Goal: Task Accomplishment & Management: Manage account settings

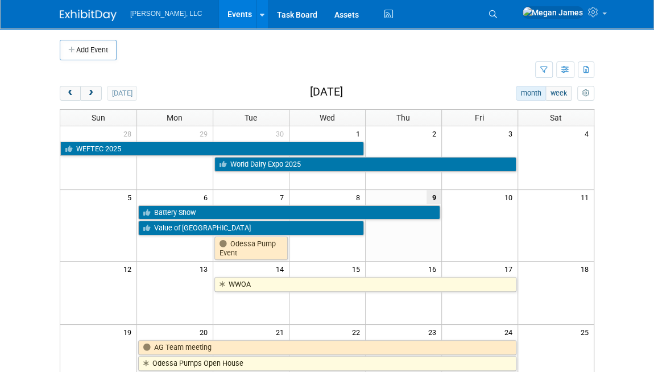
click at [633, 167] on body "Boerger, LLC Events Add Event Bulk Upload Events Shareable Event Boards Recentl…" at bounding box center [327, 186] width 654 height 372
click at [631, 222] on body "Boerger, LLC Events Add Event Bulk Upload Events Shareable Event Boards Recentl…" at bounding box center [327, 186] width 654 height 372
click at [632, 140] on body "Boerger, LLC Events Add Event Bulk Upload Events Shareable Event Boards Recentl…" at bounding box center [327, 186] width 654 height 372
click at [310, 90] on h2 "October 2025" at bounding box center [326, 92] width 33 height 13
drag, startPoint x: 292, startPoint y: 92, endPoint x: 409, endPoint y: 102, distance: 117.0
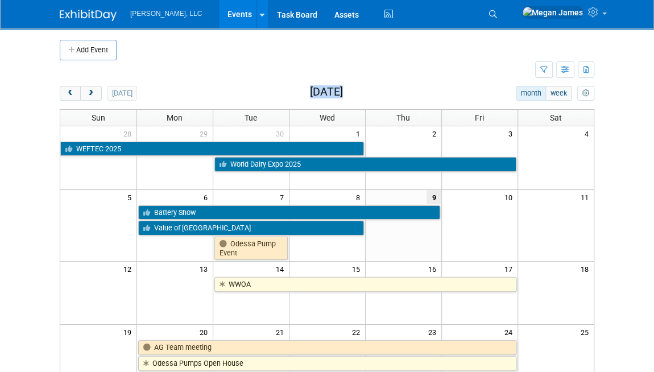
click at [409, 102] on div "today month week October 2025 Sun Mon Tue Wed Thu Fri Sat 28 29 30 1 2 3 4 WEFT…" at bounding box center [327, 308] width 534 height 444
drag, startPoint x: 409, startPoint y: 102, endPoint x: 396, endPoint y: 87, distance: 20.2
click at [396, 87] on div "today month week October 2025" at bounding box center [327, 93] width 534 height 15
click at [361, 90] on div "today month week October 2025" at bounding box center [327, 93] width 534 height 15
click at [343, 90] on h2 "[DATE]" at bounding box center [326, 92] width 33 height 13
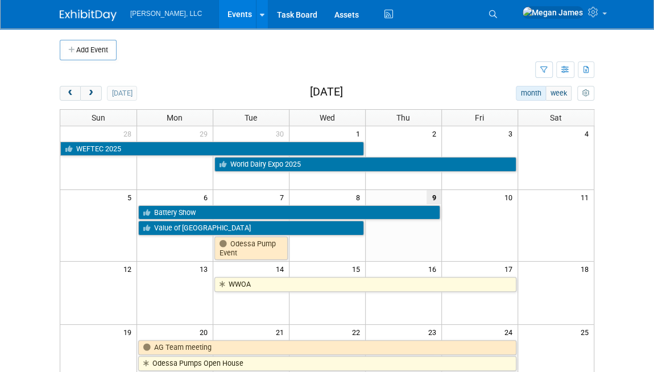
click at [342, 90] on h2 "[DATE]" at bounding box center [326, 92] width 33 height 13
click at [633, 120] on body "Boerger, LLC Events Add Event Bulk Upload Events Shareable Event Boards Recentl…" at bounding box center [327, 186] width 654 height 372
click at [311, 77] on td at bounding box center [297, 70] width 475 height 20
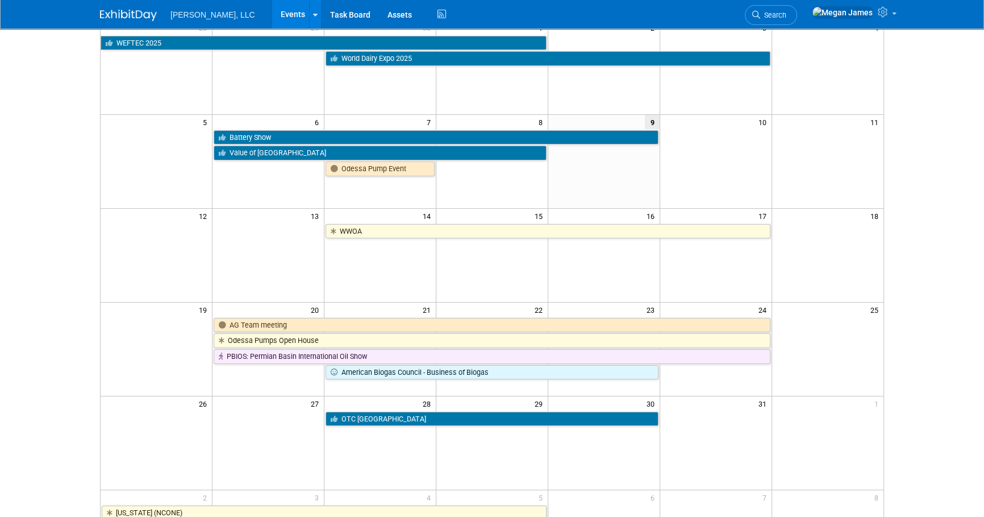
scroll to position [296, 0]
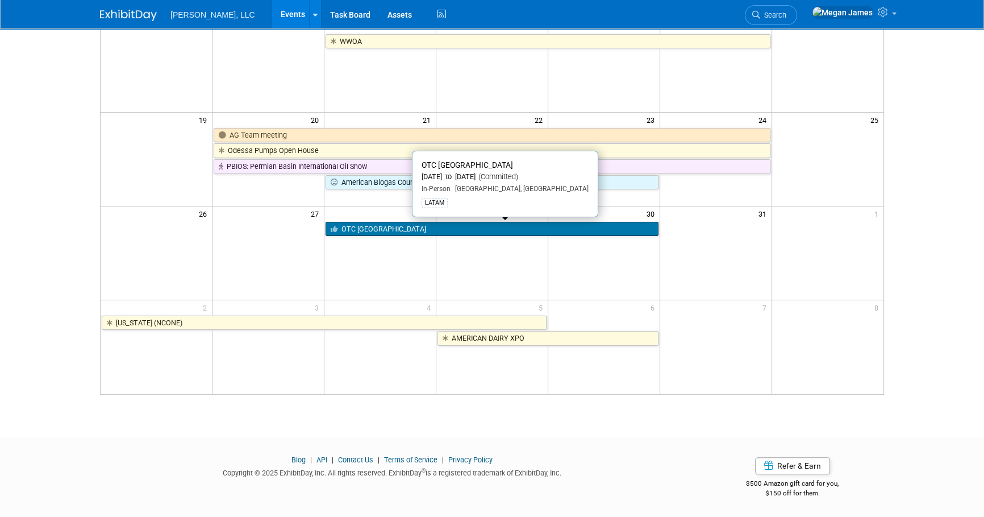
click at [402, 232] on link "OTC [GEOGRAPHIC_DATA]" at bounding box center [492, 229] width 333 height 15
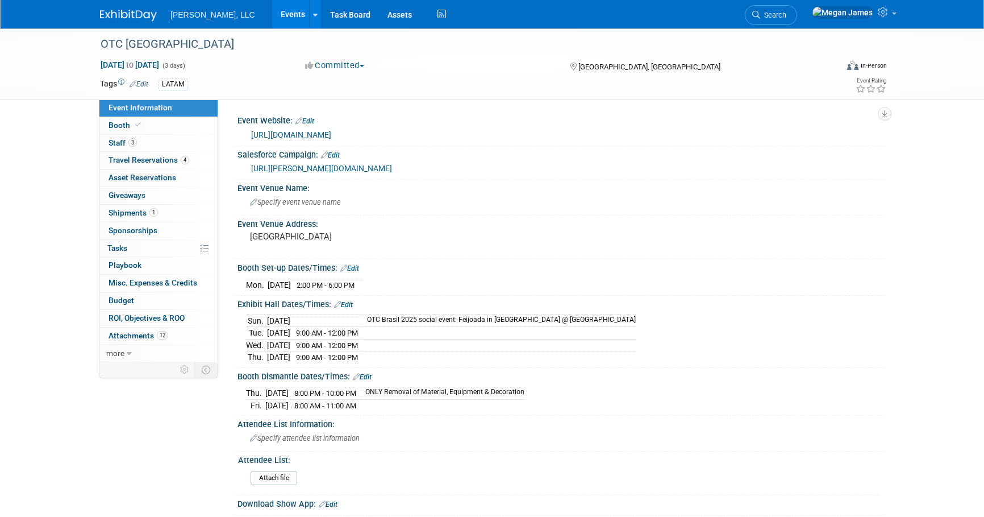
select select "Industrial"
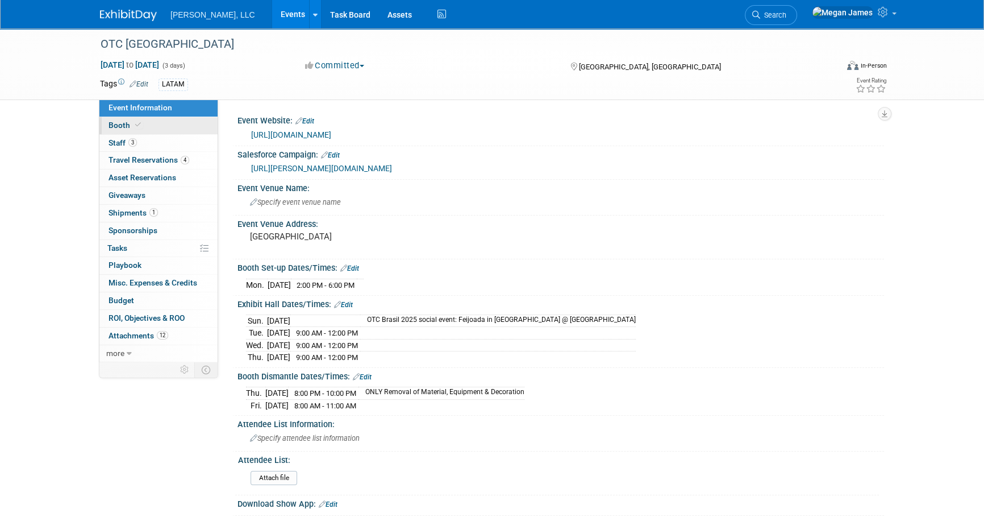
click at [213, 125] on link "Booth" at bounding box center [158, 125] width 118 height 17
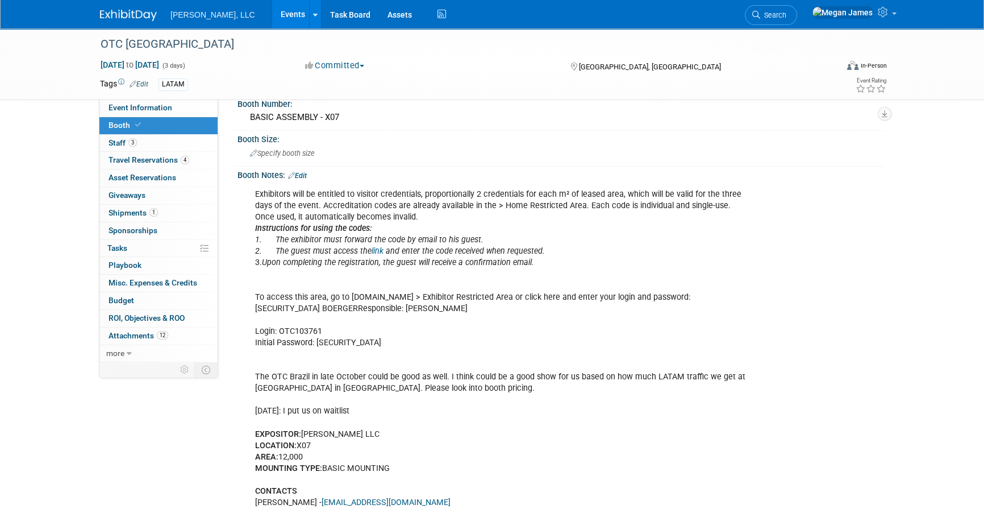
scroll to position [155, 0]
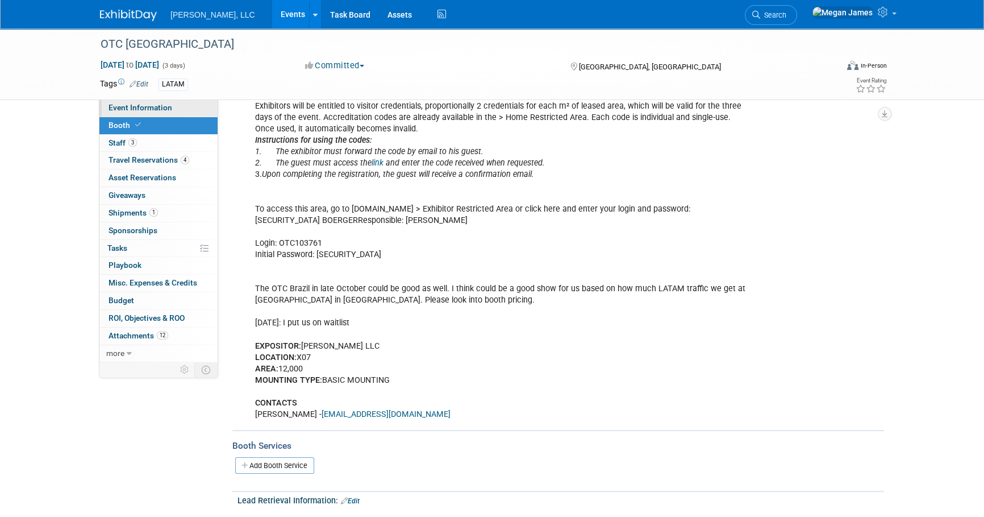
click at [179, 110] on link "Event Information" at bounding box center [158, 107] width 118 height 17
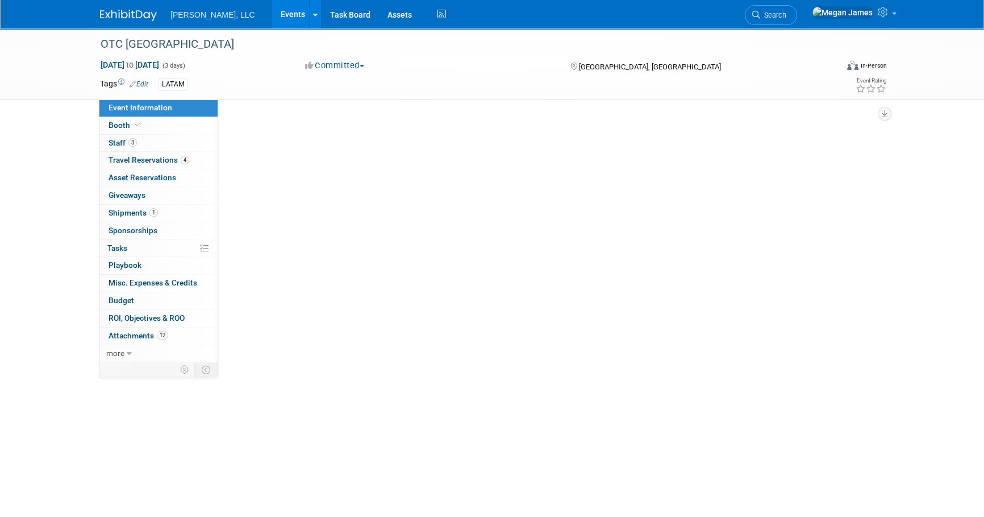
scroll to position [0, 0]
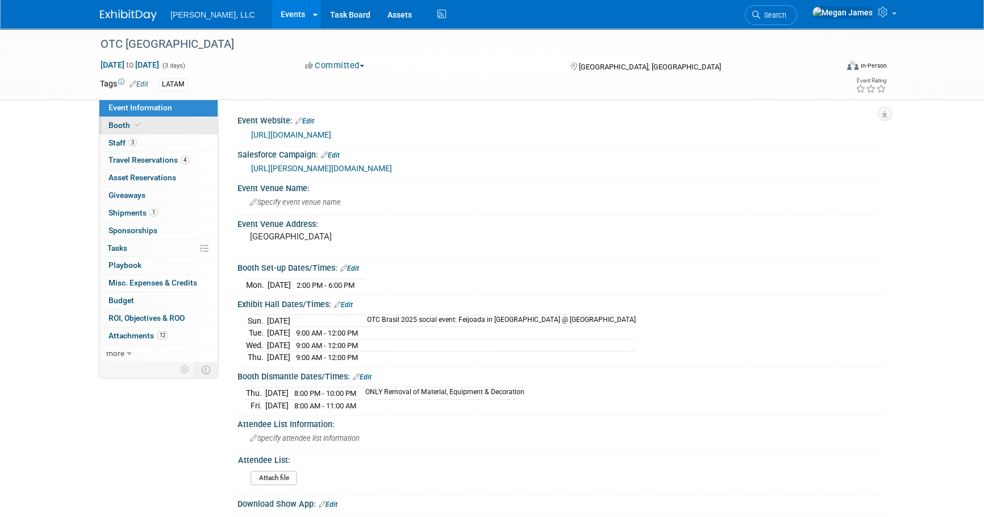
click at [178, 125] on link "Booth" at bounding box center [158, 125] width 118 height 17
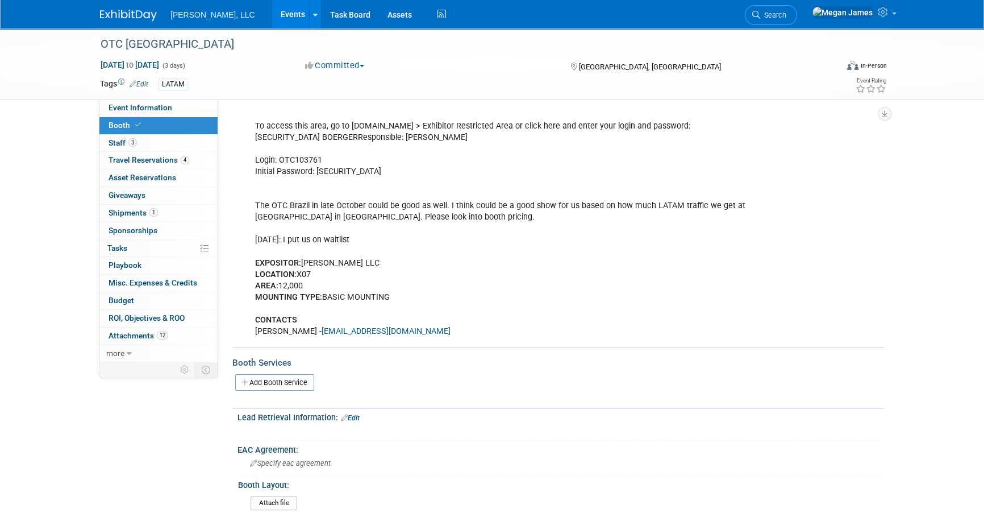
scroll to position [103, 0]
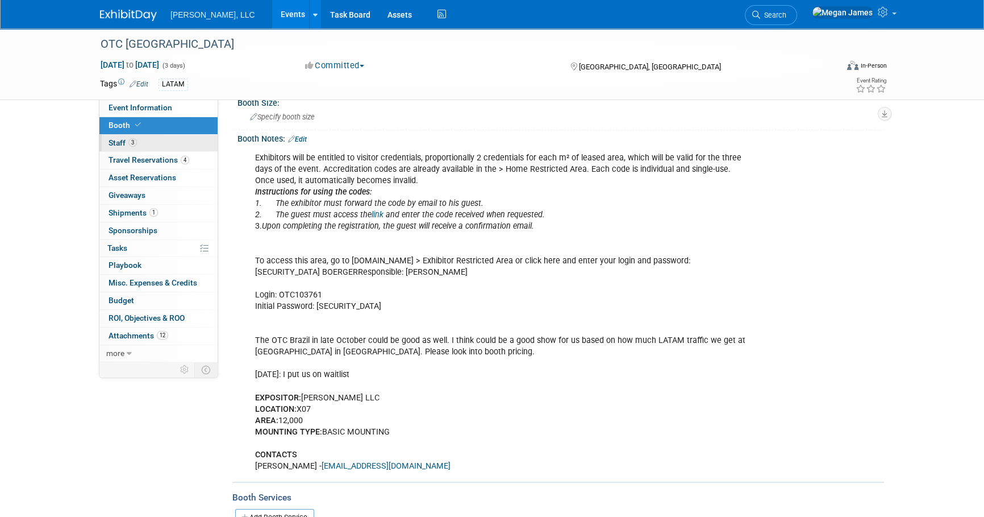
click at [157, 142] on link "3 Staff 3" at bounding box center [158, 143] width 118 height 17
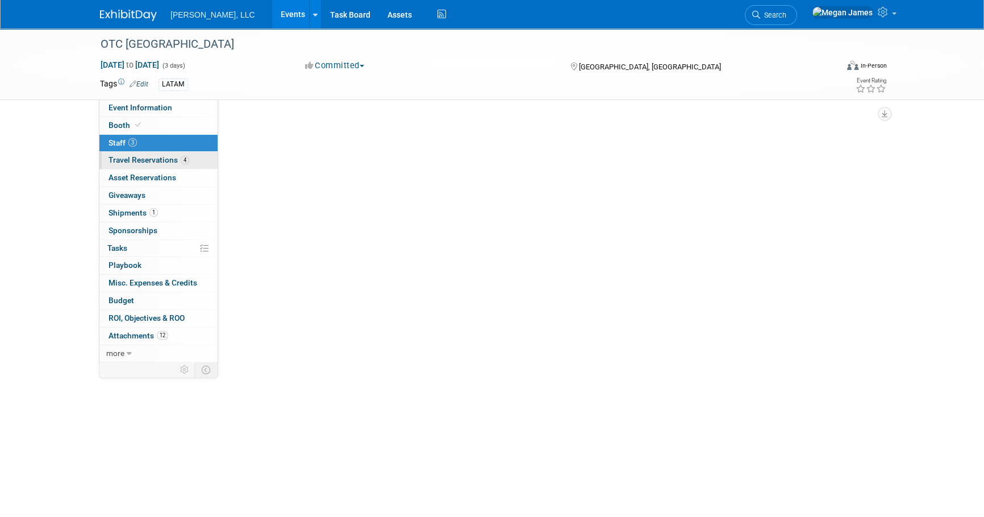
scroll to position [0, 0]
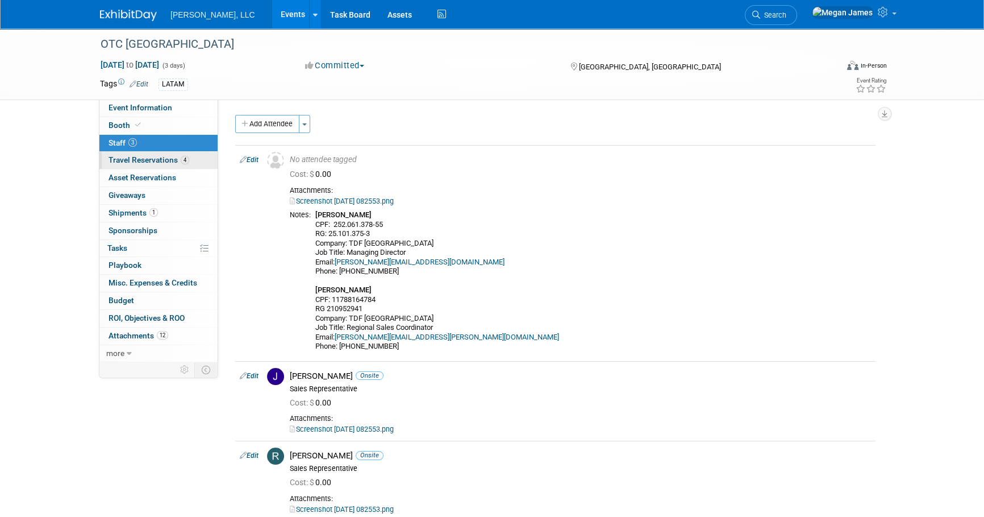
click at [155, 159] on span "Travel Reservations 4" at bounding box center [149, 159] width 81 height 9
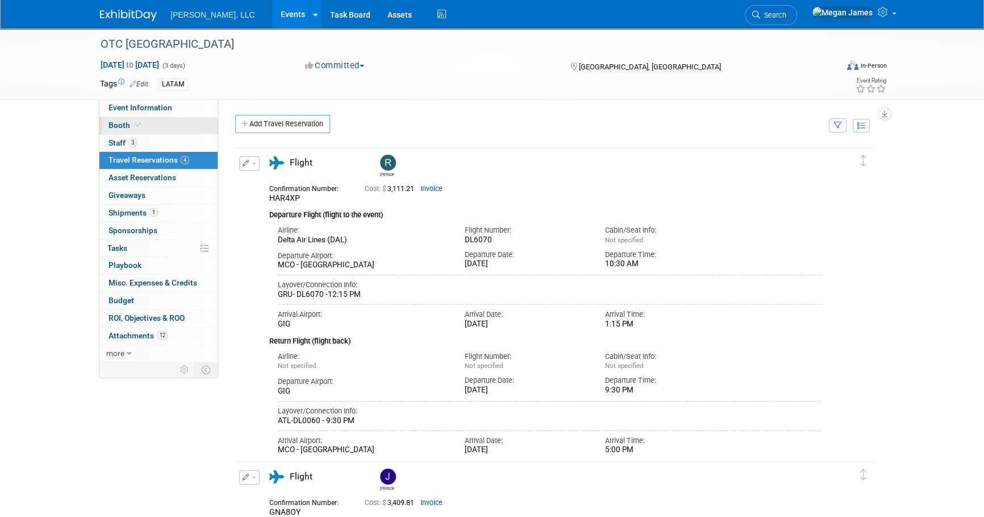
click at [153, 126] on link "Booth" at bounding box center [158, 125] width 118 height 17
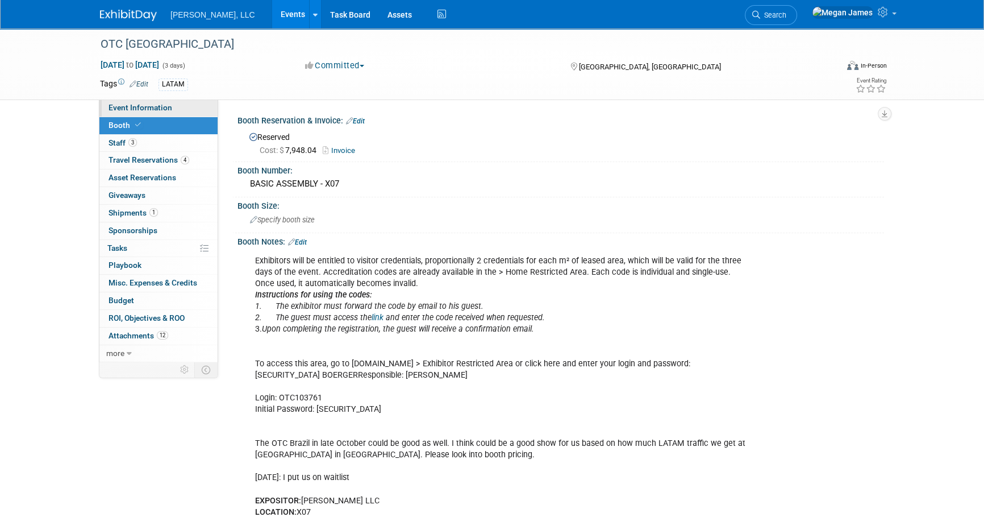
click at [170, 116] on link "Event Information" at bounding box center [158, 107] width 118 height 17
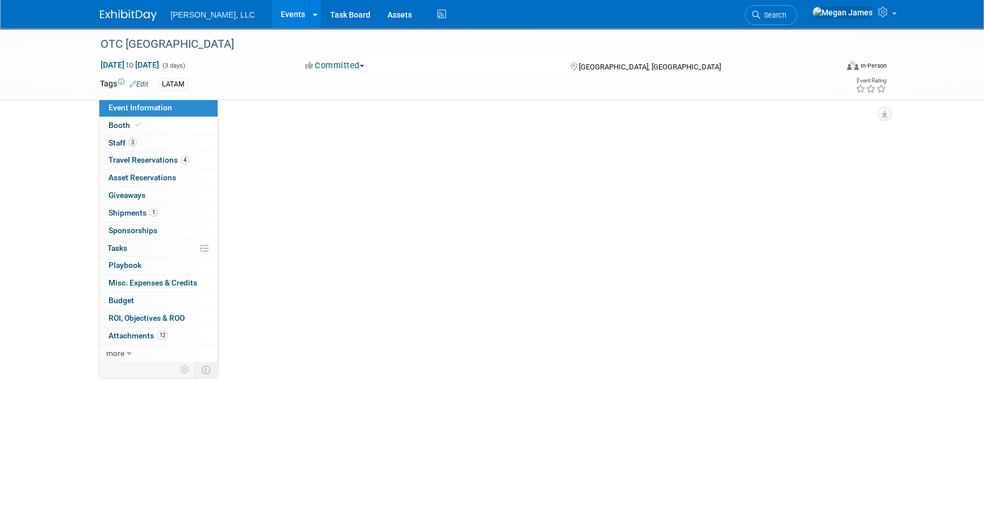
select select "Industrial"
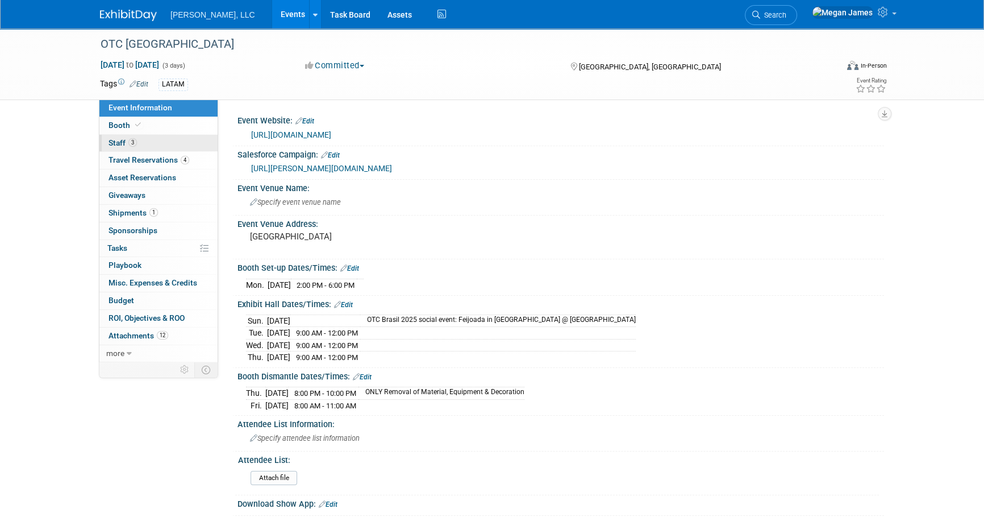
click at [178, 136] on link "3 Staff 3" at bounding box center [158, 143] width 118 height 17
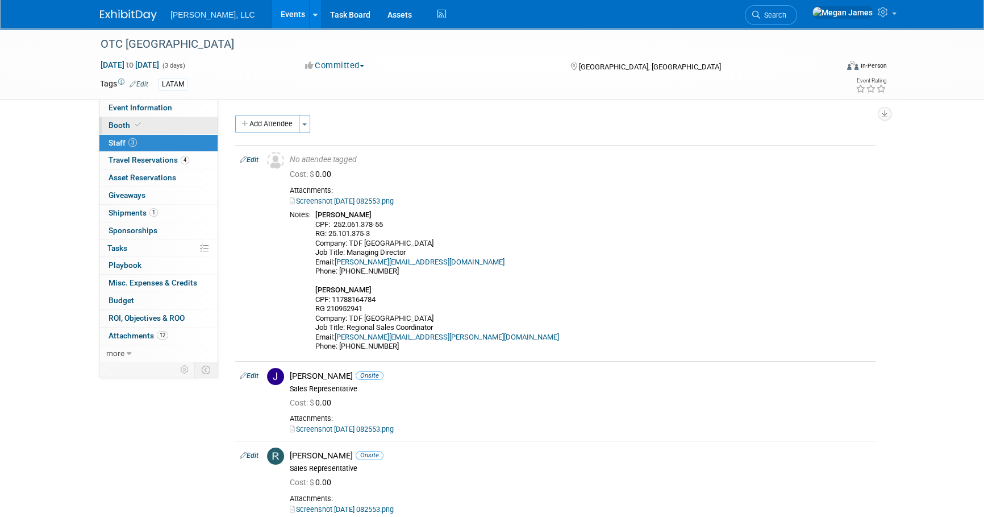
click at [189, 128] on link "Booth" at bounding box center [158, 125] width 118 height 17
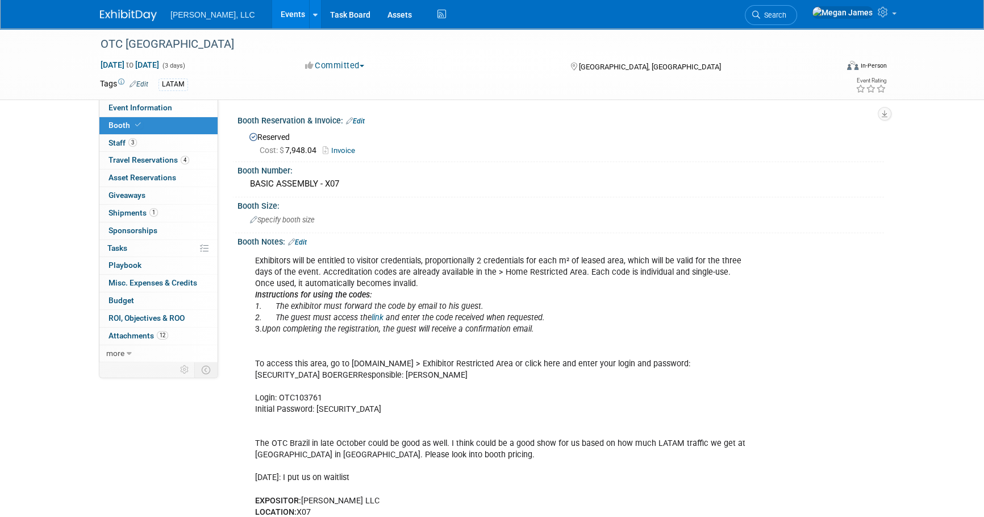
click at [551, 284] on div "Exhibitors will be entitled to visitor credentials, proportionally 2 credential…" at bounding box center [503, 415] width 512 height 331
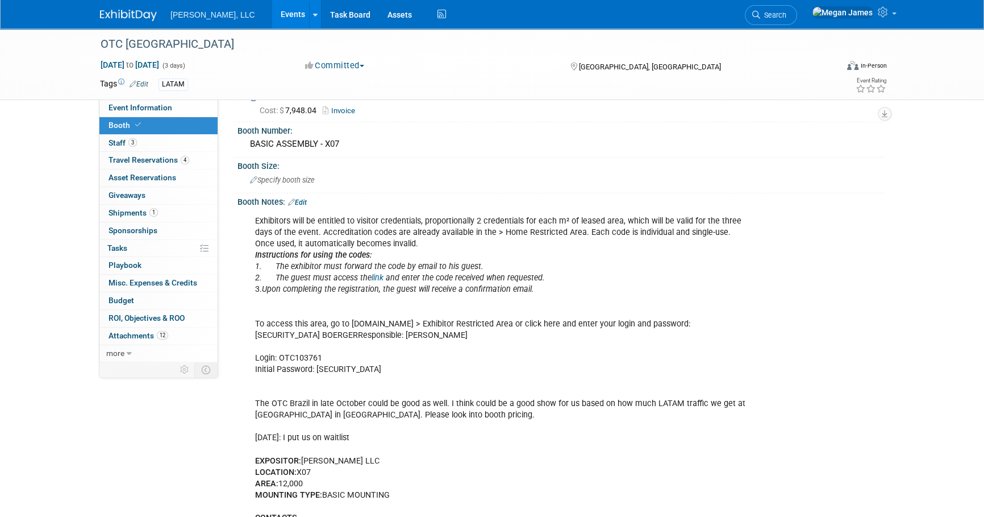
scroll to position [155, 0]
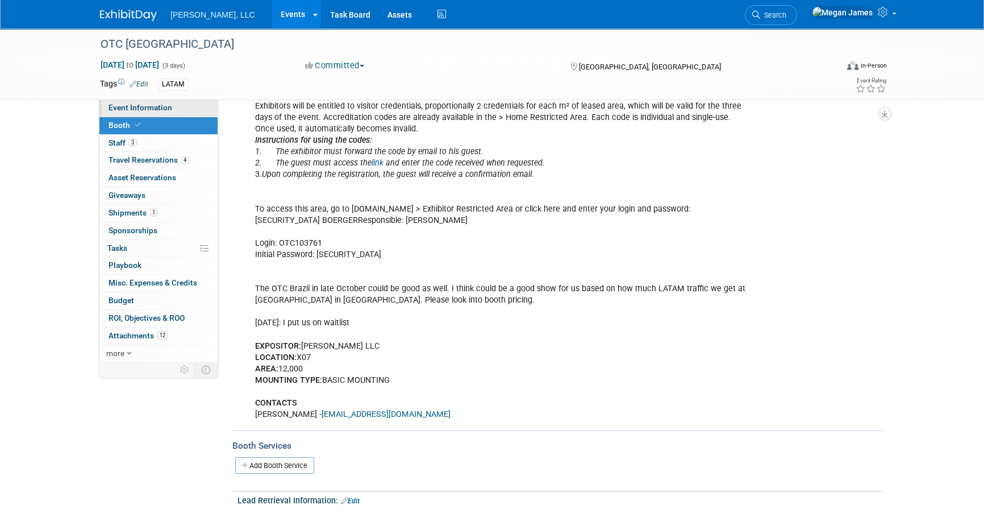
click at [180, 111] on link "Event Information" at bounding box center [158, 107] width 118 height 17
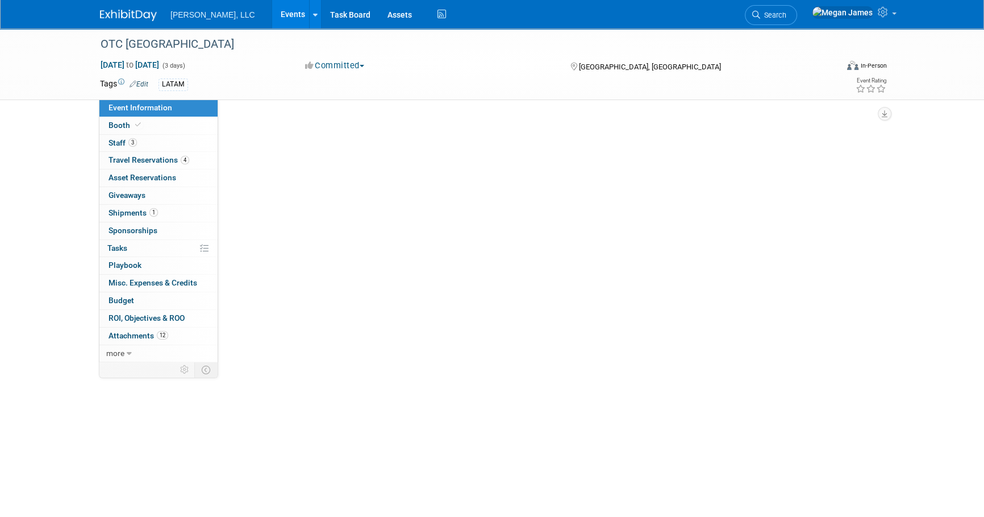
scroll to position [0, 0]
select select "Industrial"
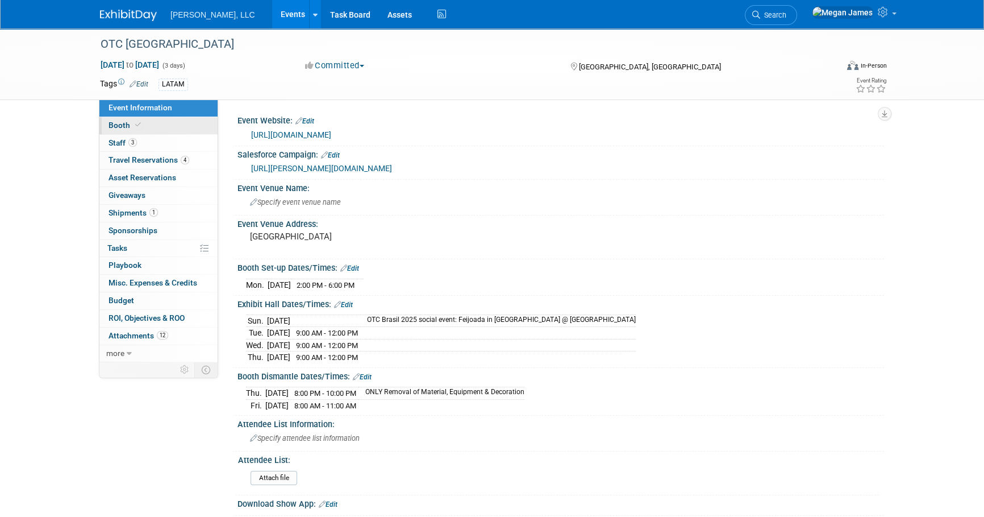
click at [177, 124] on link "Booth" at bounding box center [158, 125] width 118 height 17
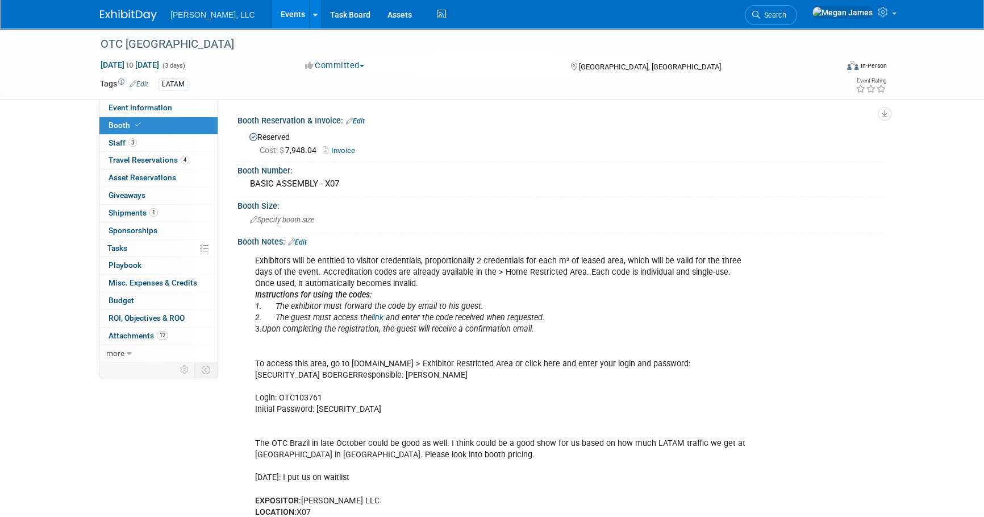
click at [684, 234] on div "Booth Notes: Edit" at bounding box center [561, 240] width 647 height 15
click at [534, 313] on icon "and enter the code received when requested." at bounding box center [465, 318] width 159 height 10
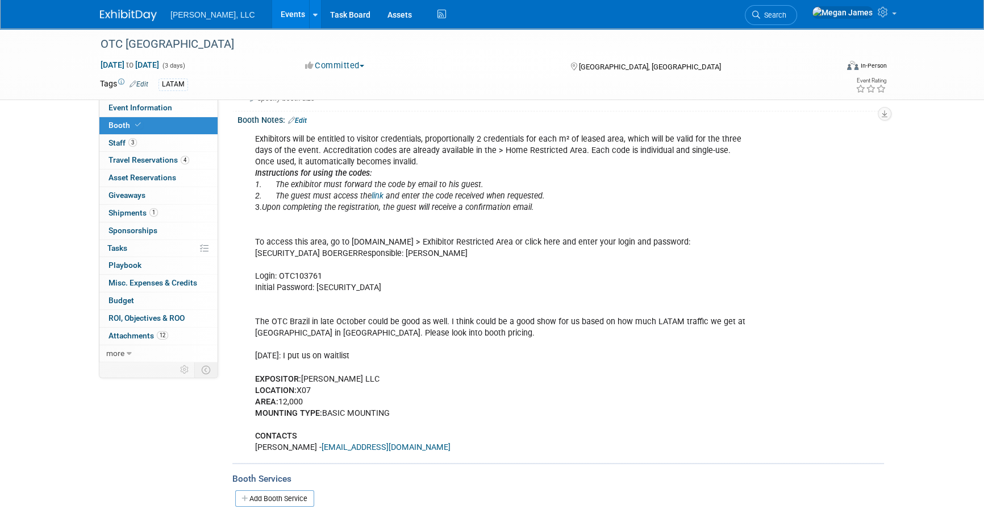
scroll to position [103, 0]
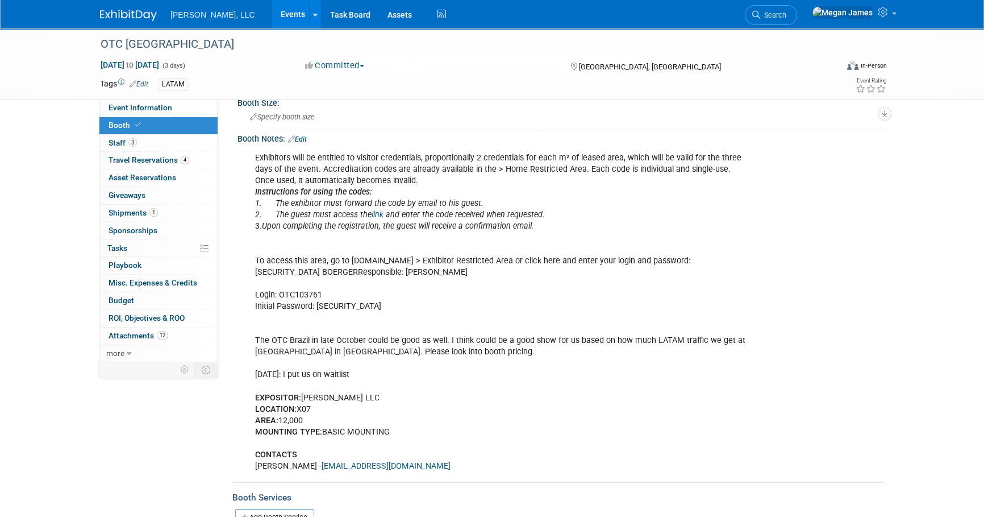
click at [343, 313] on div "Exhibitors will be entitled to visitor credentials, proportionally 2 credential…" at bounding box center [503, 312] width 512 height 331
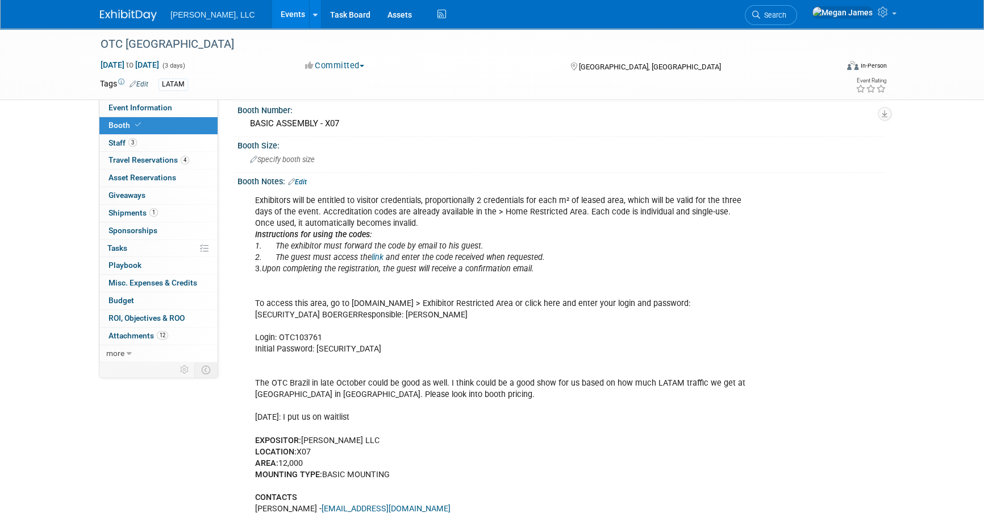
scroll to position [155, 0]
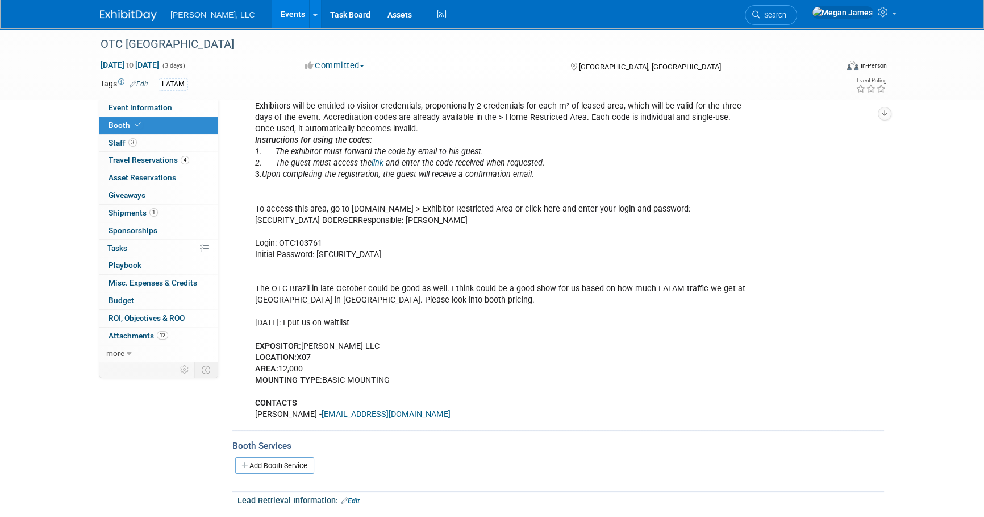
drag, startPoint x: 424, startPoint y: 365, endPoint x: 401, endPoint y: 381, distance: 28.2
click at [424, 365] on div "Exhibitors will be entitled to visitor credentials, proportionally 2 credential…" at bounding box center [503, 260] width 512 height 331
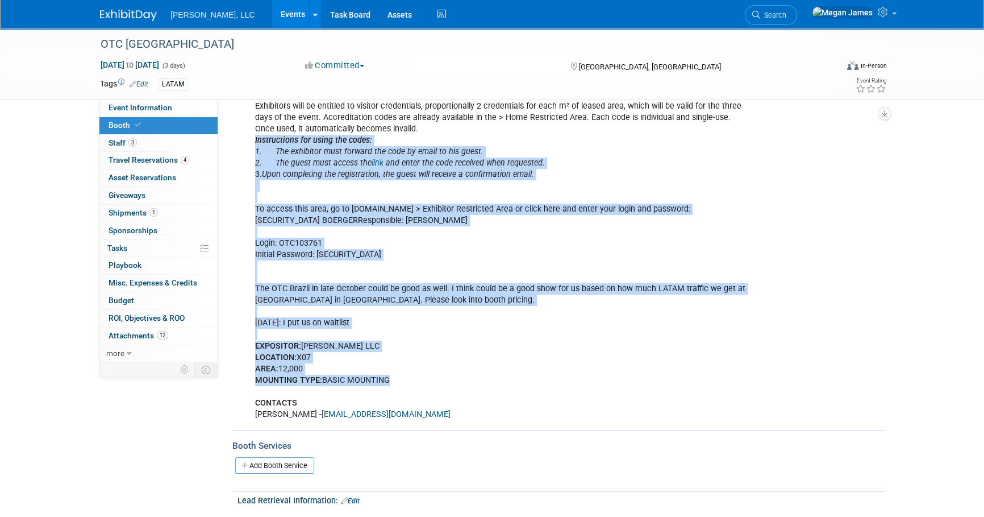
drag, startPoint x: 278, startPoint y: 359, endPoint x: 255, endPoint y: 136, distance: 224.0
click at [255, 136] on div "Exhibitors will be entitled to visitor credentials, proportionally 2 credential…" at bounding box center [503, 260] width 512 height 331
drag, startPoint x: 255, startPoint y: 136, endPoint x: 485, endPoint y: 250, distance: 257.0
click at [501, 247] on div "Exhibitors will be entitled to visitor credentials, proportionally 2 credential…" at bounding box center [503, 260] width 512 height 331
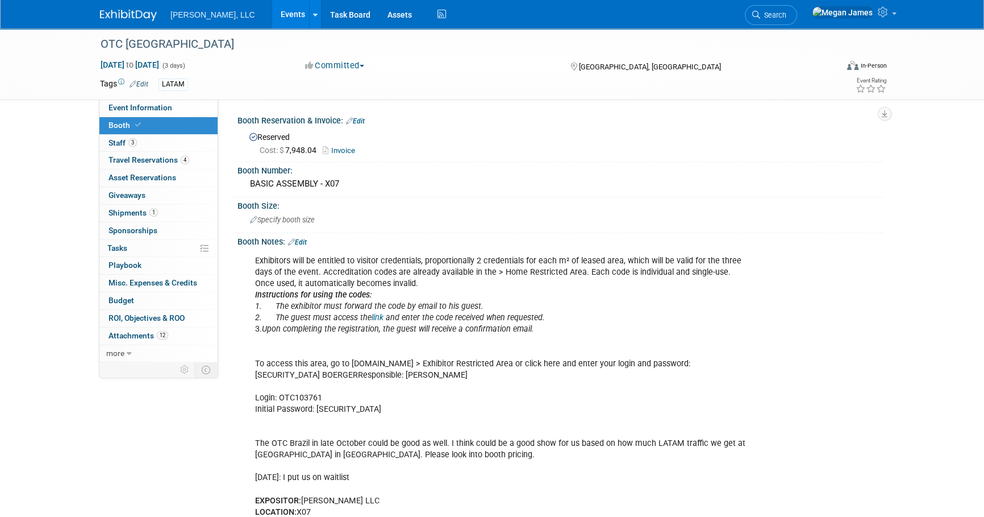
scroll to position [103, 0]
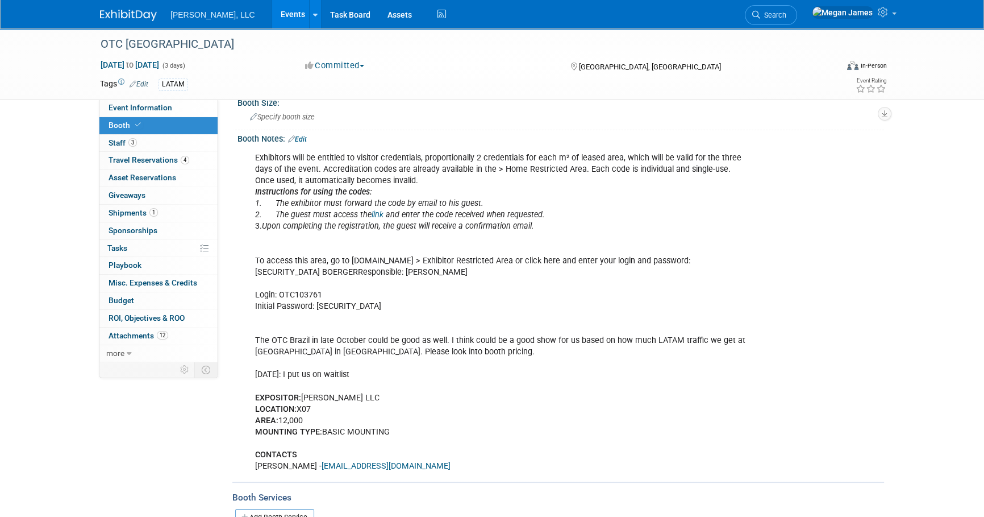
click at [272, 13] on link "Events" at bounding box center [292, 14] width 41 height 28
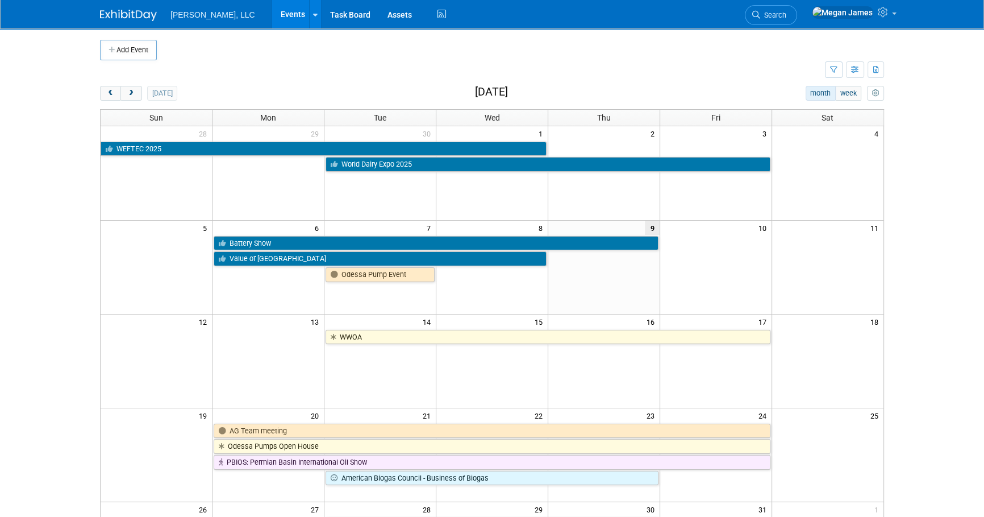
click at [70, 209] on body "Boerger, LLC Events Add Event Bulk Upload Events Shareable Event Boards Recentl…" at bounding box center [492, 258] width 984 height 517
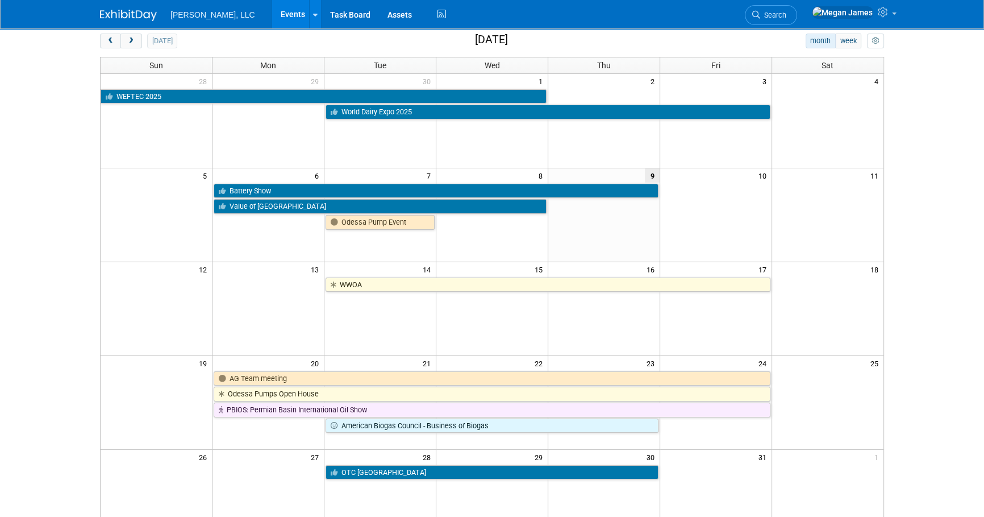
scroll to position [51, 0]
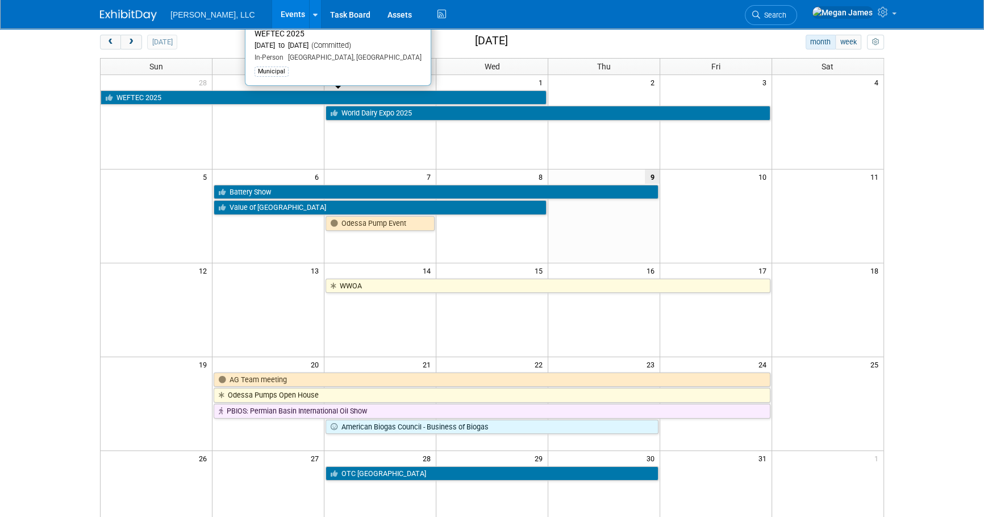
click at [147, 94] on link "WEFTEC 2025" at bounding box center [324, 97] width 446 height 15
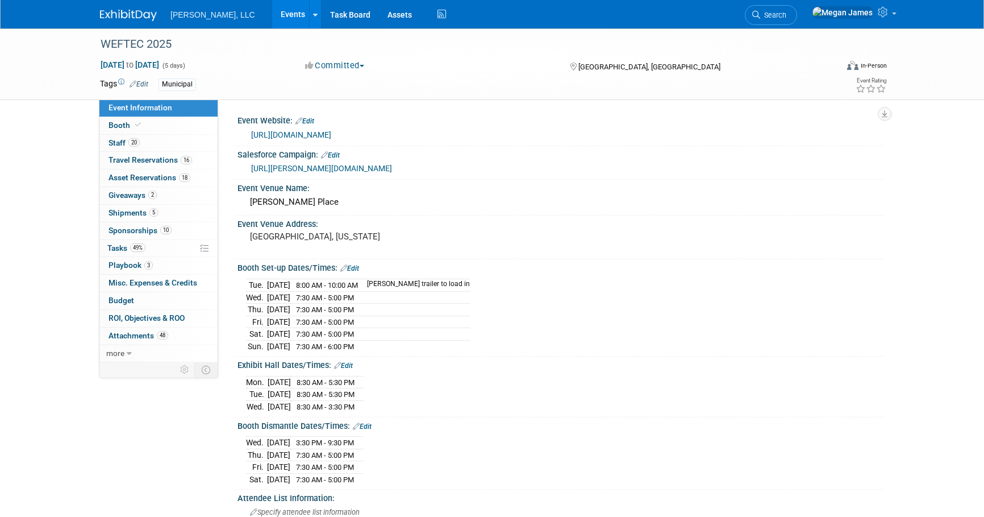
select select "Municipal"
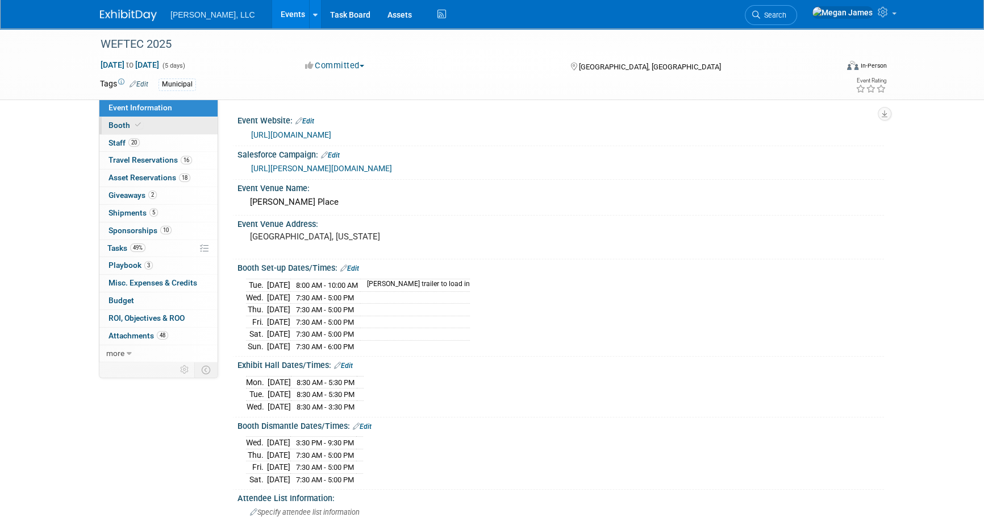
click at [189, 134] on link "Booth" at bounding box center [158, 125] width 118 height 17
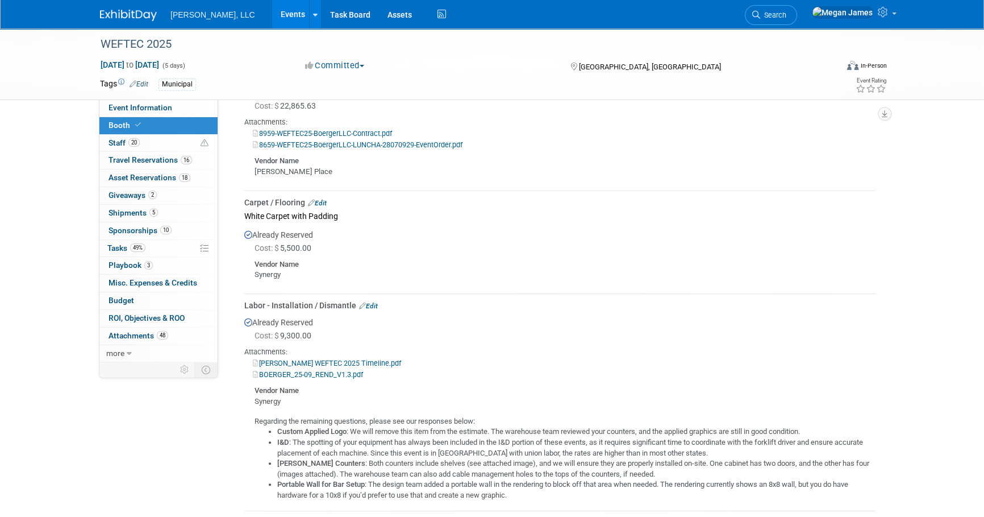
scroll to position [310, 0]
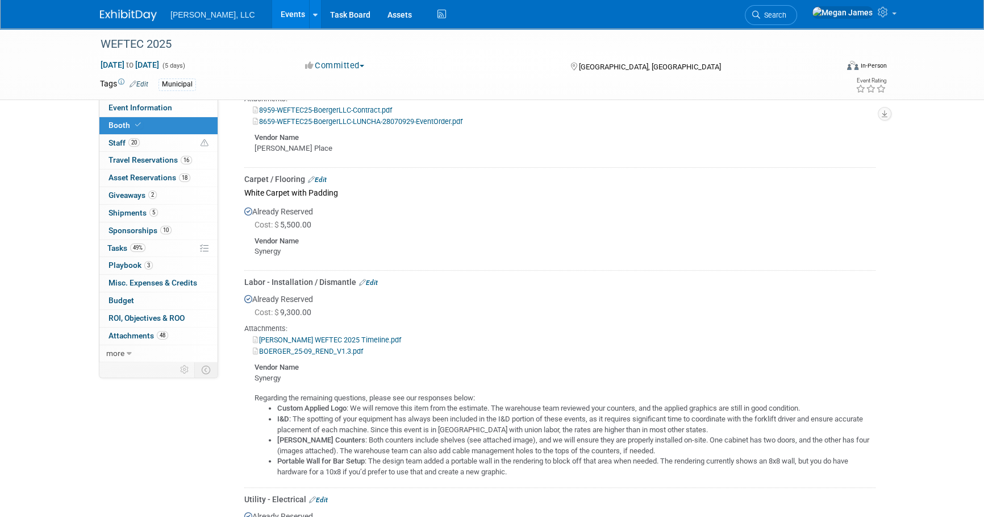
drag, startPoint x: 244, startPoint y: 282, endPoint x: 363, endPoint y: 385, distance: 157.5
click at [363, 385] on td "Labor - Installation / Dismantle Edit Already Reserved Cost: $ 9,300.00 Custom …" at bounding box center [559, 379] width 631 height 217
drag, startPoint x: 363, startPoint y: 385, endPoint x: 352, endPoint y: 378, distance: 12.6
click at [352, 378] on div "Synergy" at bounding box center [565, 378] width 621 height 11
drag, startPoint x: 352, startPoint y: 378, endPoint x: 242, endPoint y: 277, distance: 149.6
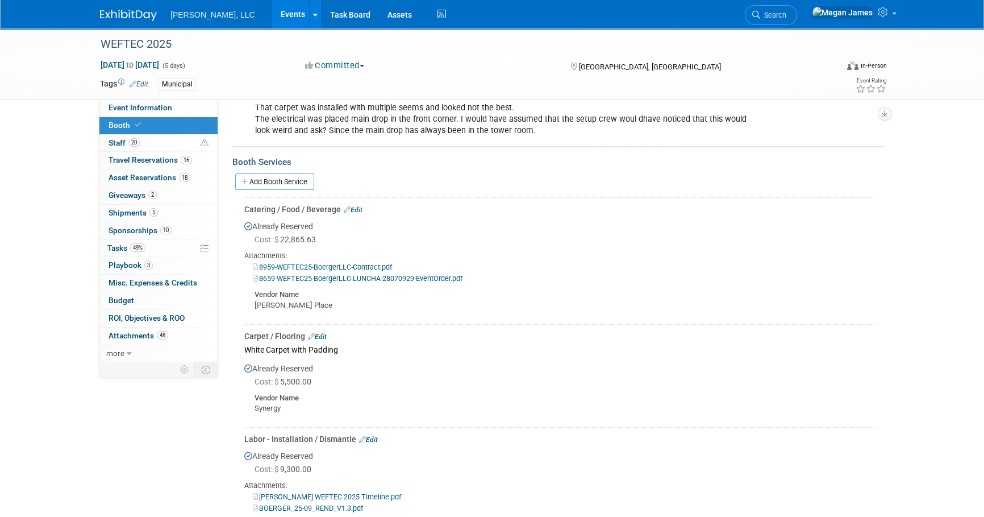
scroll to position [258, 0]
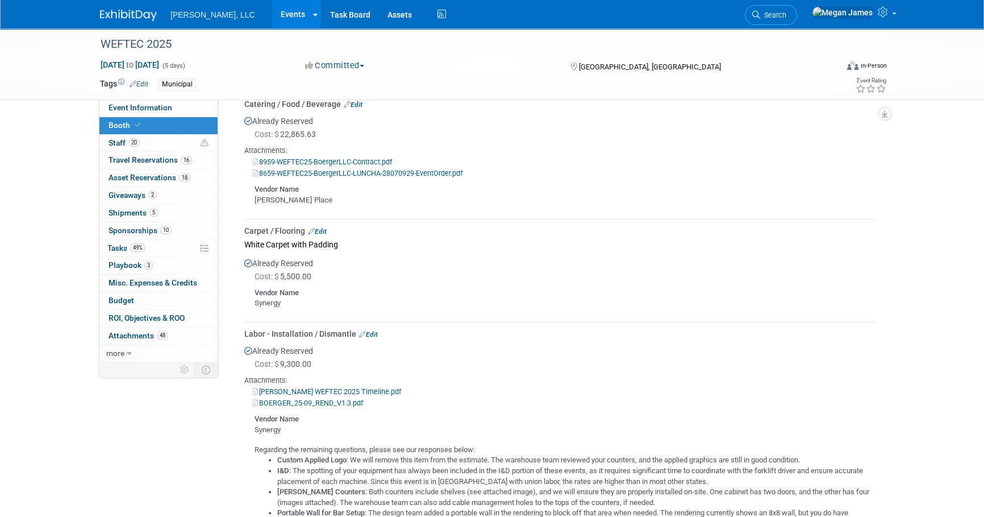
click at [387, 294] on div "Vendor Name" at bounding box center [565, 291] width 621 height 13
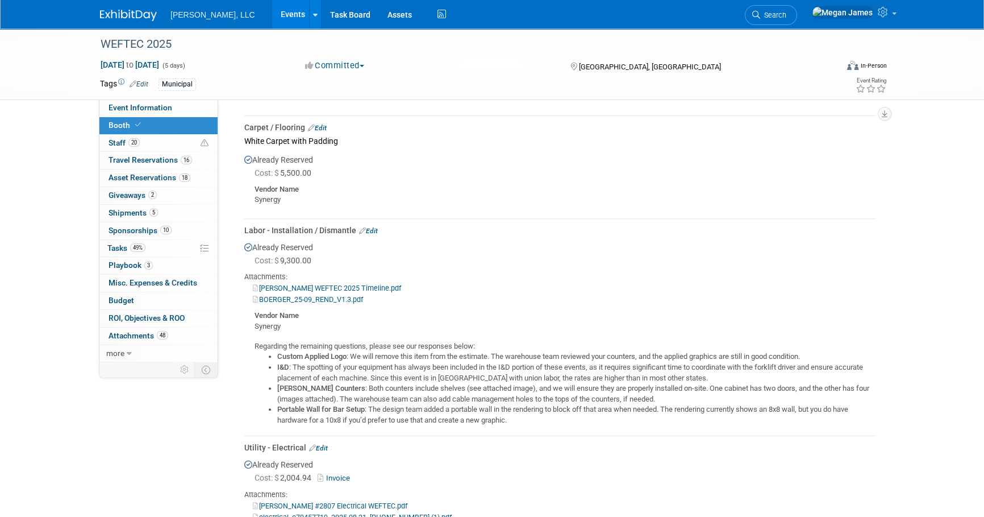
scroll to position [568, 0]
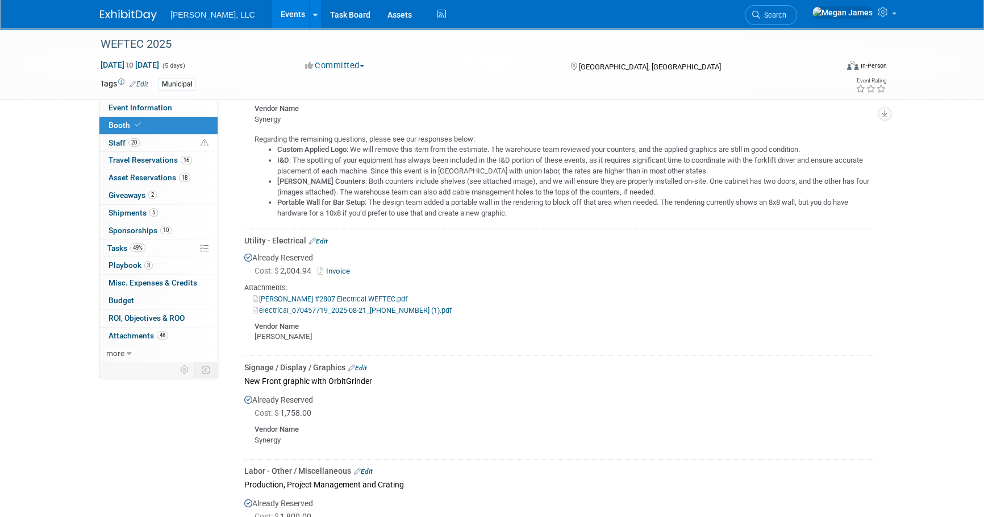
click at [414, 335] on div "Freeman" at bounding box center [565, 336] width 621 height 11
click at [324, 239] on link "Edit" at bounding box center [318, 241] width 19 height 8
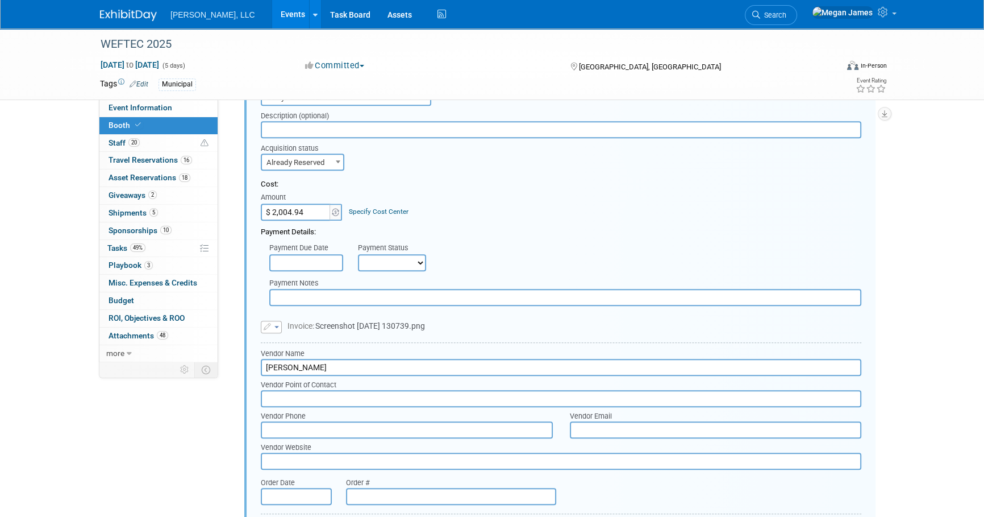
scroll to position [717, 0]
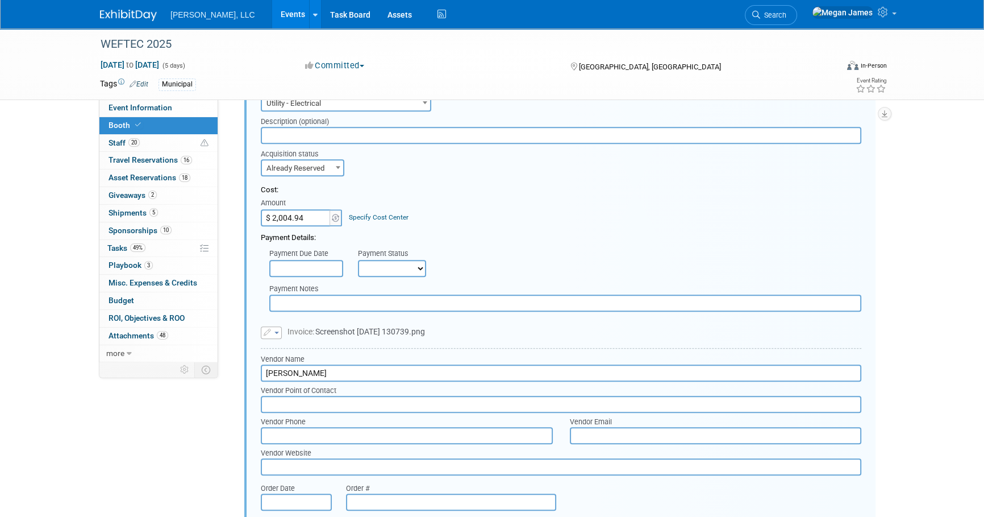
click at [272, 333] on button "button" at bounding box center [271, 332] width 21 height 13
click at [303, 348] on link "Replace with a new file" at bounding box center [318, 350] width 114 height 16
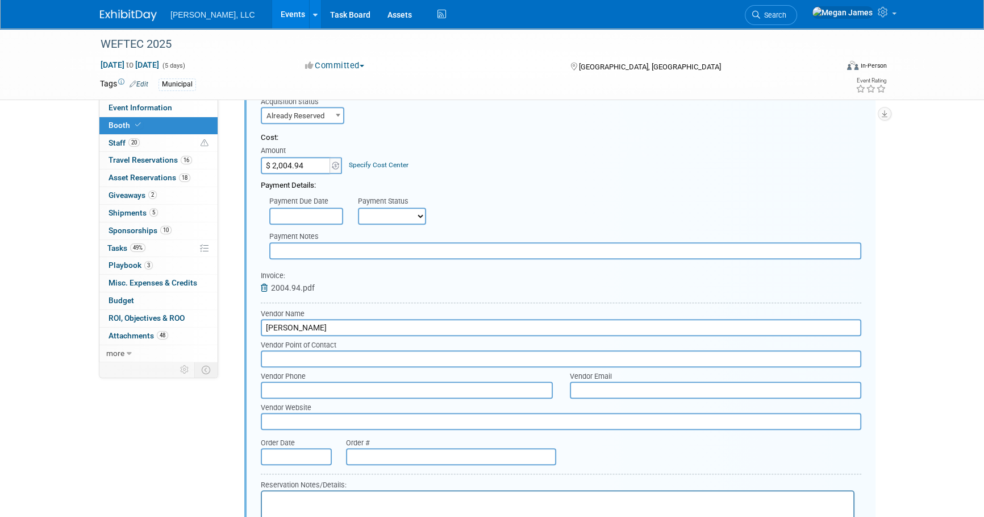
scroll to position [976, 0]
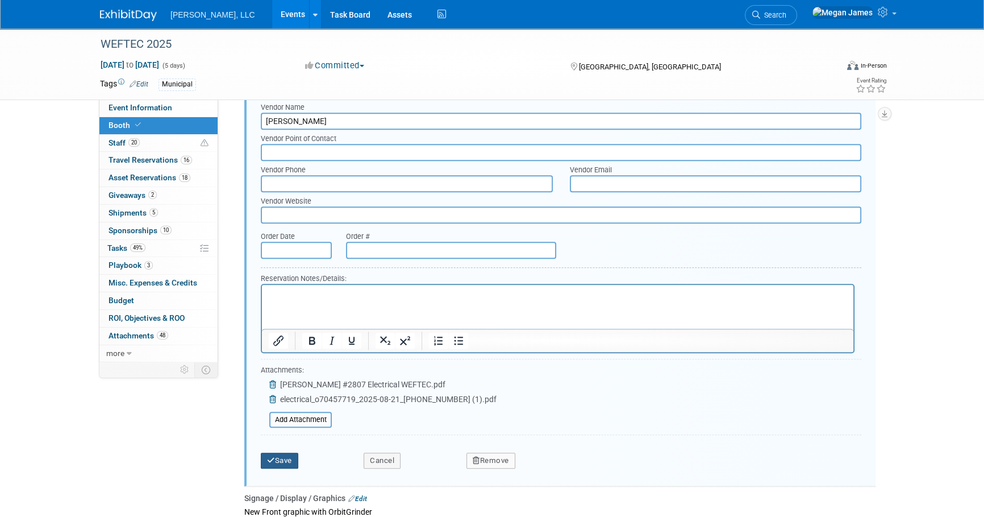
click at [292, 461] on button "Save" at bounding box center [280, 460] width 38 height 16
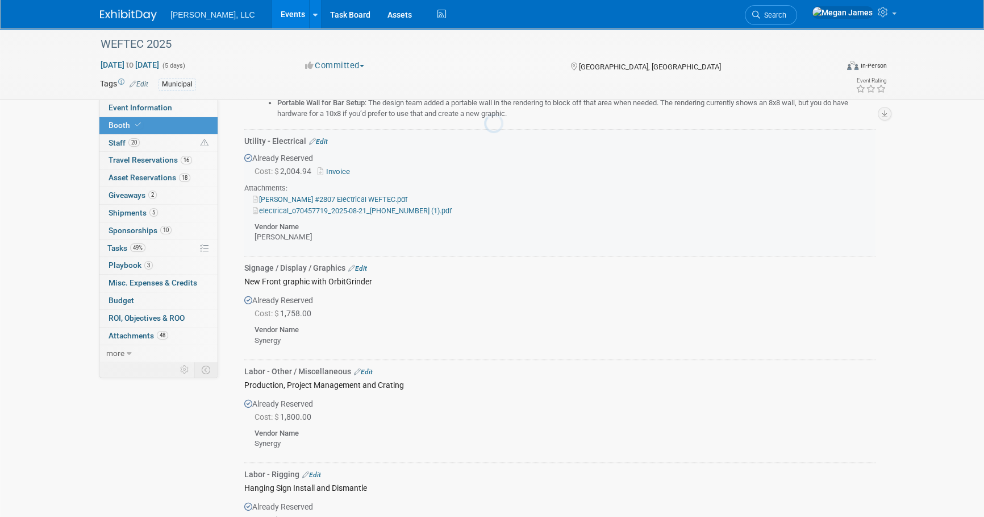
scroll to position [666, 0]
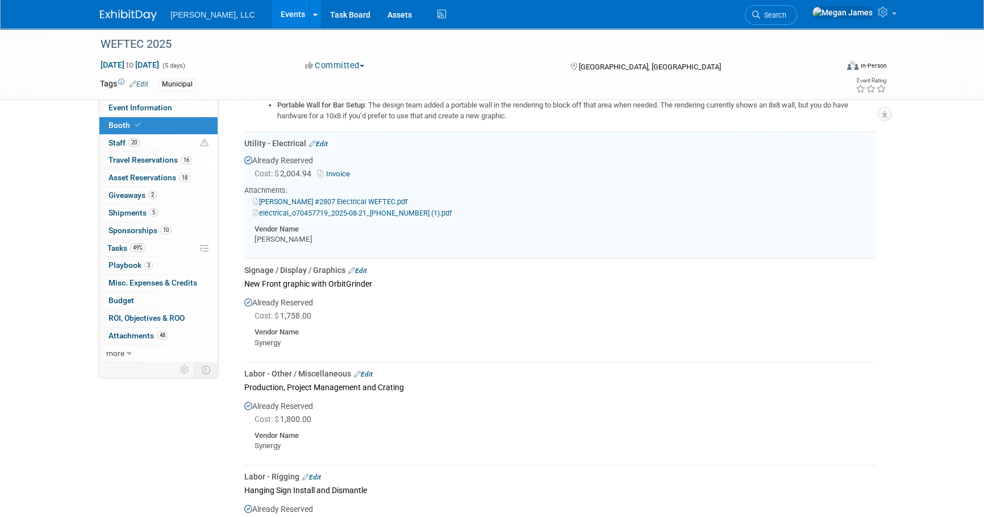
click at [340, 170] on link "Invoice" at bounding box center [336, 173] width 37 height 9
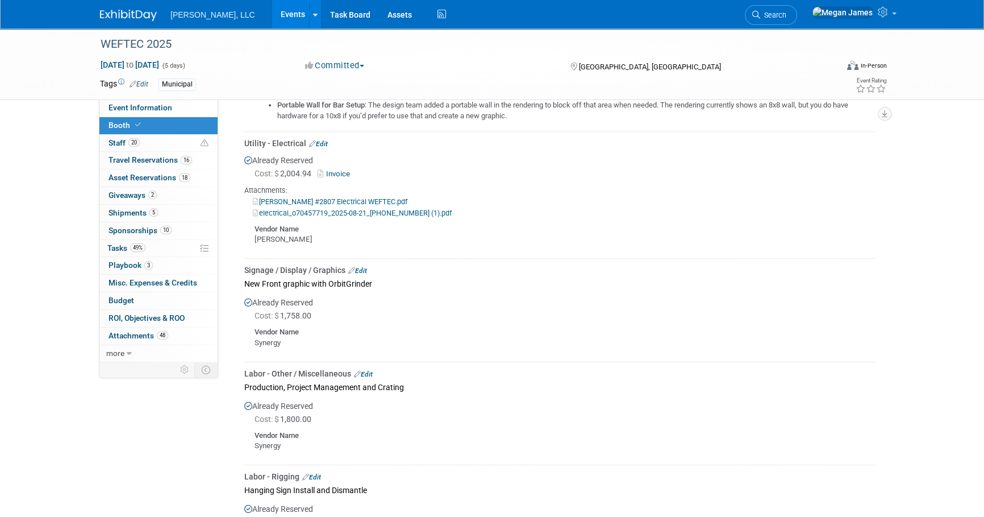
click at [43, 243] on div "WEFTEC 2025 [DATE] to [DATE] (5 days) [DATE] to [DATE] Committed Committed Cons…" at bounding box center [492, 489] width 984 height 2253
click at [375, 338] on div "Synergy" at bounding box center [565, 343] width 621 height 11
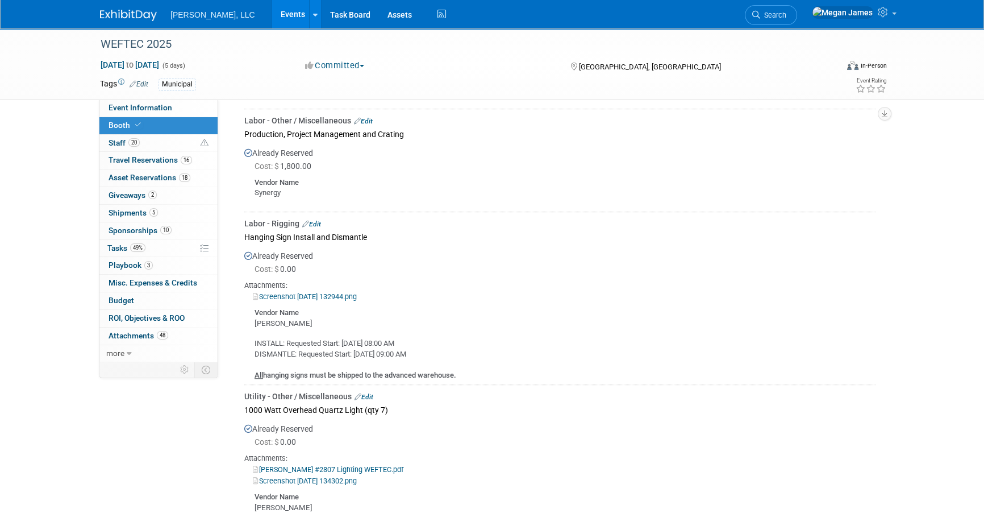
scroll to position [924, 0]
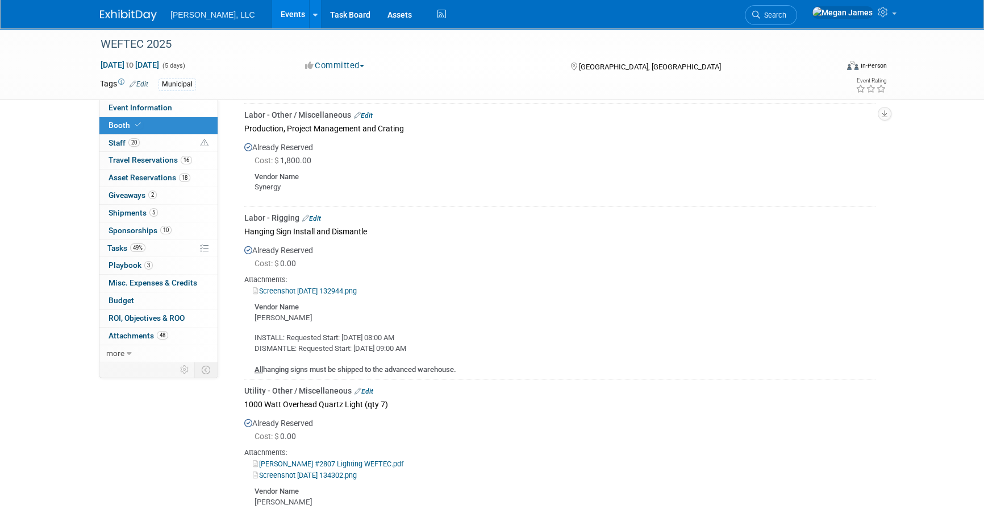
click at [317, 216] on link "Edit" at bounding box center [311, 218] width 19 height 8
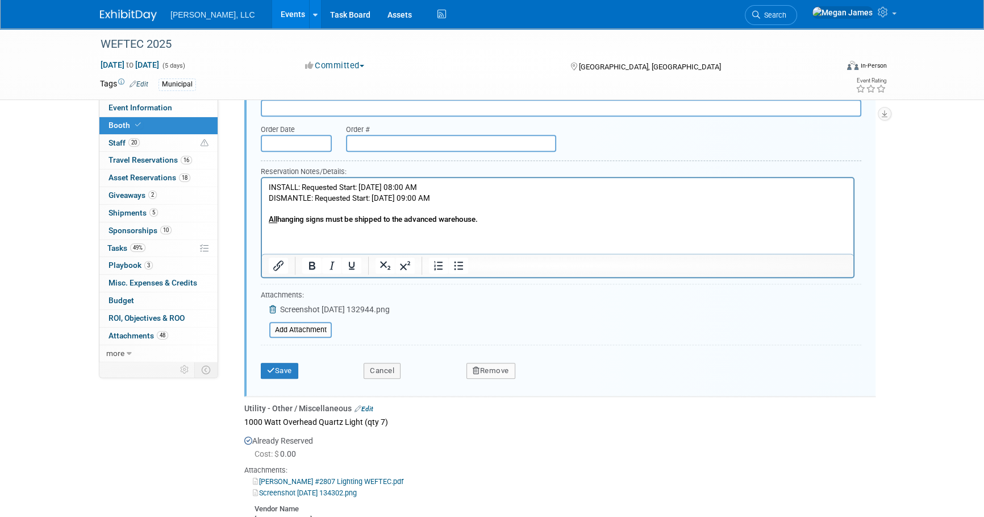
scroll to position [1412, 0]
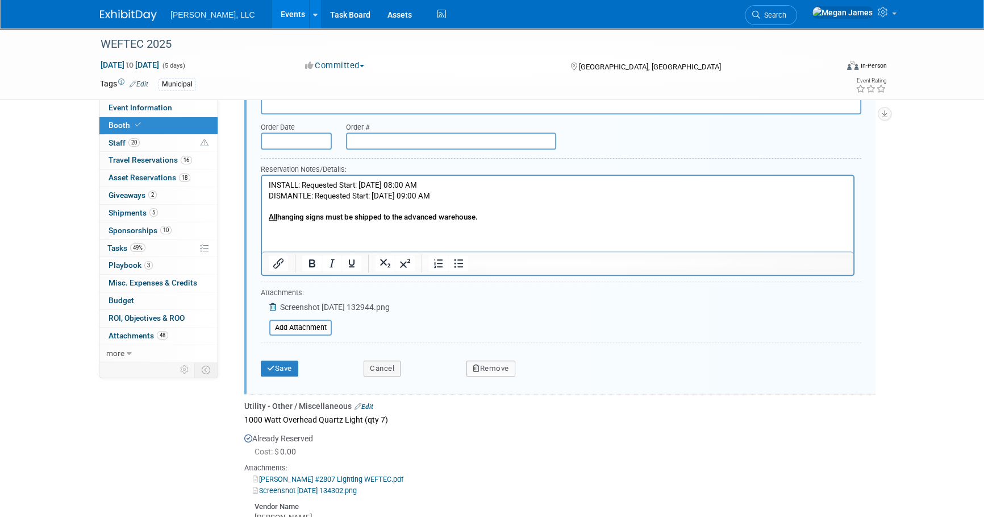
click at [487, 367] on button "Remove" at bounding box center [491, 368] width 49 height 16
click at [552, 374] on link "Yes" at bounding box center [554, 377] width 33 height 18
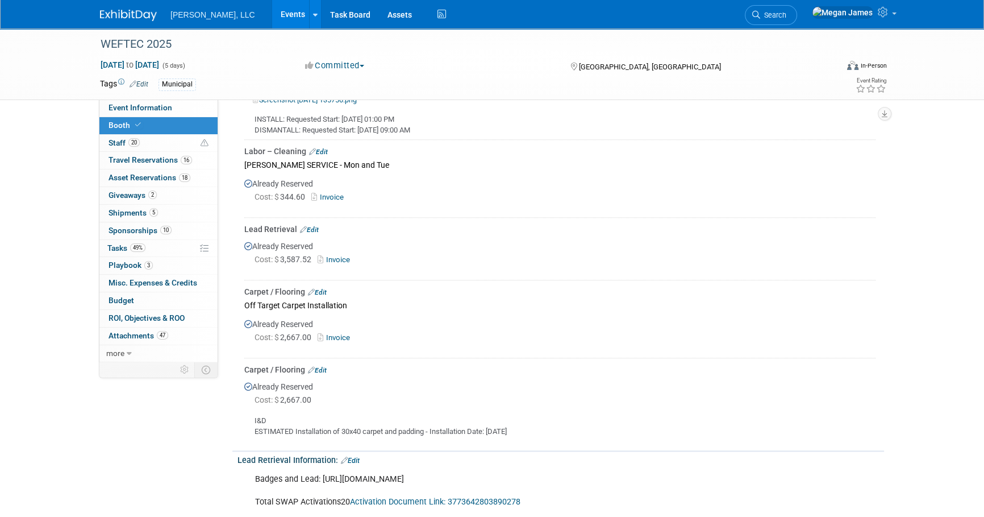
scroll to position [1257, 0]
click at [342, 335] on link "Invoice" at bounding box center [336, 338] width 37 height 9
click at [319, 367] on link "Edit" at bounding box center [317, 371] width 19 height 8
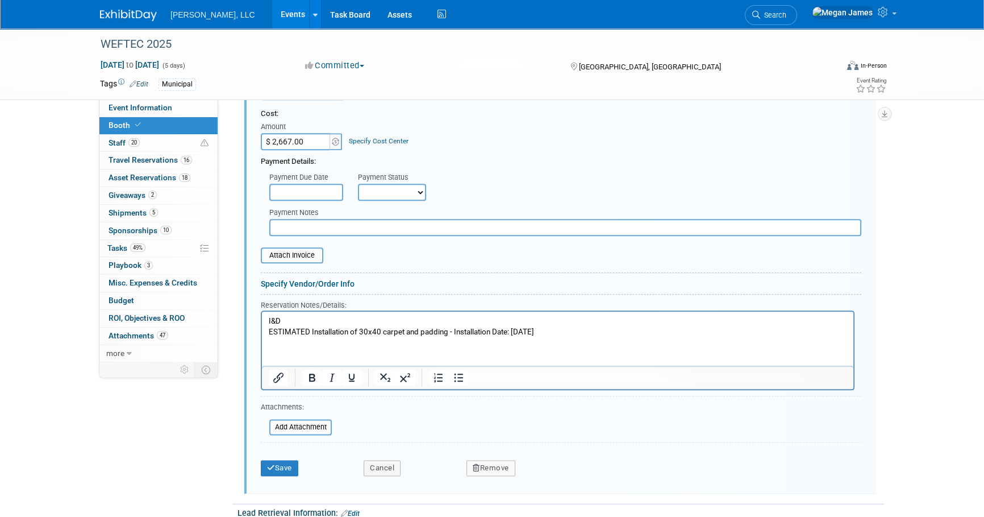
scroll to position [1688, 0]
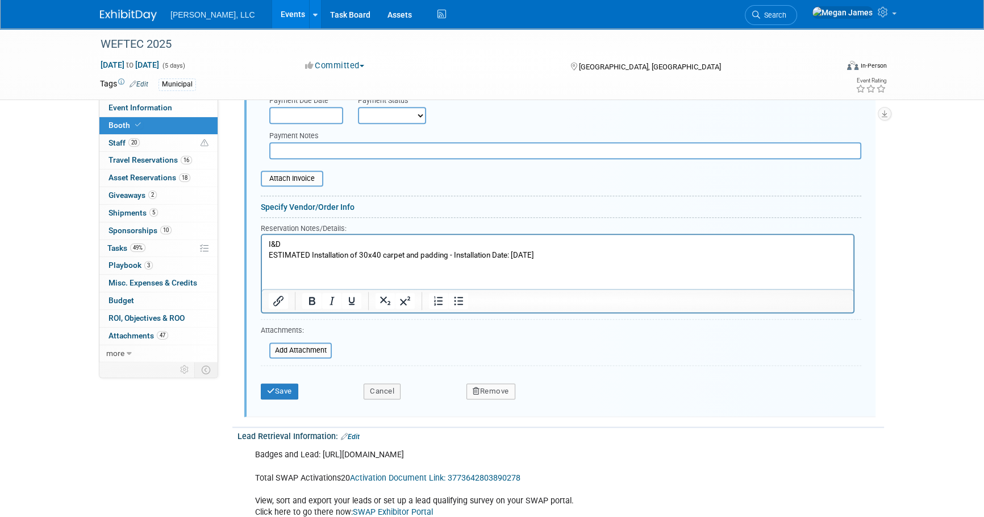
click at [502, 387] on button "Remove" at bounding box center [491, 391] width 49 height 16
click at [552, 396] on link "Yes" at bounding box center [554, 400] width 33 height 18
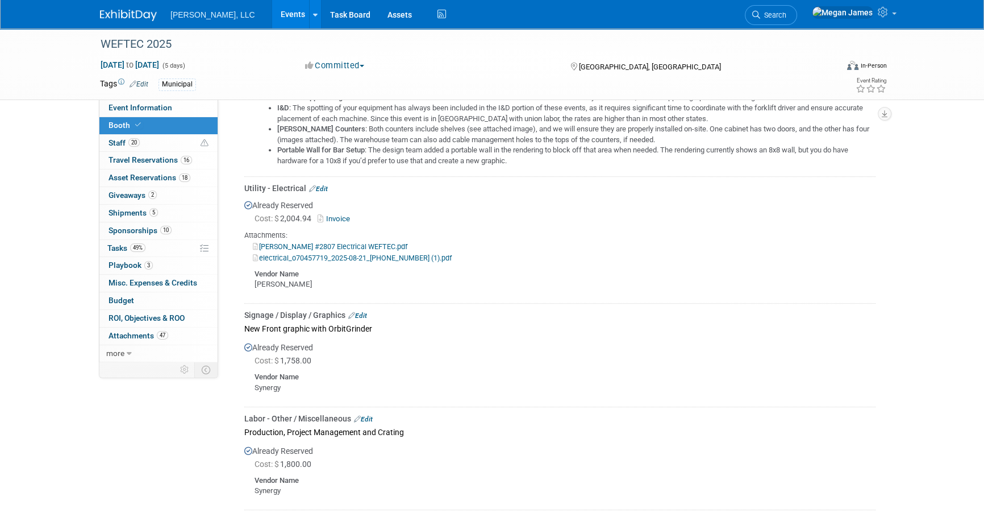
scroll to position [828, 0]
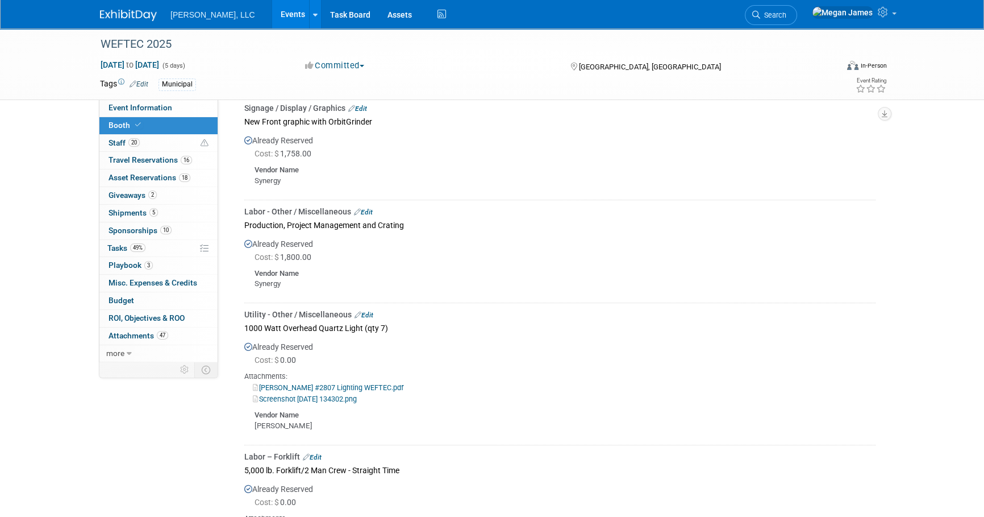
click at [364, 313] on link "Edit" at bounding box center [364, 315] width 19 height 8
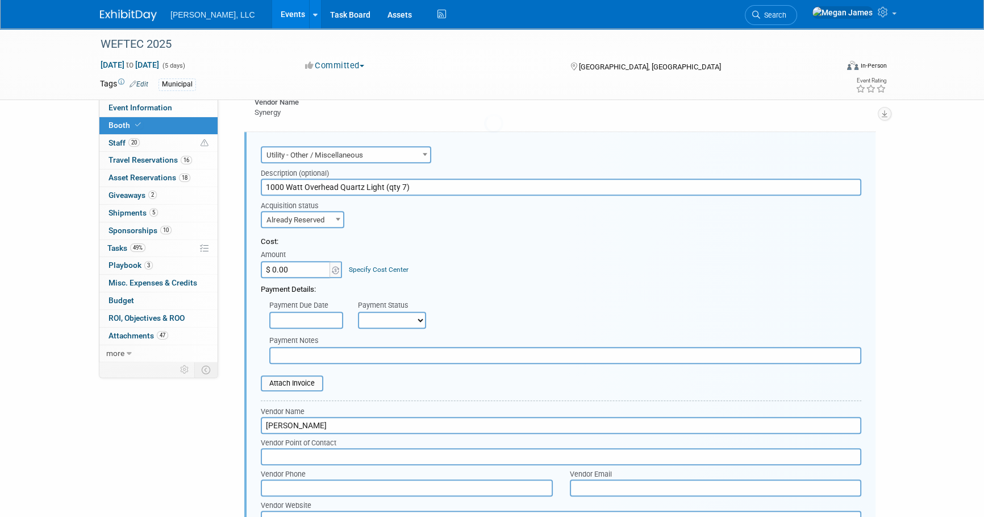
scroll to position [0, 0]
drag, startPoint x: 281, startPoint y: 271, endPoint x: 342, endPoint y: 269, distance: 60.3
click at [281, 271] on input "$ 0.00" at bounding box center [296, 269] width 71 height 17
paste input "7,332.16"
type input "$ 7,332.16"
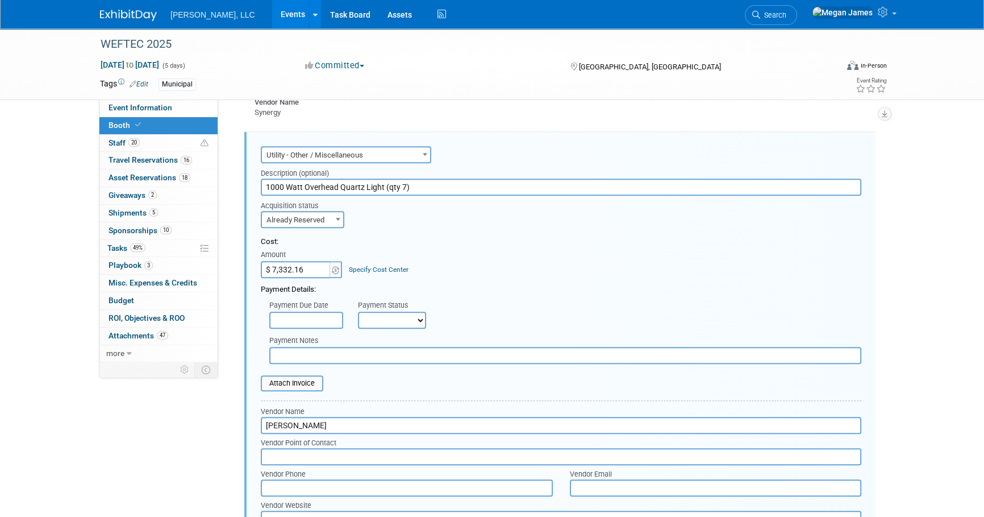
click at [460, 278] on div "Payment Details:" at bounding box center [561, 286] width 601 height 17
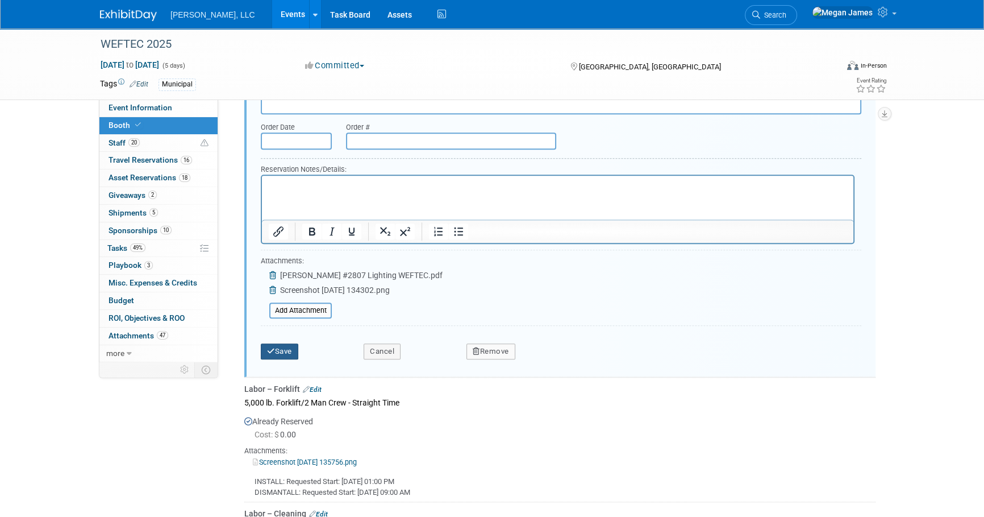
click at [288, 350] on button "Save" at bounding box center [280, 351] width 38 height 16
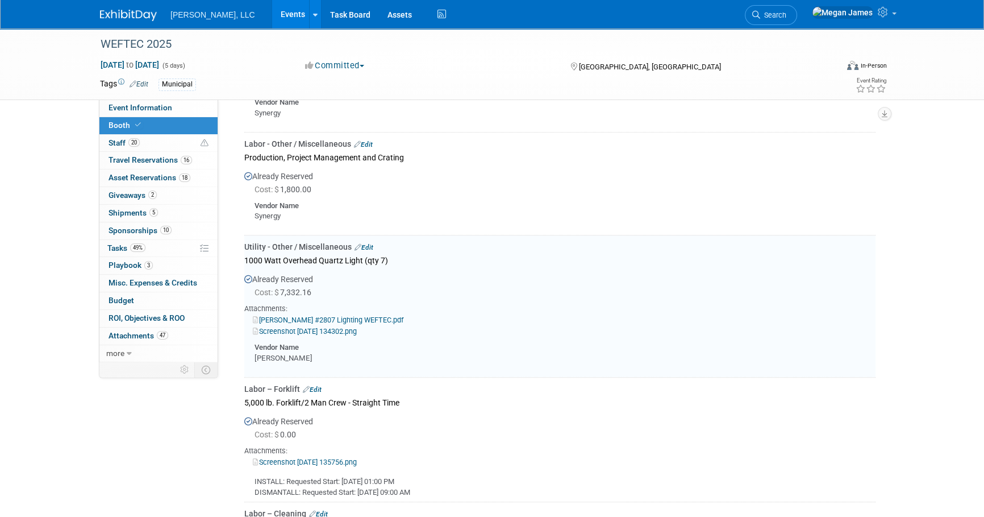
click at [365, 247] on link "Edit" at bounding box center [364, 247] width 19 height 8
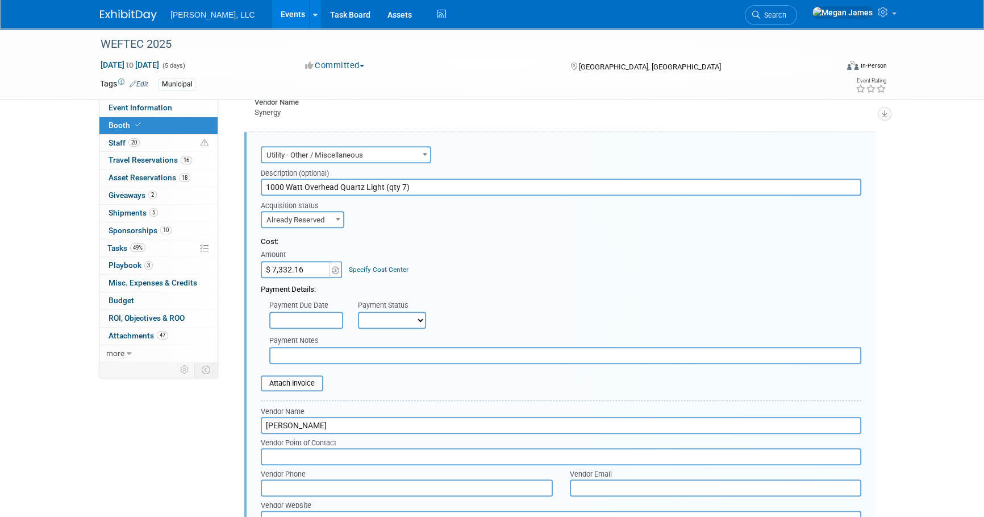
click at [522, 264] on div "Cost: Amount $ 7,332.16 Specify Cost Center Cost Center -- Not Specified --" at bounding box center [561, 256] width 601 height 41
click at [543, 269] on div "Cost: Amount $ 7,332.16 Specify Cost Center Cost Center -- Not Specified --" at bounding box center [561, 256] width 601 height 41
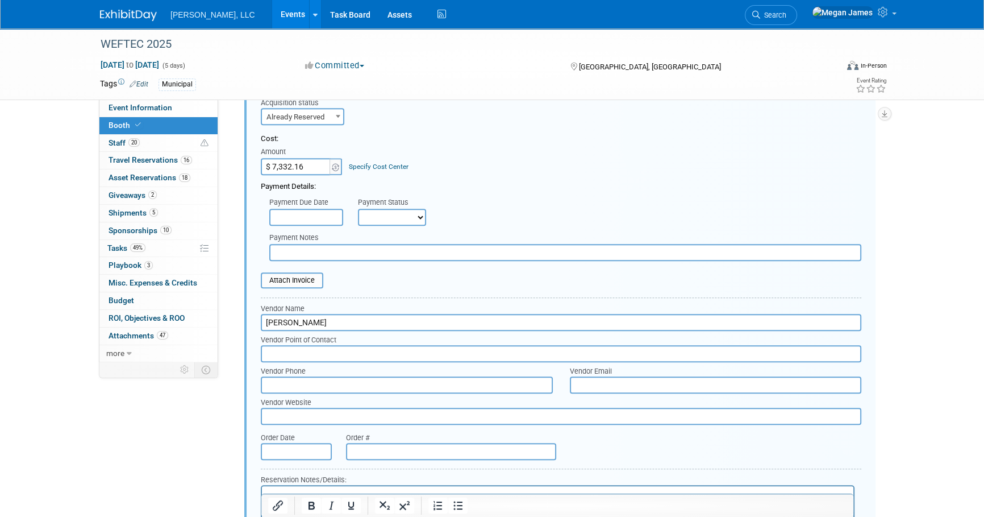
scroll to position [1102, 0]
click at [310, 284] on input "file" at bounding box center [254, 280] width 135 height 14
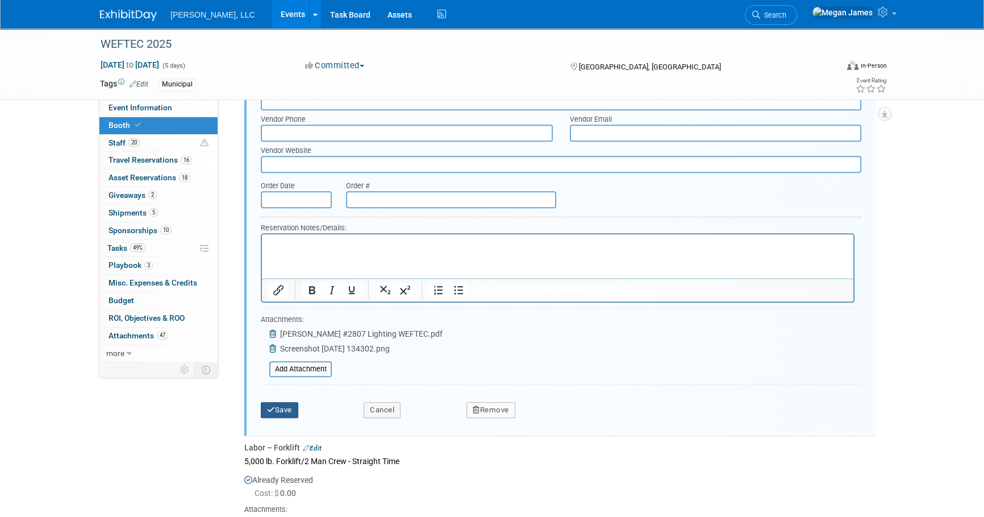
click at [291, 408] on button "Save" at bounding box center [280, 410] width 38 height 16
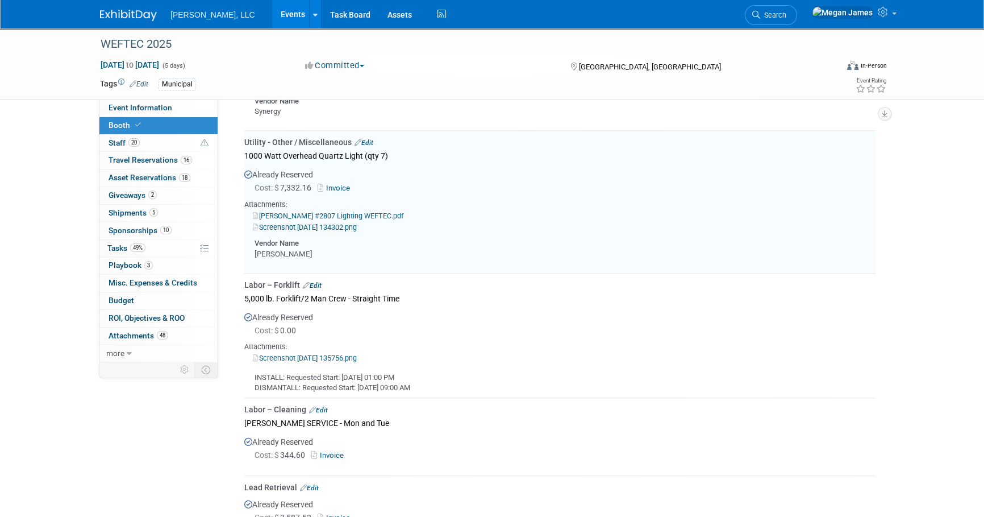
scroll to position [999, 0]
click at [213, 439] on div "Event Information Event Info Booth Booth 20 Staff 20 Staff 16 Travel Reservatio…" at bounding box center [492, 17] width 801 height 1975
click at [340, 432] on div "Already Reserved Cost: $ 344.60 Invoice" at bounding box center [559, 451] width 631 height 41
click at [374, 332] on div "Cost: $ 0.00" at bounding box center [565, 331] width 621 height 11
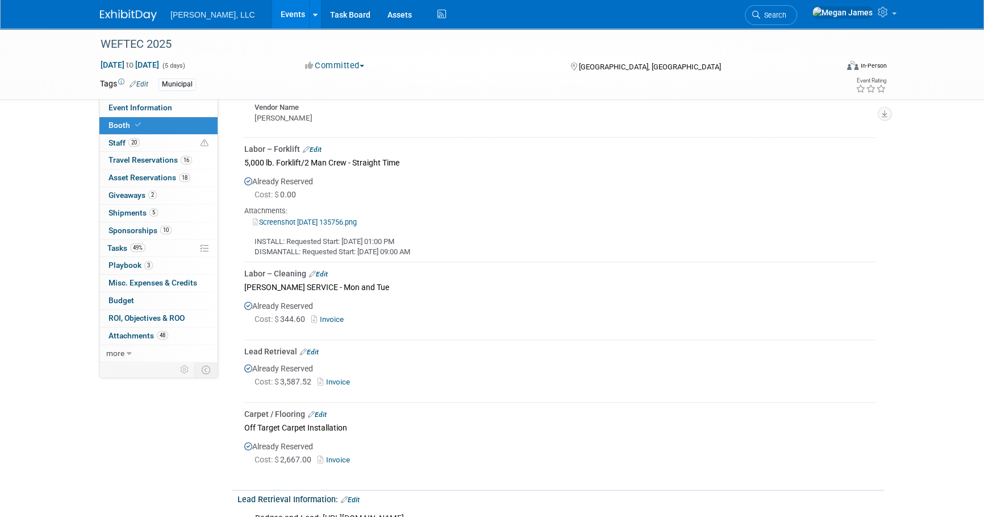
scroll to position [1102, 0]
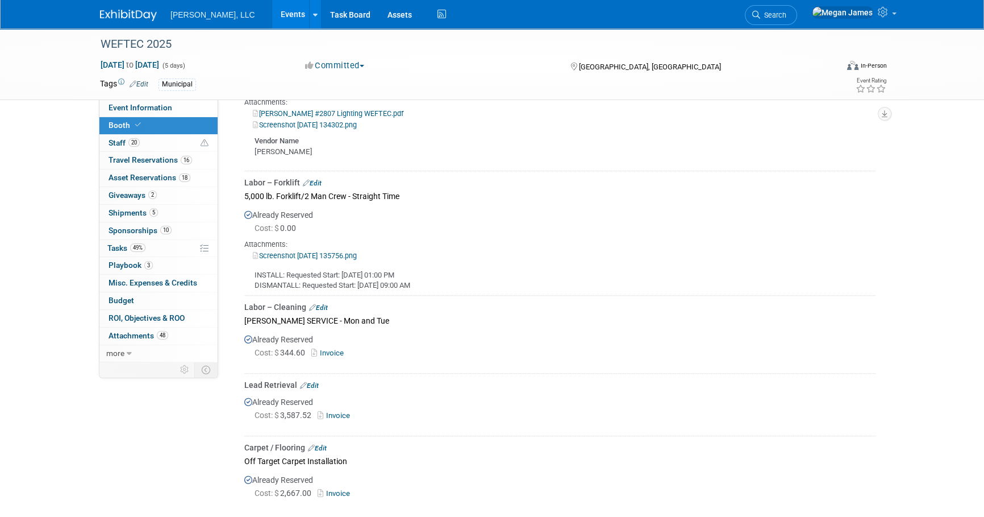
drag, startPoint x: 324, startPoint y: 303, endPoint x: 357, endPoint y: 307, distance: 33.2
click at [324, 304] on link "Edit" at bounding box center [318, 308] width 19 height 8
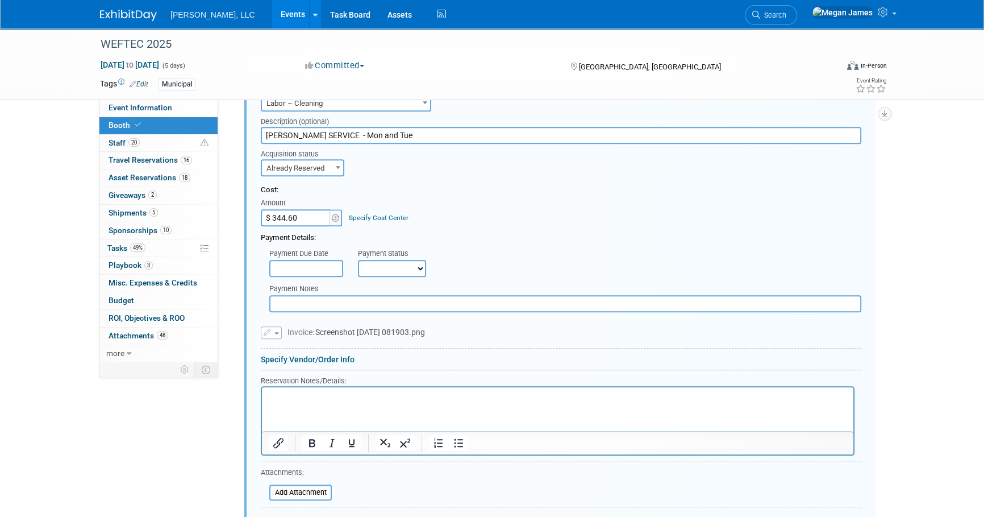
scroll to position [1317, 0]
click at [347, 355] on link "Specify Vendor/Order Info" at bounding box center [308, 359] width 94 height 9
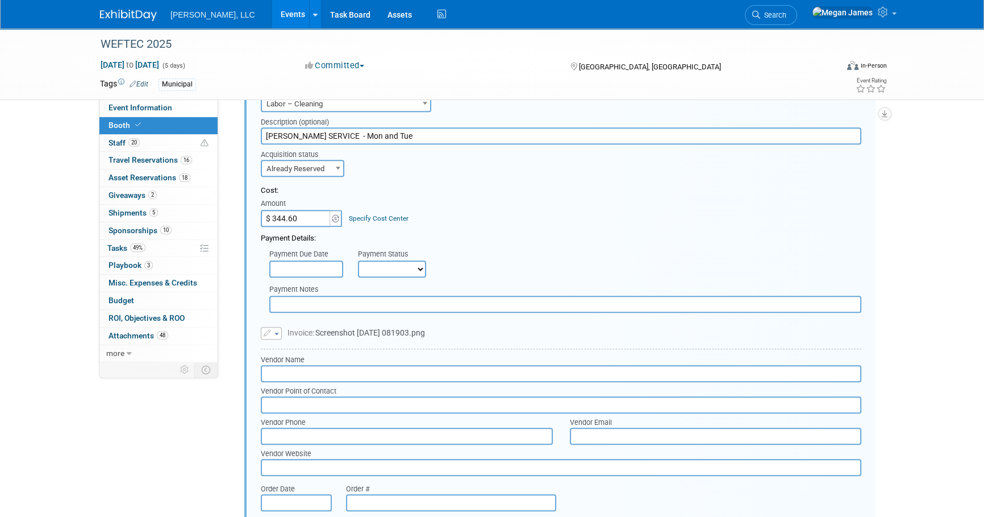
click at [313, 377] on input "text" at bounding box center [561, 373] width 601 height 17
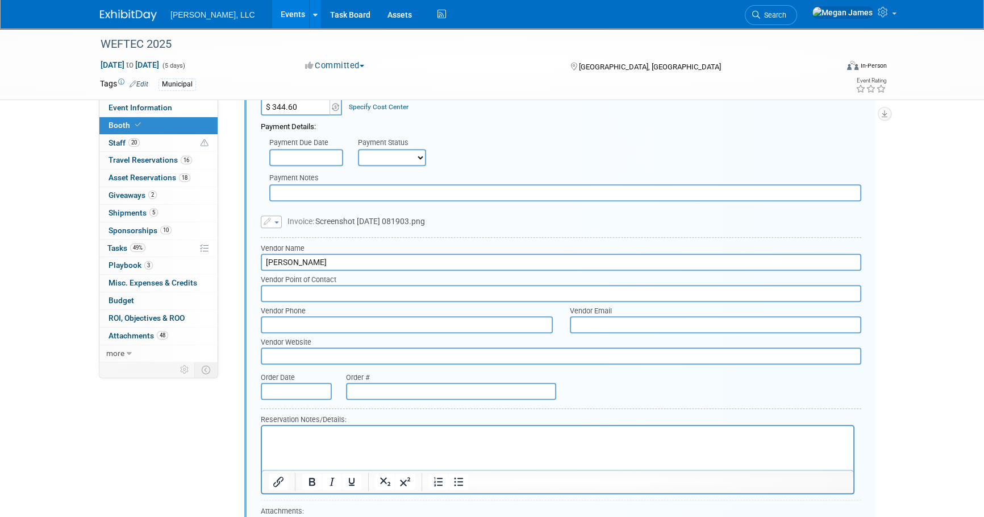
scroll to position [1523, 0]
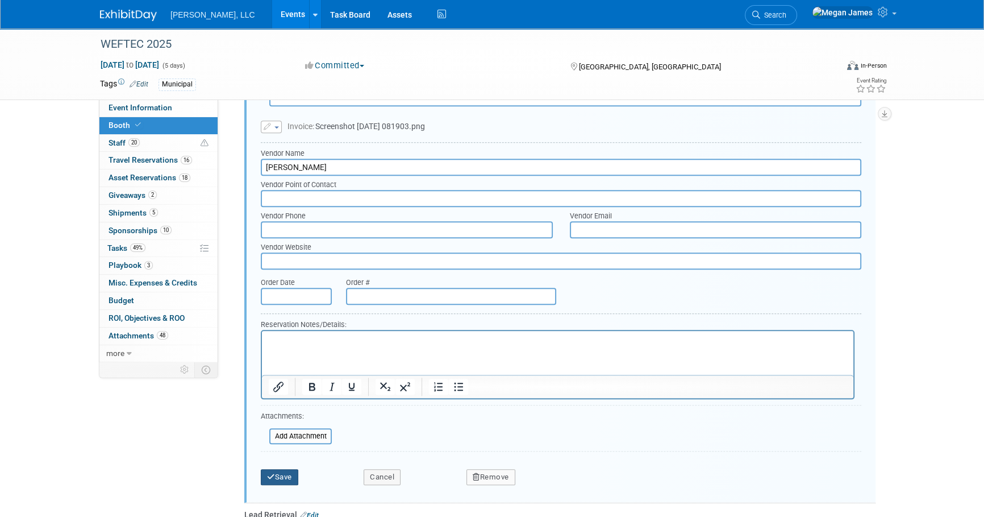
type input "[PERSON_NAME]"
click at [284, 472] on button "Save" at bounding box center [280, 477] width 38 height 16
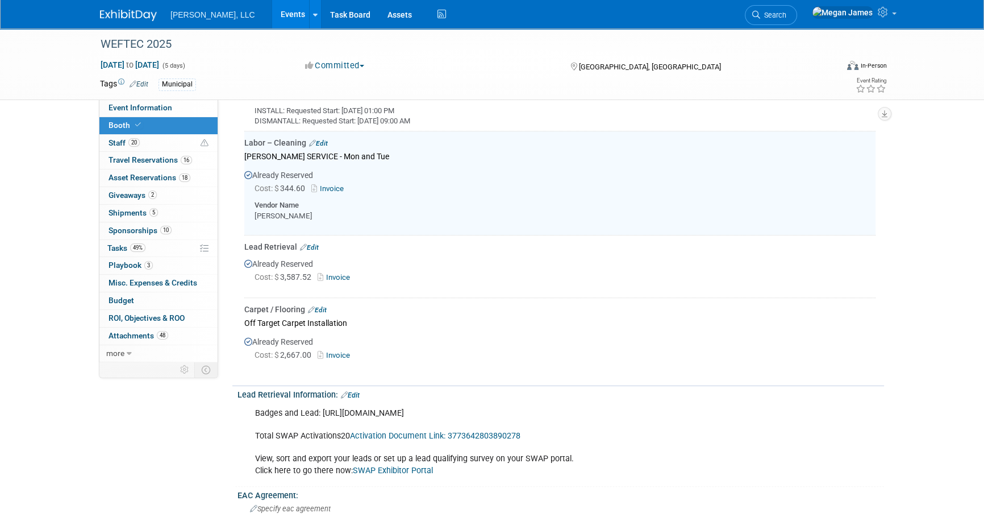
scroll to position [1265, 0]
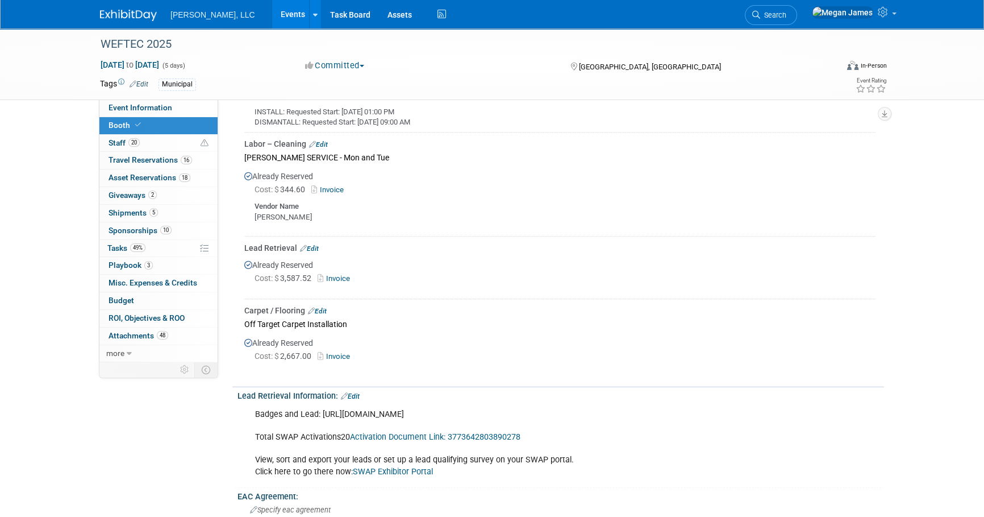
click at [419, 344] on div "Already Reserved Cost: $ 2,667.00 Invoice" at bounding box center [559, 351] width 631 height 41
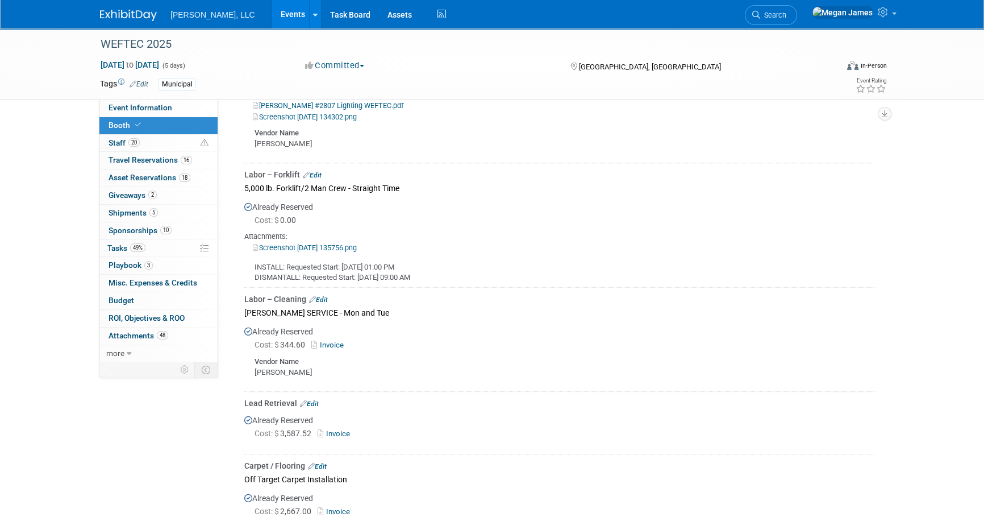
scroll to position [1058, 0]
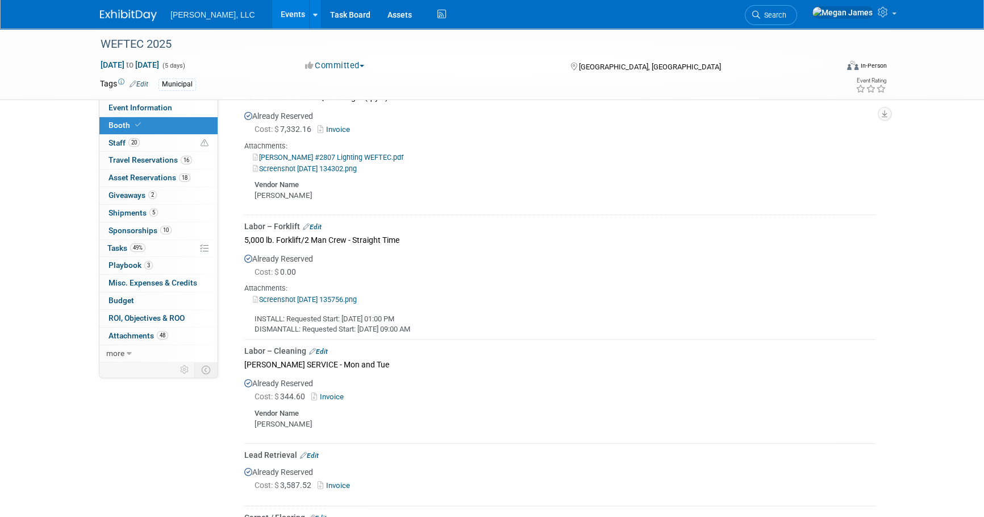
click at [570, 283] on div "Attachments:" at bounding box center [559, 288] width 631 height 10
drag, startPoint x: 945, startPoint y: 320, endPoint x: 953, endPoint y: 332, distance: 14.8
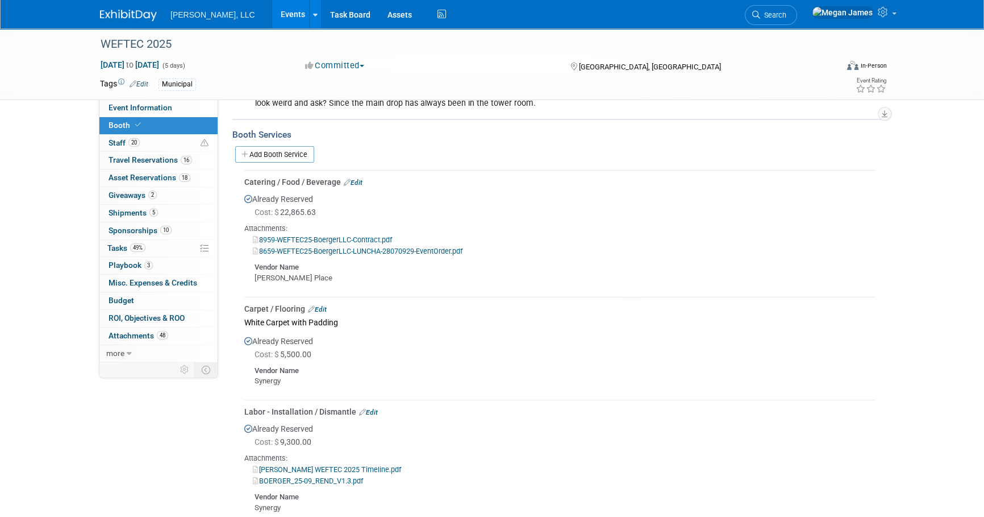
scroll to position [25, 0]
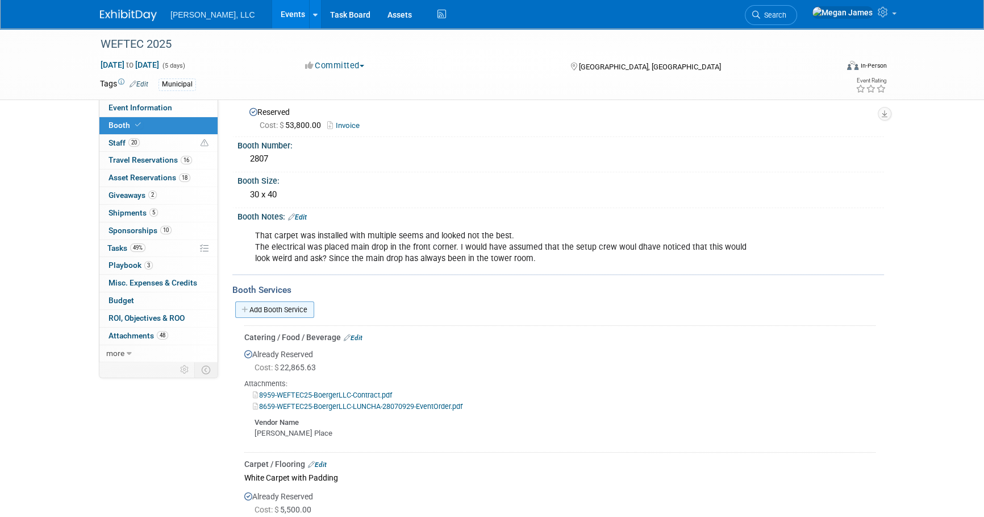
click at [272, 301] on link "Add Booth Service" at bounding box center [274, 309] width 79 height 16
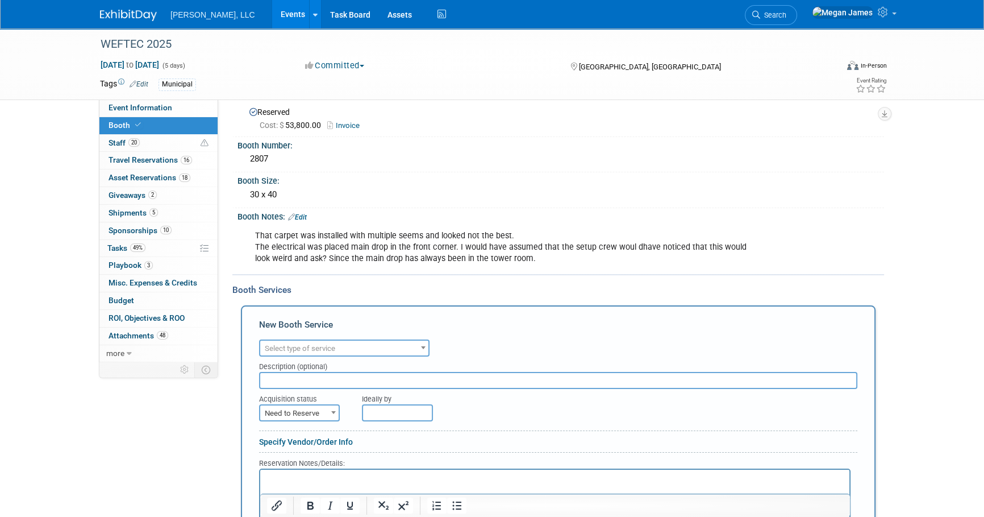
scroll to position [0, 0]
click at [320, 344] on span "Select type of service" at bounding box center [300, 348] width 70 height 9
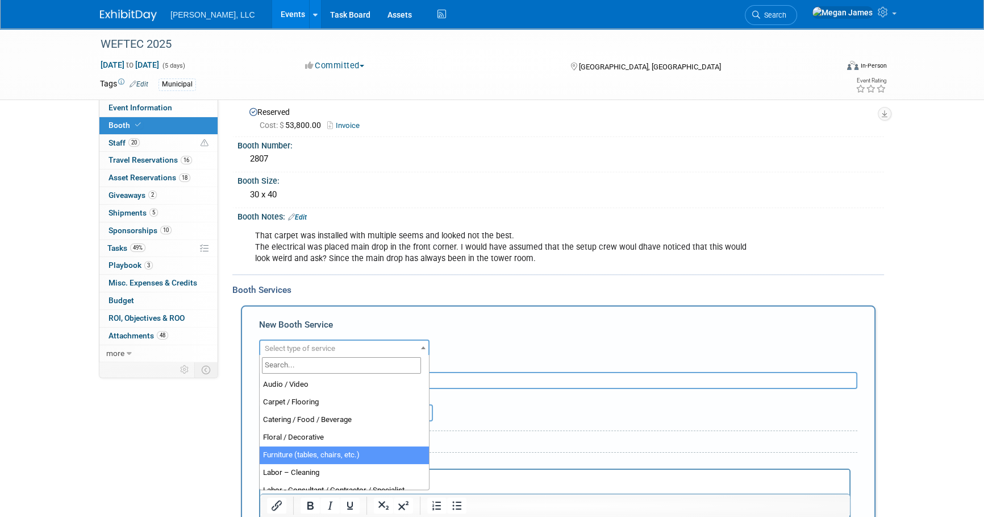
select select "6"
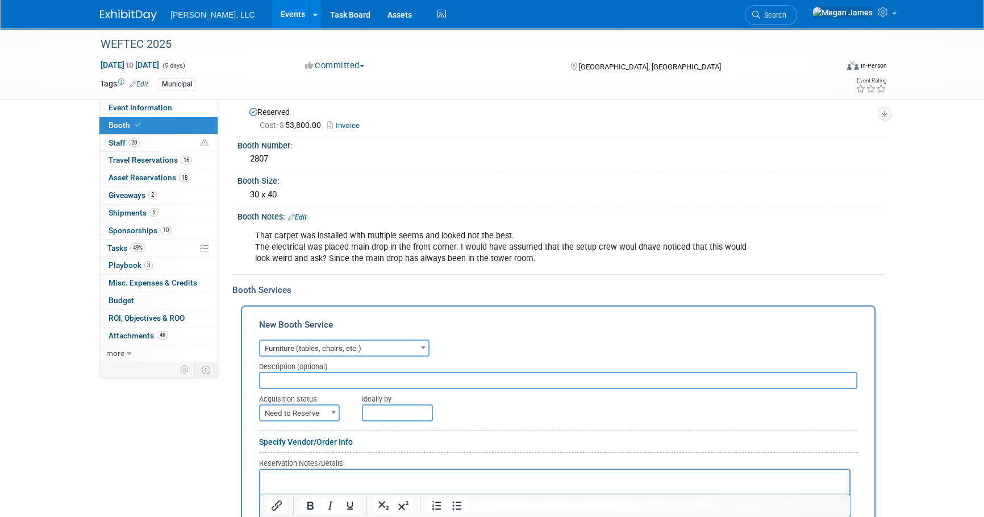
click at [307, 381] on input "text" at bounding box center [558, 380] width 598 height 17
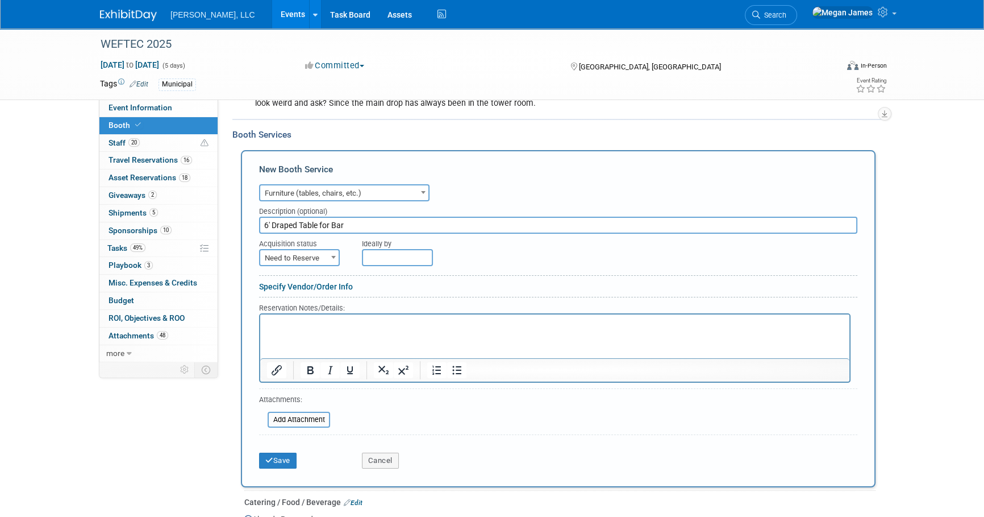
type input "6' Draped Table for Bar"
click at [323, 260] on span "Need to Reserve" at bounding box center [299, 258] width 78 height 16
click at [317, 260] on span "Need to Reserve" at bounding box center [299, 258] width 78 height 16
select select "2"
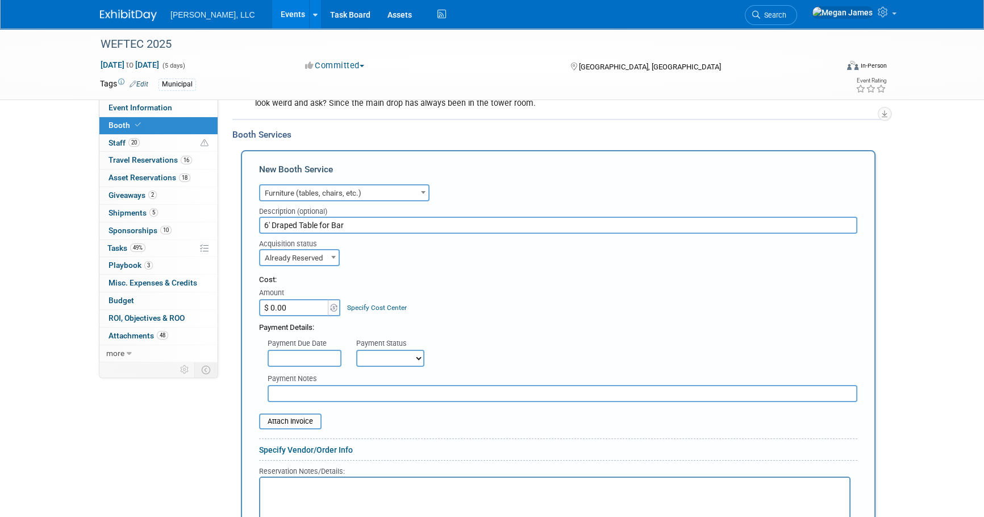
click at [298, 302] on input "$ 0.00" at bounding box center [294, 307] width 71 height 17
paste input "405.93"
type input "$ 405.93"
click at [494, 310] on div "Cost: Amount $ 405.93 Specify Cost Center Cost Center -- Not Specified --" at bounding box center [558, 295] width 598 height 41
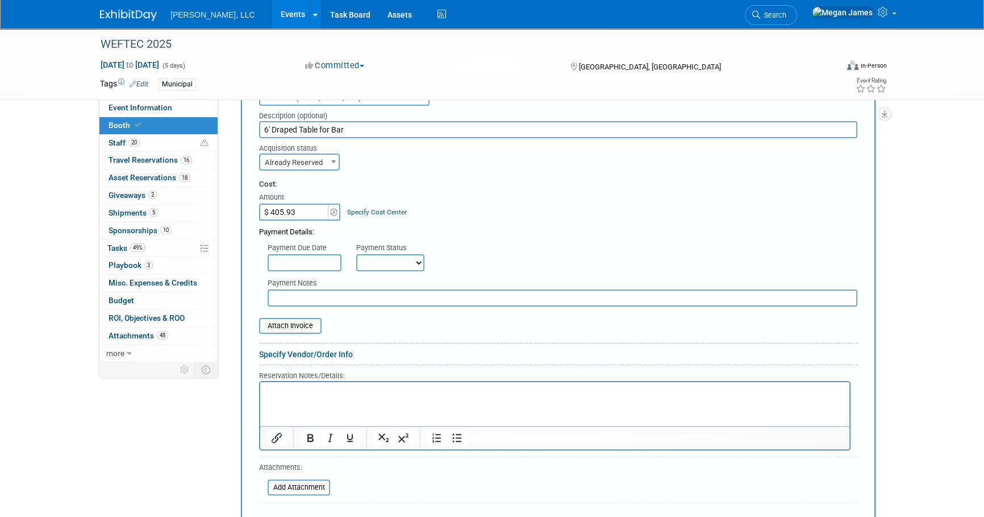
scroll to position [284, 0]
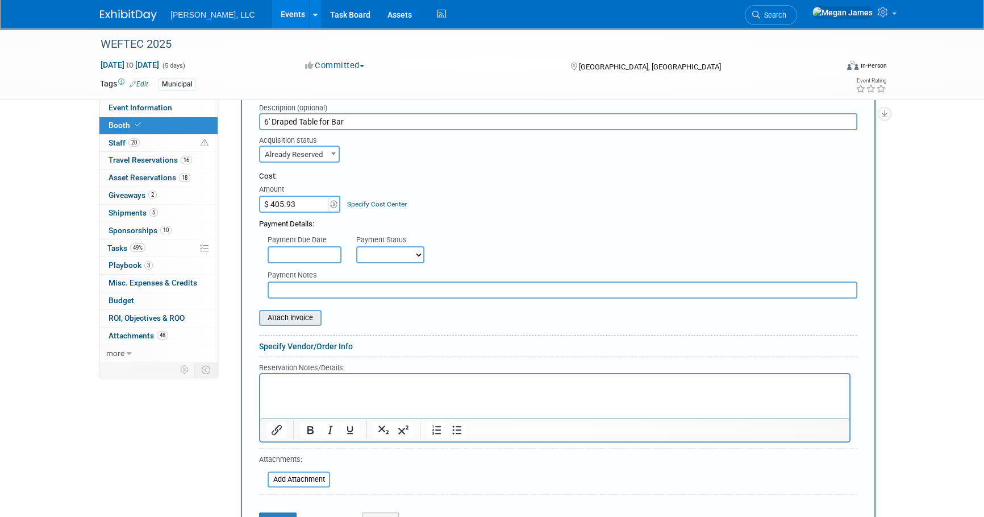
click at [292, 314] on input "file" at bounding box center [252, 318] width 135 height 14
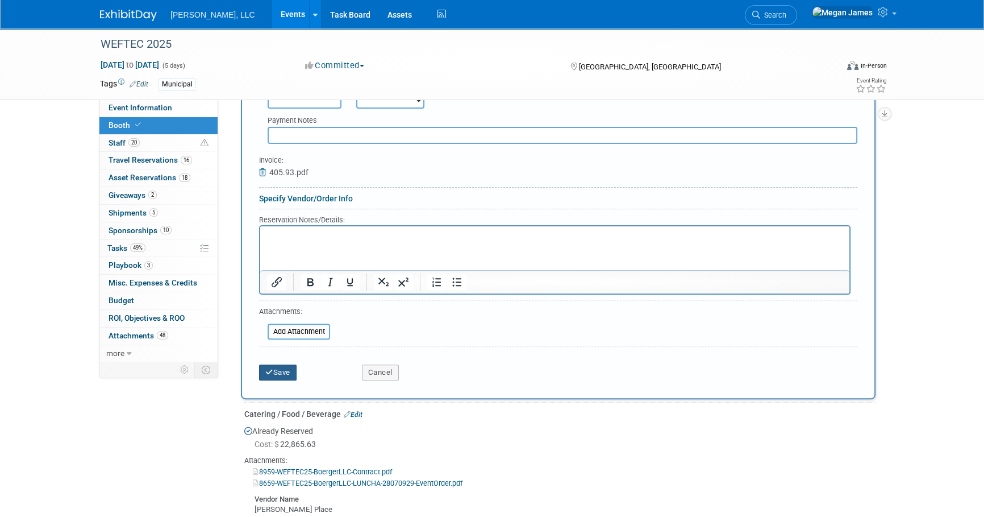
click at [288, 369] on button "Save" at bounding box center [278, 372] width 38 height 16
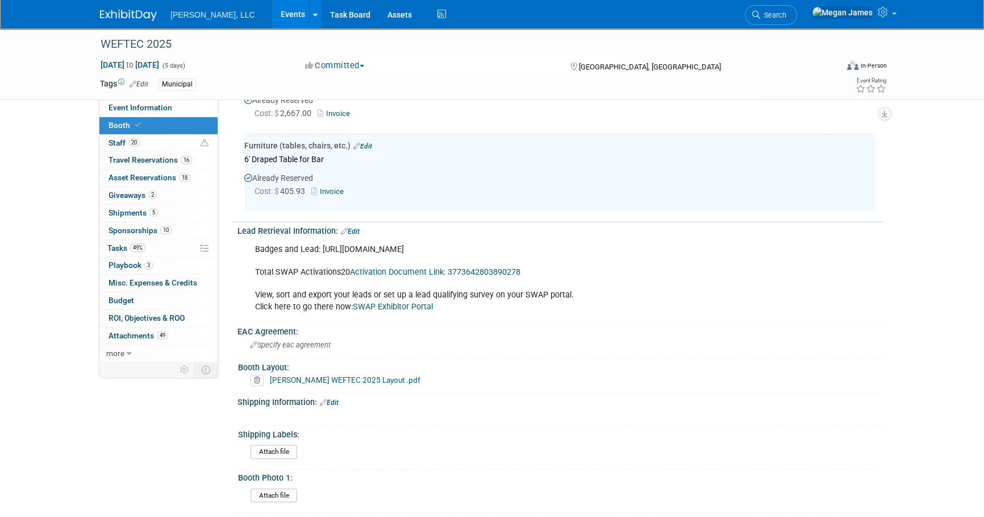
scroll to position [1516, 0]
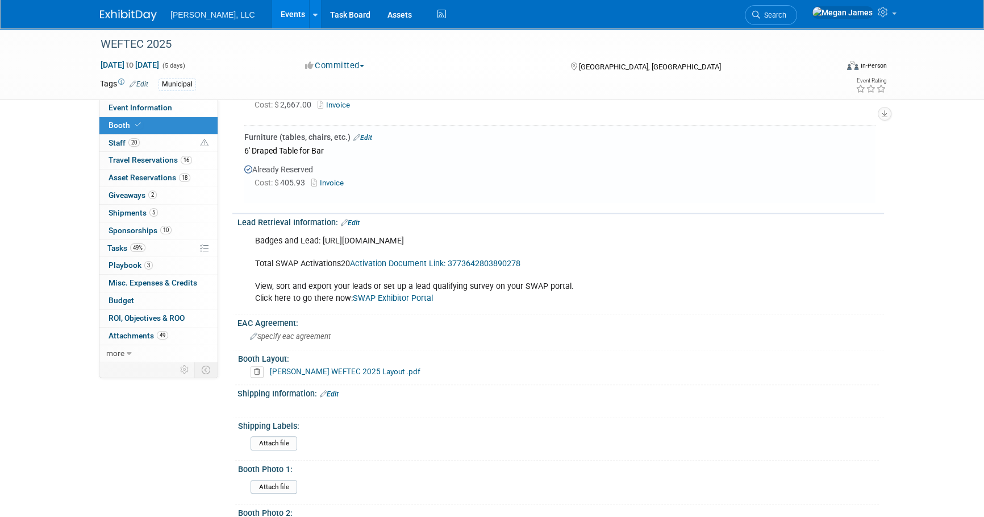
click at [369, 134] on link "Edit" at bounding box center [363, 138] width 19 height 8
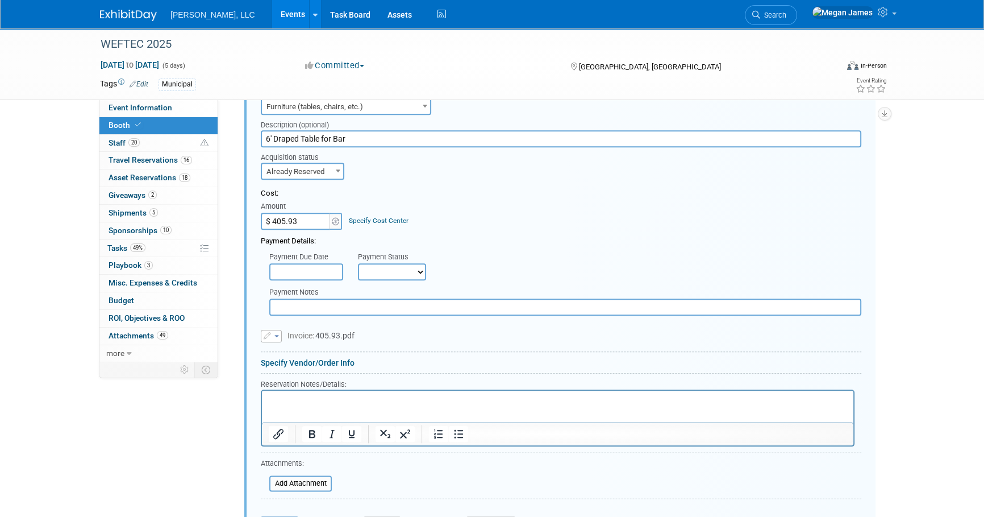
scroll to position [1662, 0]
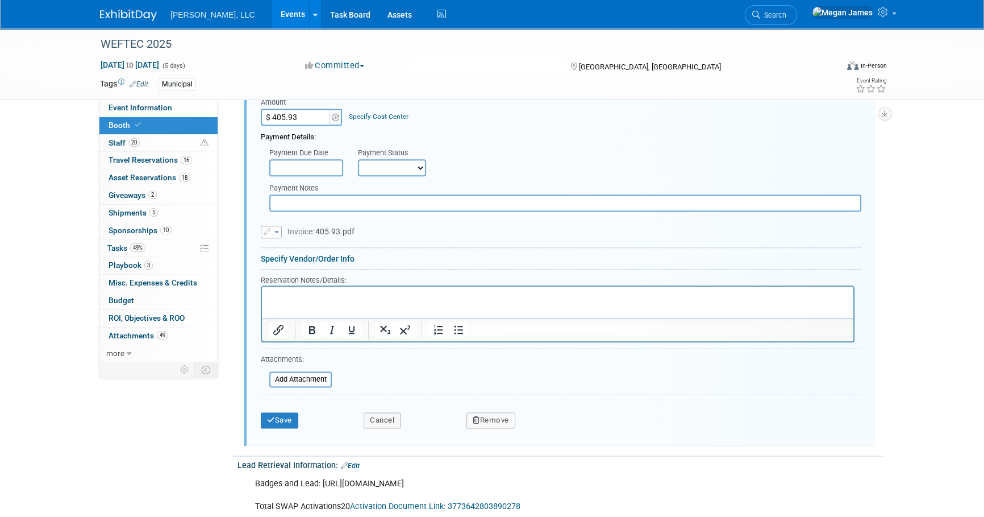
click at [327, 254] on link "Specify Vendor/Order Info" at bounding box center [308, 258] width 94 height 9
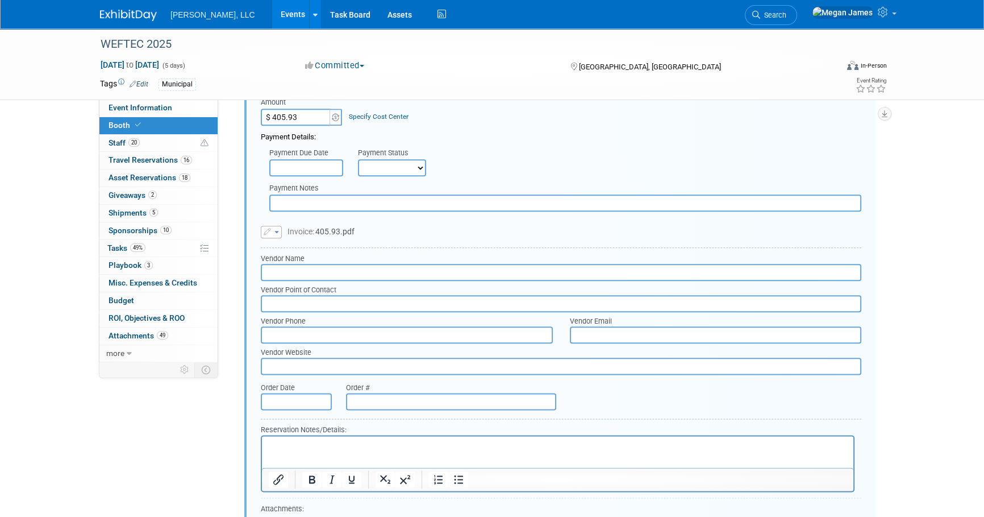
click at [299, 264] on input "text" at bounding box center [561, 272] width 601 height 17
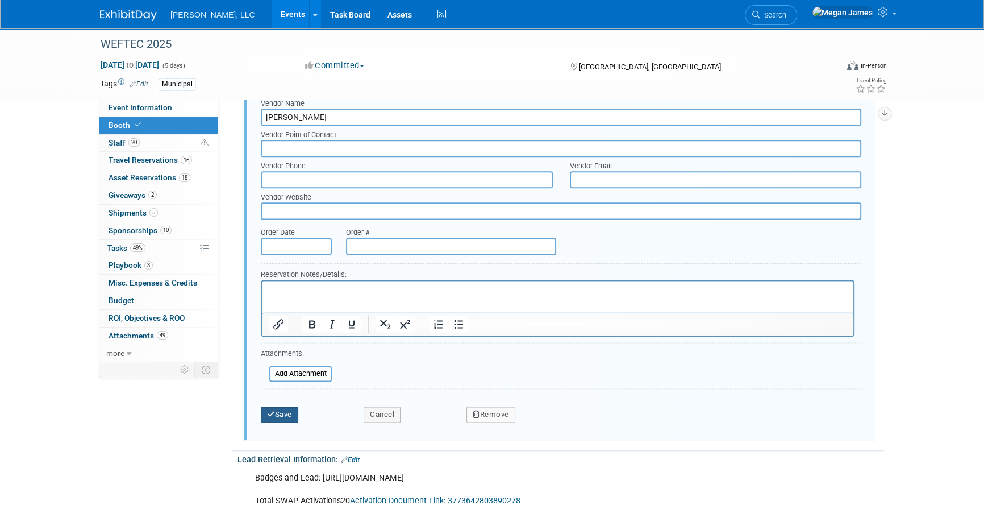
type input "[PERSON_NAME]"
click at [294, 406] on button "Save" at bounding box center [280, 414] width 38 height 16
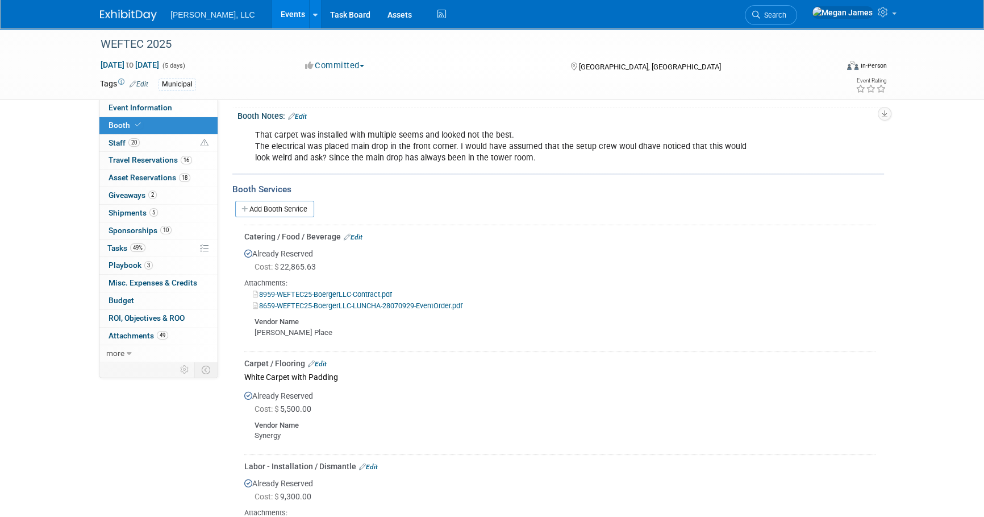
scroll to position [9, 0]
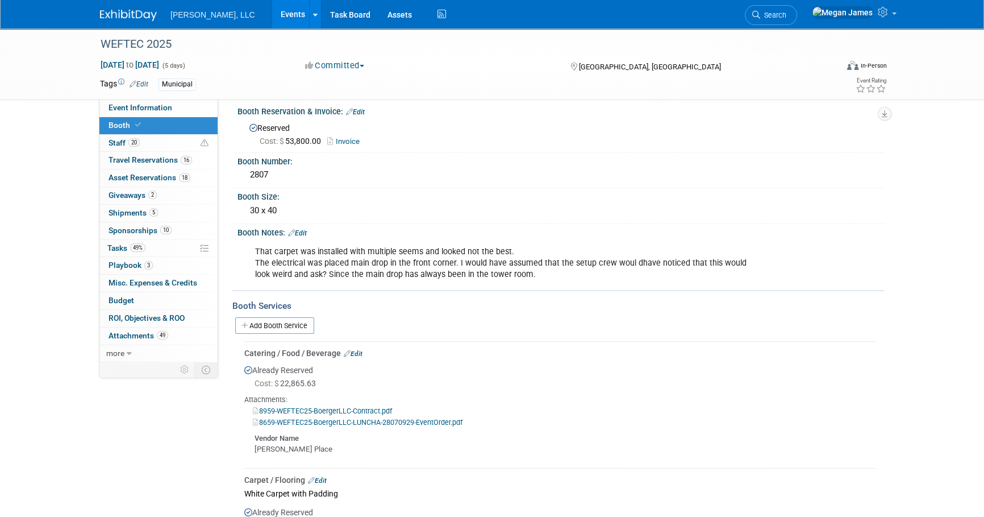
drag, startPoint x: 250, startPoint y: 325, endPoint x: 317, endPoint y: 322, distance: 66.6
click at [250, 325] on link "Add Booth Service" at bounding box center [274, 325] width 79 height 16
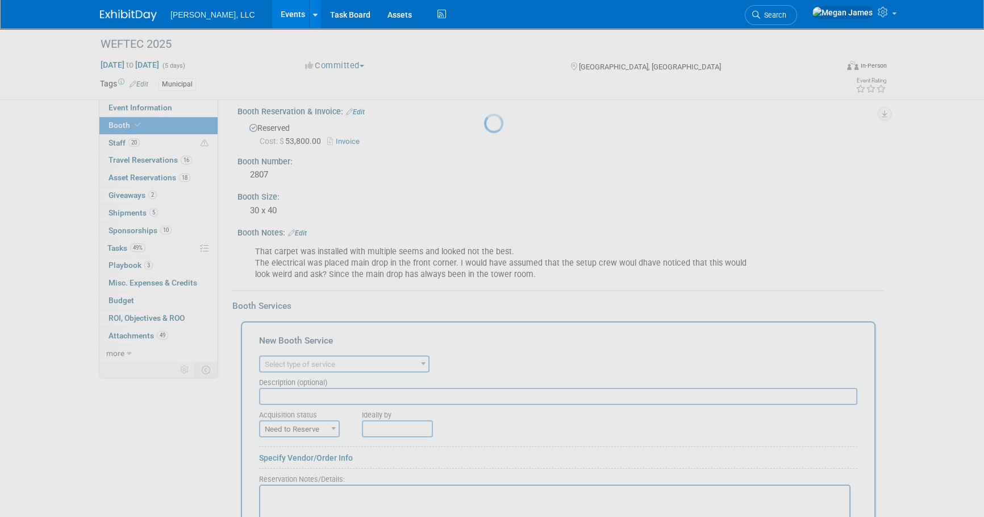
scroll to position [0, 0]
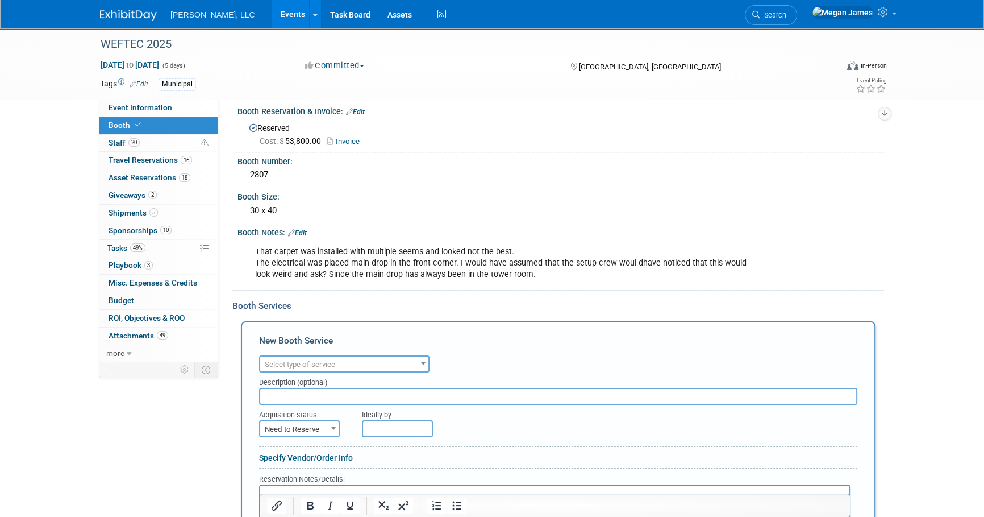
click at [327, 364] on span "Select type of service" at bounding box center [300, 364] width 70 height 9
type input "Mater"
select select "10"
click at [301, 396] on input "text" at bounding box center [558, 396] width 598 height 17
click at [307, 430] on span "Need to Reserve" at bounding box center [299, 429] width 78 height 16
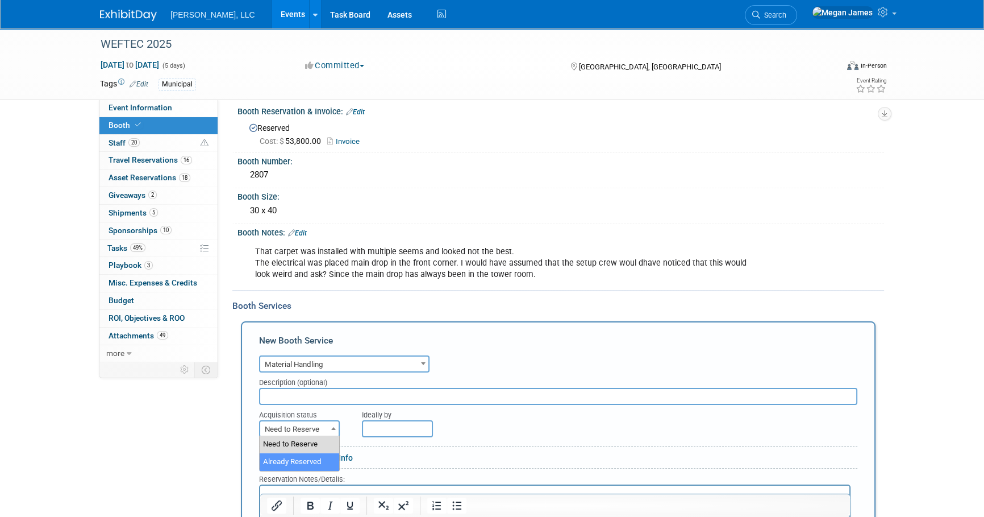
select select "2"
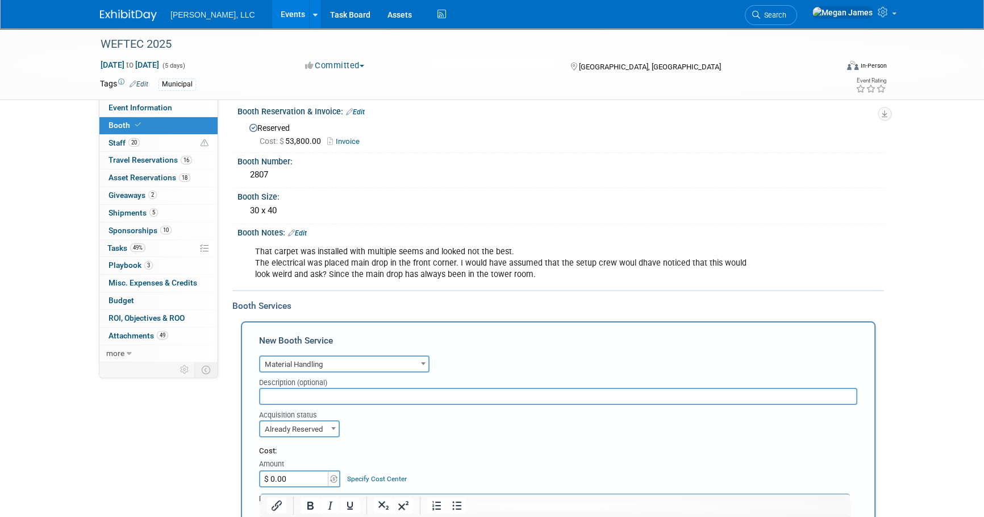
click at [470, 448] on div "Cost:" at bounding box center [558, 451] width 598 height 11
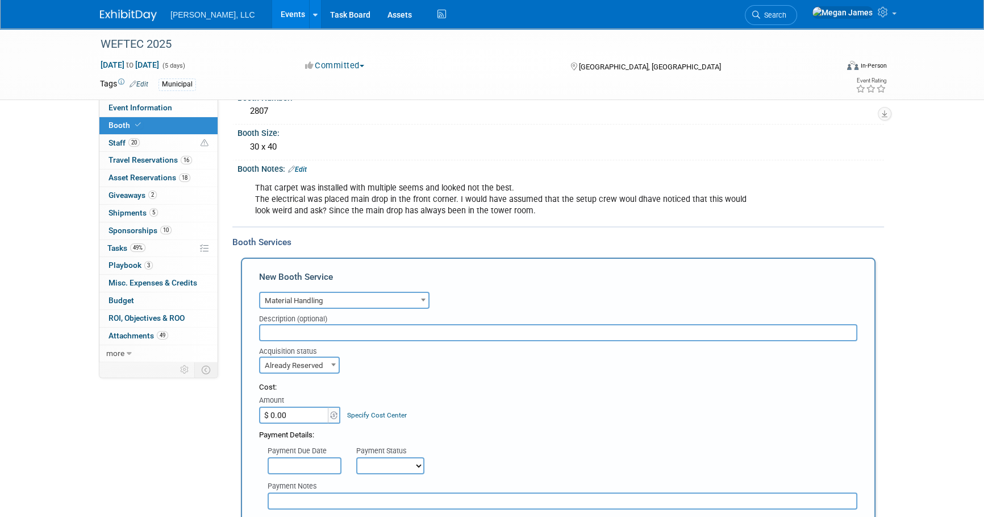
scroll to position [164, 0]
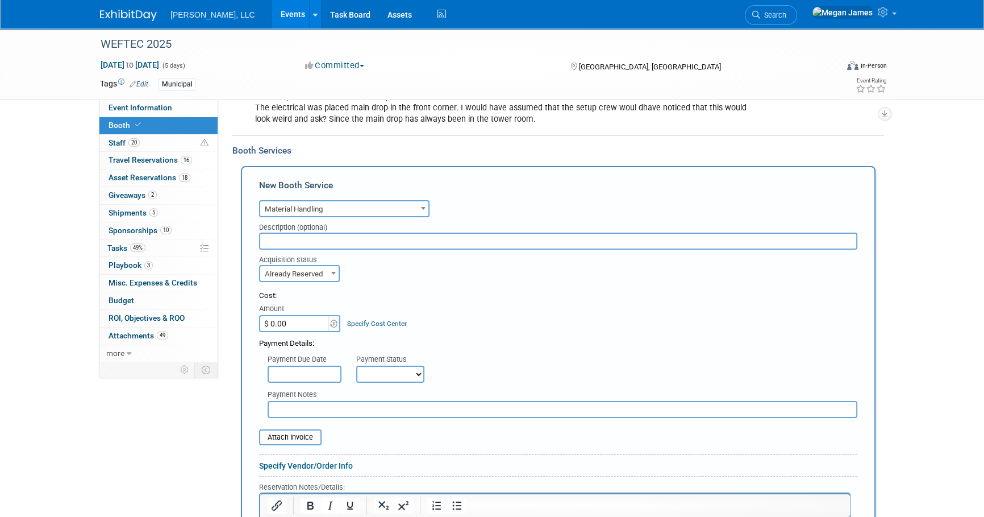
click at [305, 319] on input "$ 0.00" at bounding box center [294, 323] width 71 height 17
type input "$ 7,442.05"
click at [554, 332] on div "Payment Details:" at bounding box center [558, 340] width 598 height 17
click at [313, 437] on input "file" at bounding box center [252, 437] width 135 height 14
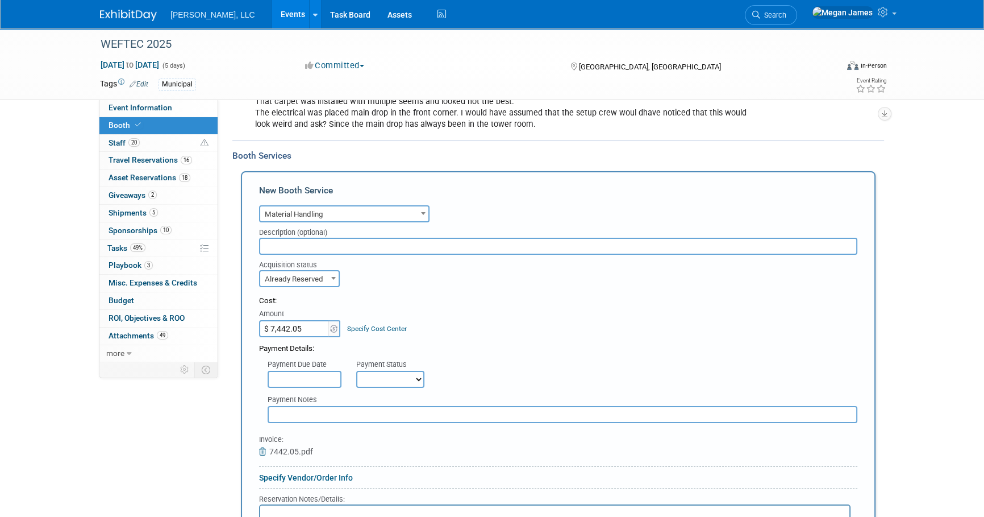
scroll to position [371, 0]
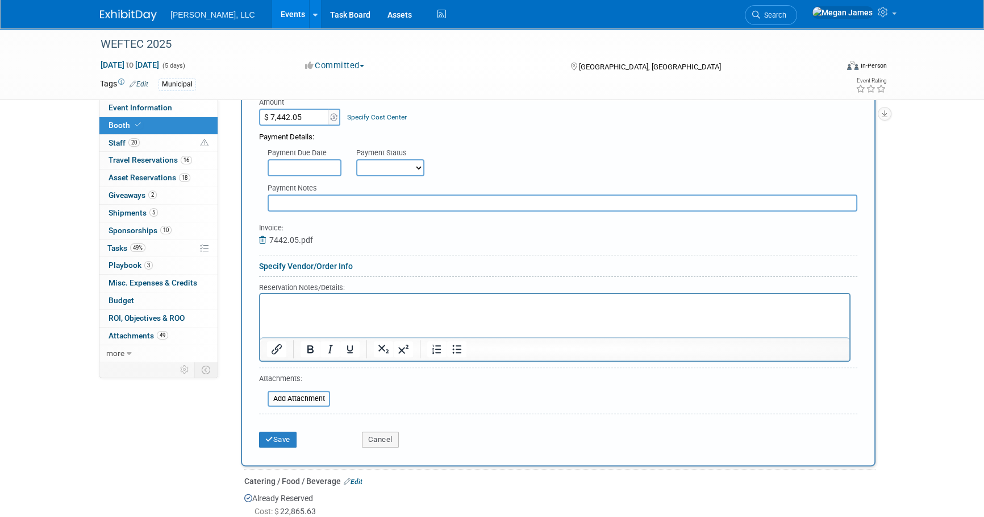
click at [360, 309] on html at bounding box center [554, 301] width 589 height 15
click at [408, 309] on html at bounding box center [554, 301] width 589 height 15
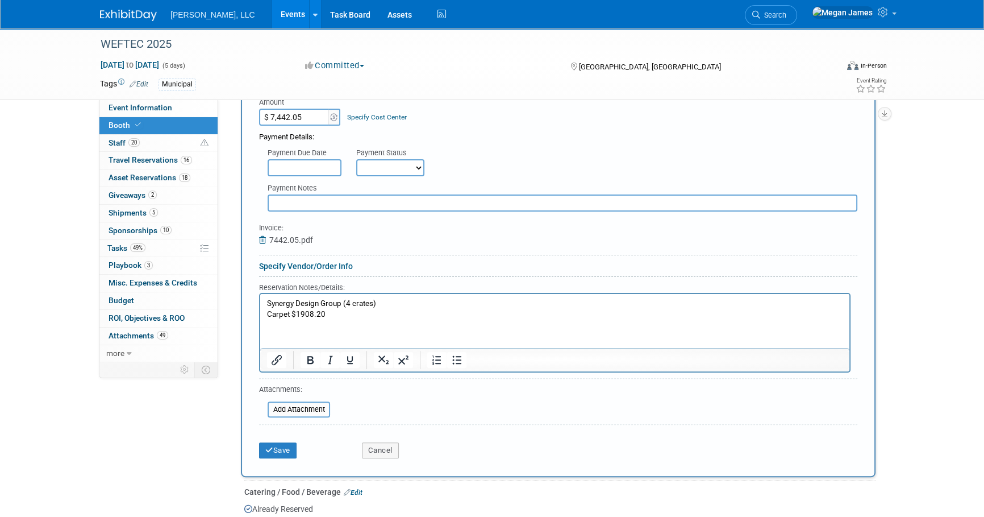
click at [321, 315] on p "Carpet $1908.20" at bounding box center [555, 314] width 576 height 11
drag, startPoint x: 293, startPoint y: 314, endPoint x: 325, endPoint y: 317, distance: 31.9
click at [325, 317] on p "Carpet $1908.20" at bounding box center [555, 314] width 576 height 11
drag, startPoint x: 326, startPoint y: 314, endPoint x: 292, endPoint y: 315, distance: 33.6
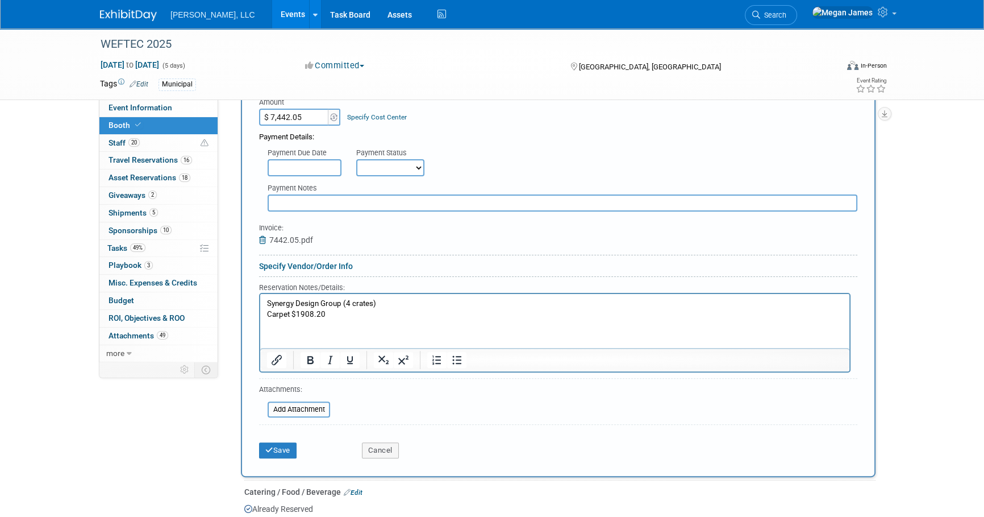
click at [292, 315] on p "Carpet $1908.20" at bounding box center [555, 314] width 576 height 11
drag, startPoint x: 292, startPoint y: 313, endPoint x: 332, endPoint y: 315, distance: 39.9
click at [332, 315] on p "Carpet $1908.20" at bounding box center [555, 314] width 576 height 11
click at [378, 316] on p "Carpet $1908.20" at bounding box center [555, 314] width 576 height 11
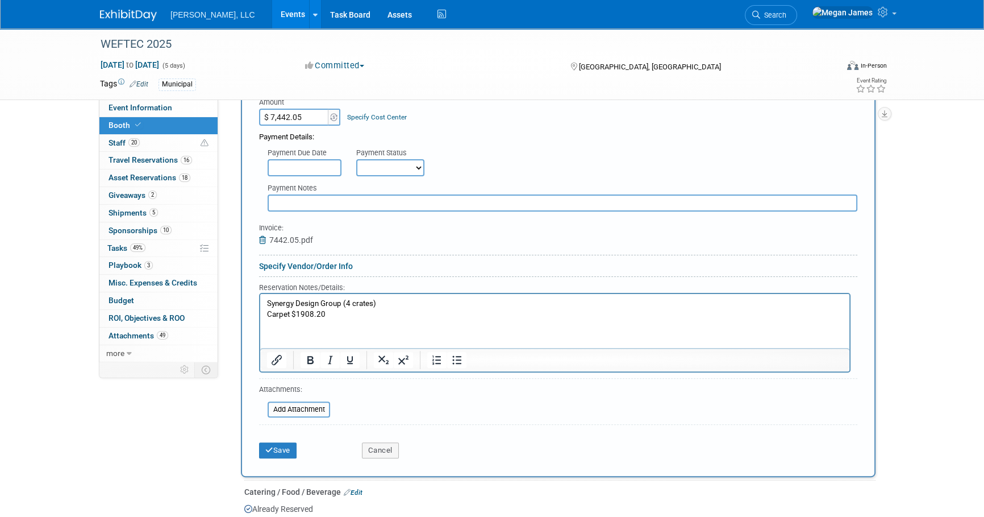
drag, startPoint x: 340, startPoint y: 314, endPoint x: 267, endPoint y: 315, distance: 73.3
click at [267, 315] on p "Carpet $1908.20" at bounding box center [555, 314] width 576 height 11
click at [267, 314] on p "Carpet $1908.20" at bounding box center [555, 314] width 576 height 11
click at [283, 316] on p "Carpet $1908.20" at bounding box center [555, 314] width 576 height 11
drag, startPoint x: 291, startPoint y: 312, endPoint x: 417, endPoint y: 320, distance: 125.9
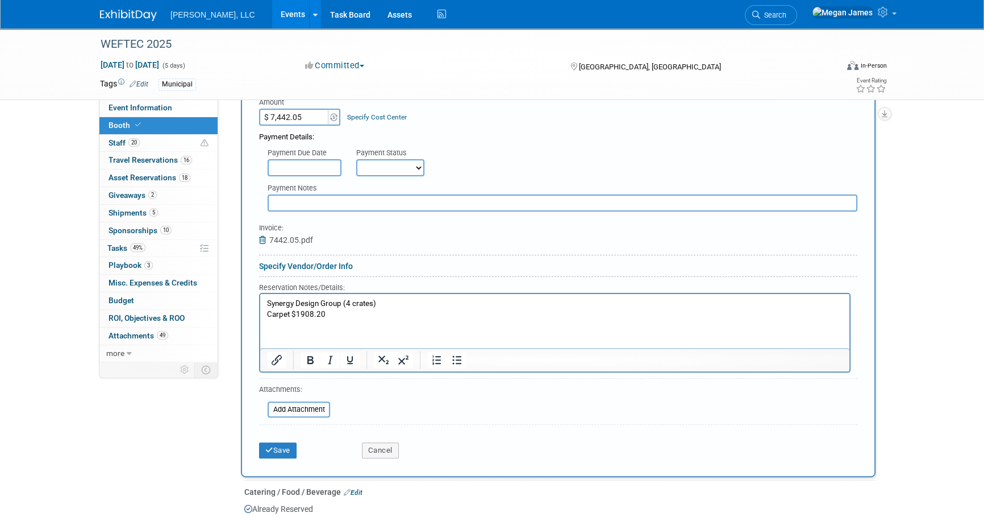
click at [292, 312] on p "Carpet $1908.20" at bounding box center [555, 314] width 576 height 11
click at [435, 318] on p "Carpet $1908.20" at bounding box center [555, 314] width 576 height 11
click at [290, 445] on button "Save" at bounding box center [278, 450] width 38 height 16
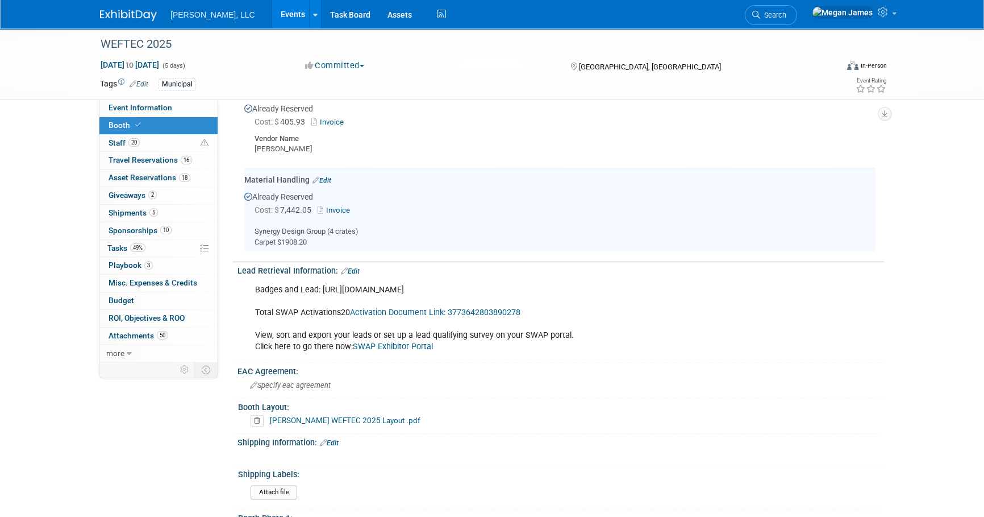
scroll to position [1516, 0]
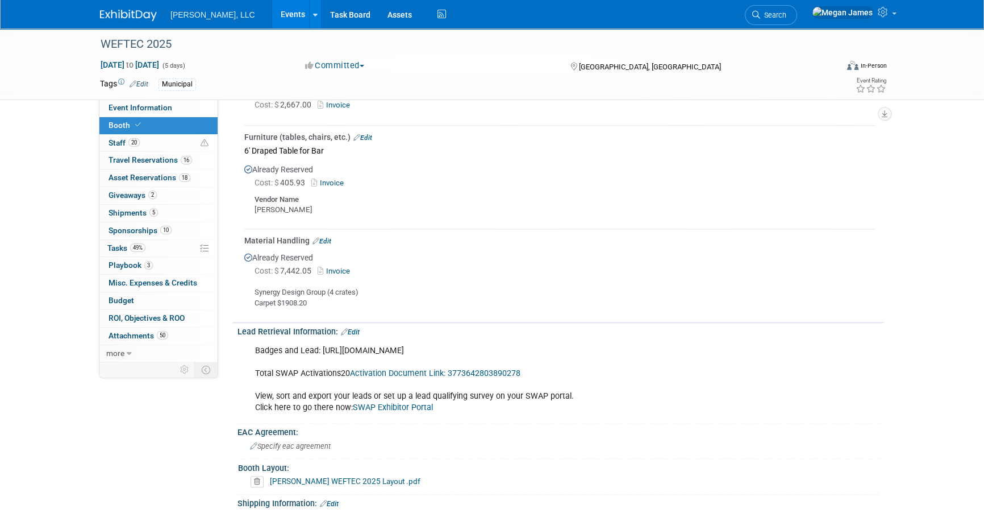
drag, startPoint x: 280, startPoint y: 296, endPoint x: 329, endPoint y: 297, distance: 48.9
click at [329, 297] on div "Synergy Design Group (4 crates) Carpet $1908.20" at bounding box center [559, 293] width 631 height 30
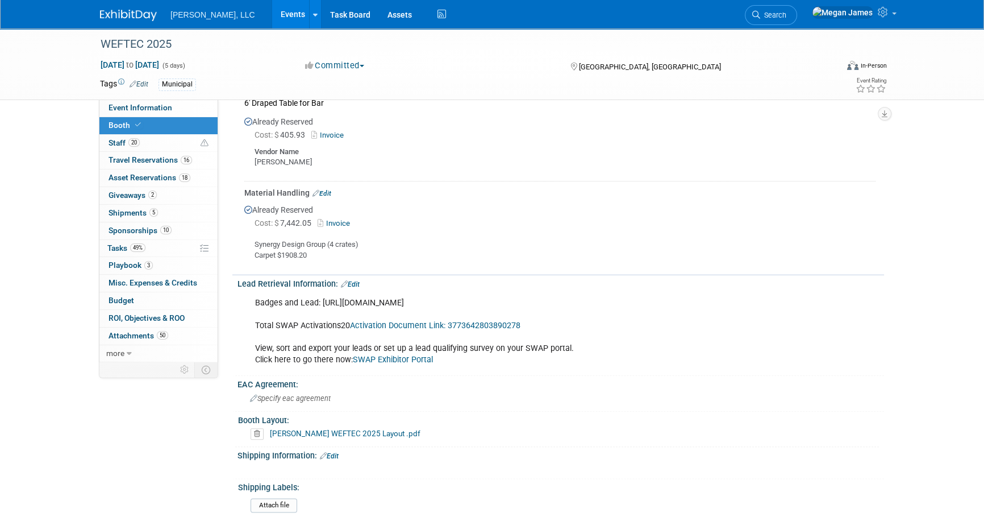
scroll to position [1413, 0]
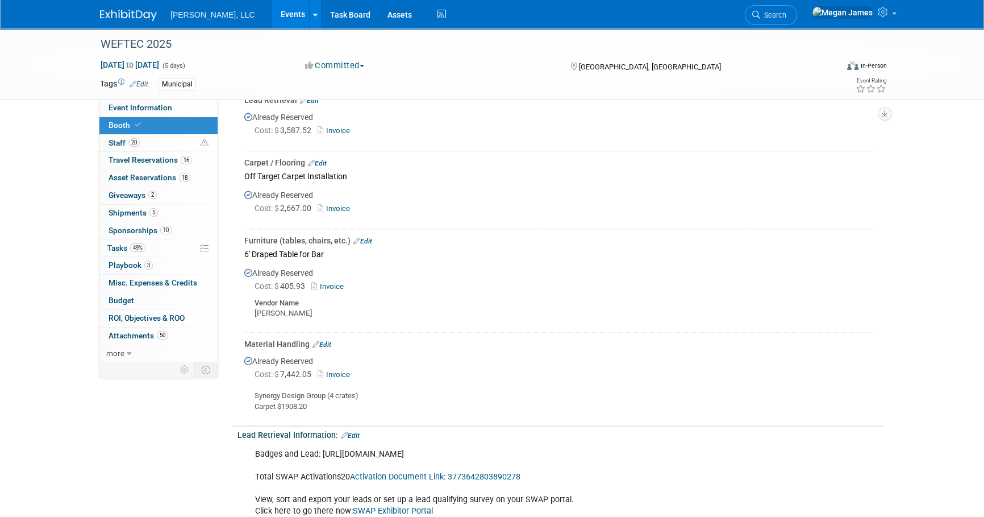
click at [322, 340] on link "Edit" at bounding box center [322, 344] width 19 height 8
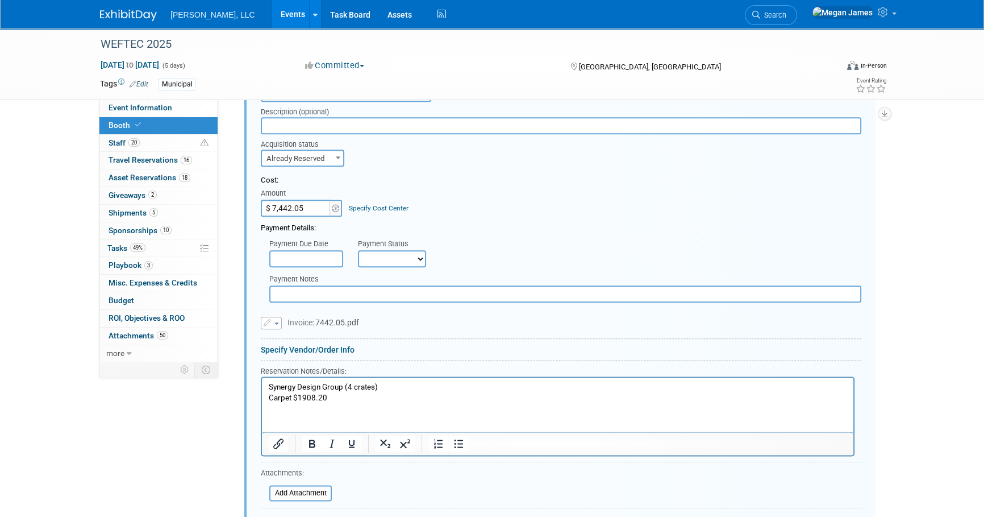
scroll to position [1817, 0]
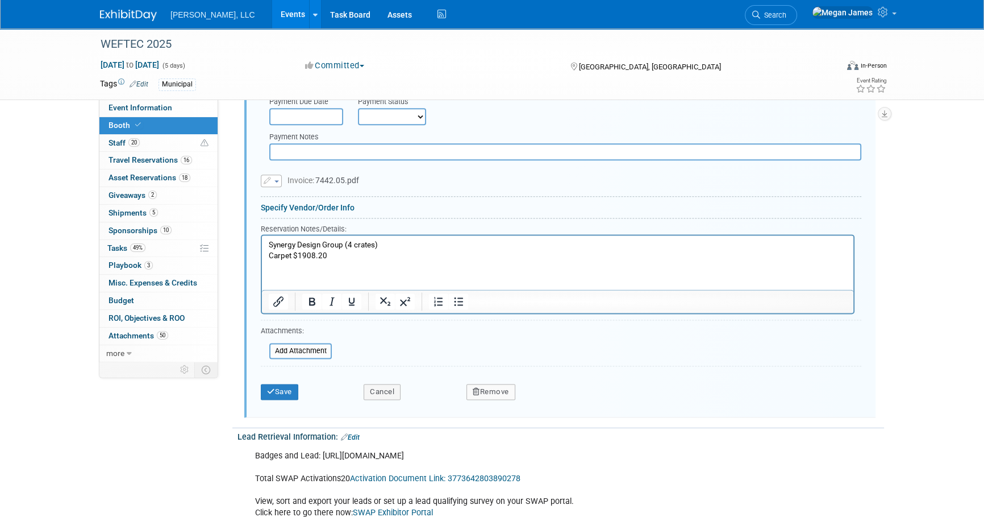
click at [309, 203] on link "Specify Vendor/Order Info" at bounding box center [308, 207] width 94 height 9
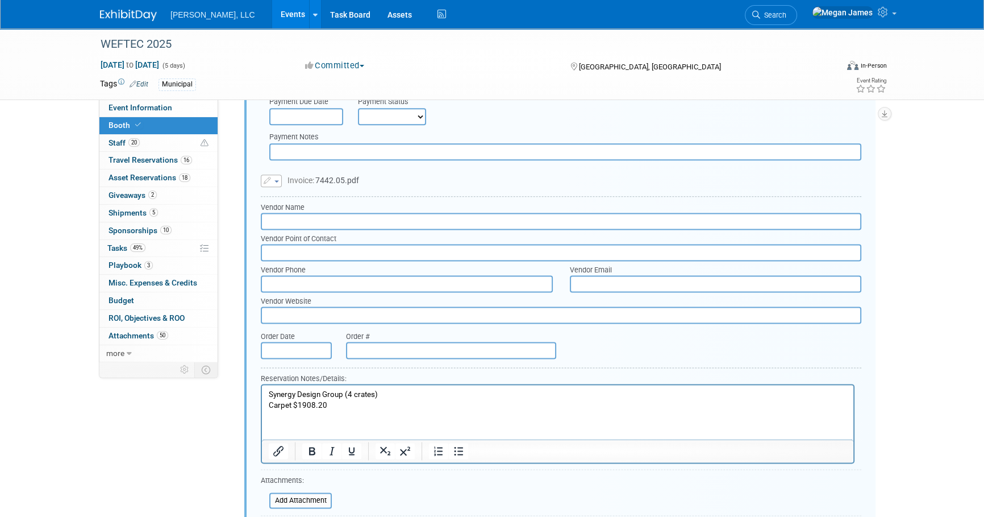
click at [298, 219] on input "text" at bounding box center [561, 221] width 601 height 17
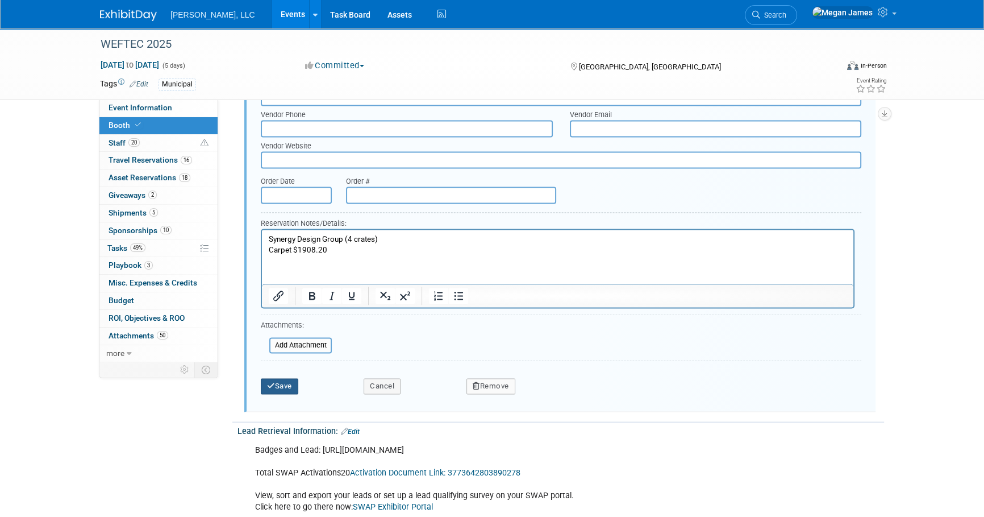
type input "[PERSON_NAME]"
click at [296, 379] on button "Save" at bounding box center [280, 386] width 38 height 16
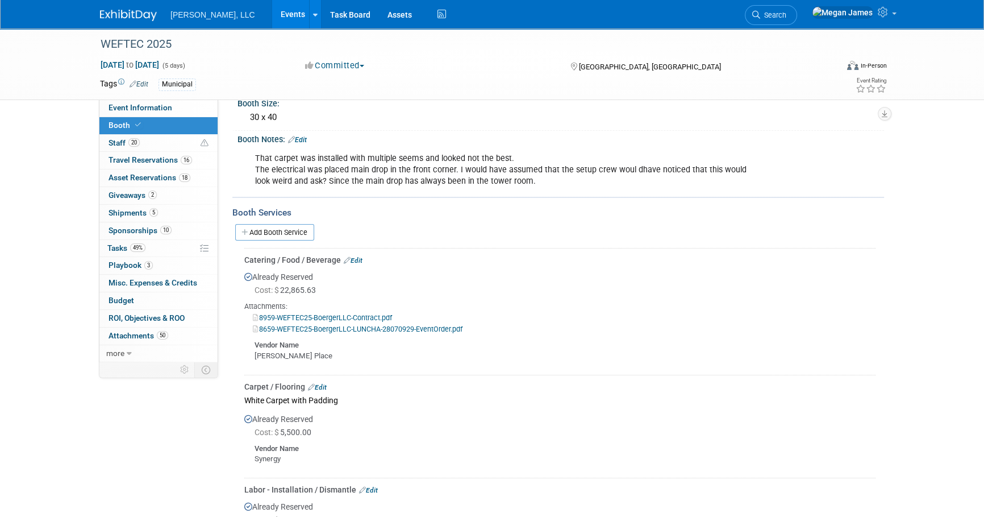
scroll to position [0, 0]
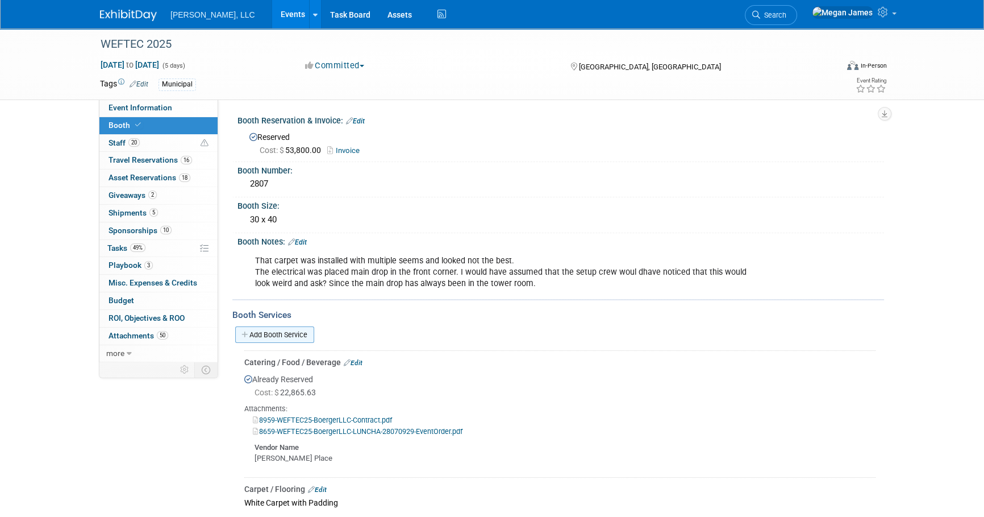
click at [305, 337] on link "Add Booth Service" at bounding box center [274, 334] width 79 height 16
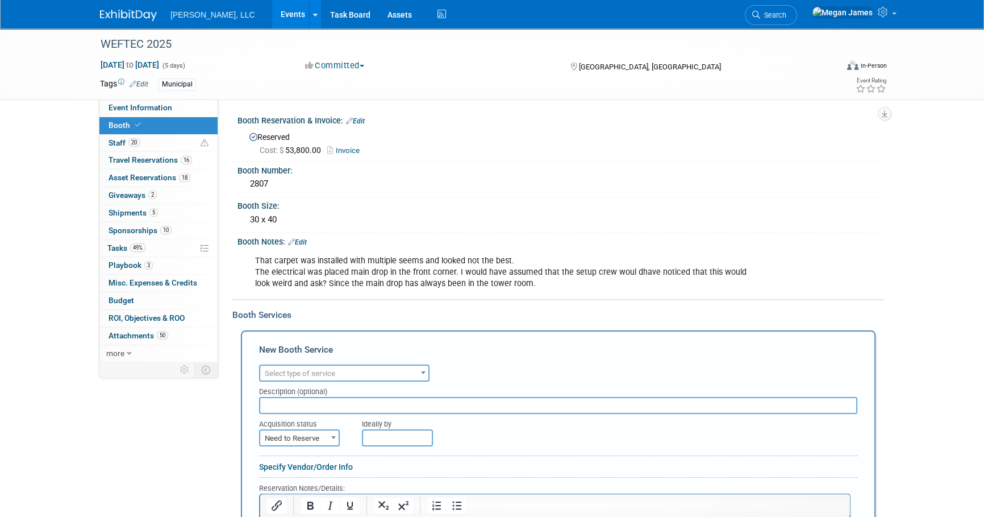
click at [319, 372] on span "Select type of service" at bounding box center [300, 373] width 70 height 9
type input "Electrical"
select select "8"
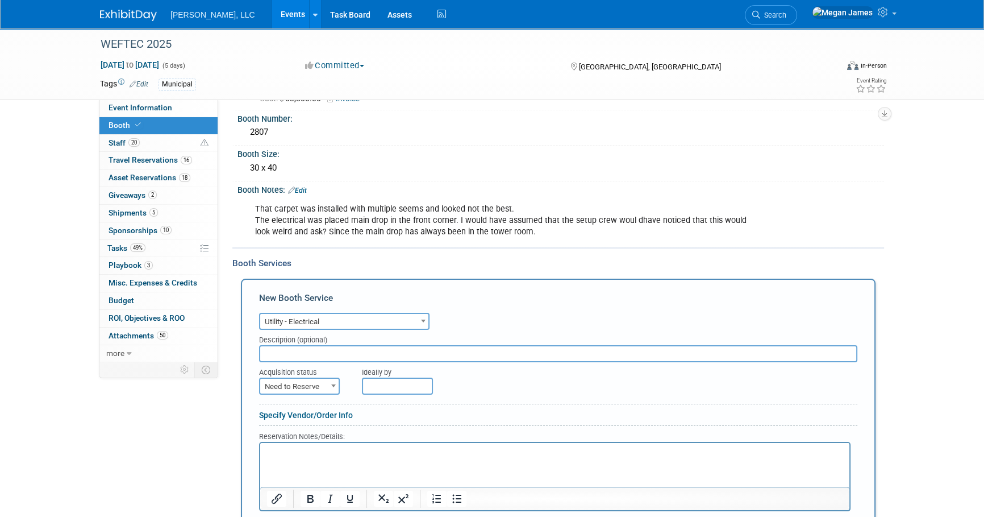
scroll to position [155, 0]
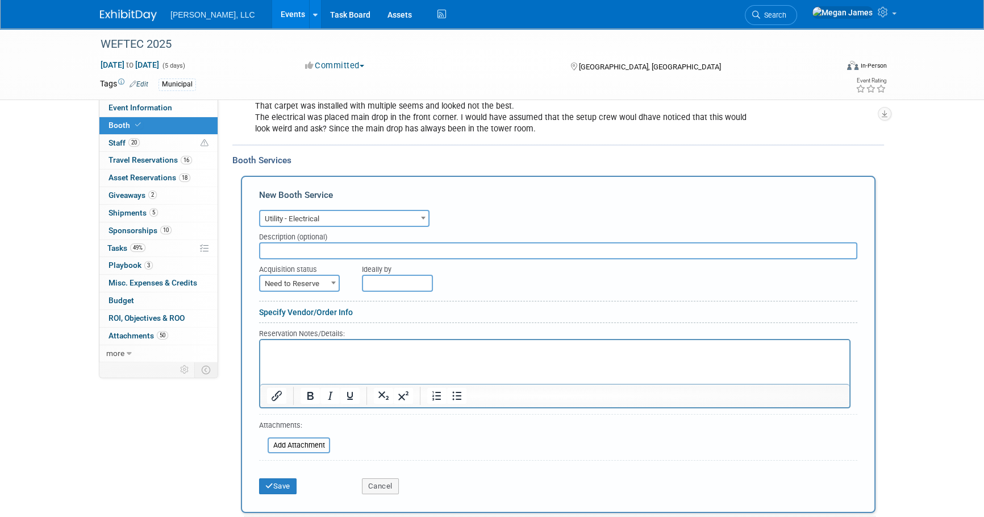
click at [315, 278] on span "Need to Reserve" at bounding box center [299, 284] width 78 height 16
select select "2"
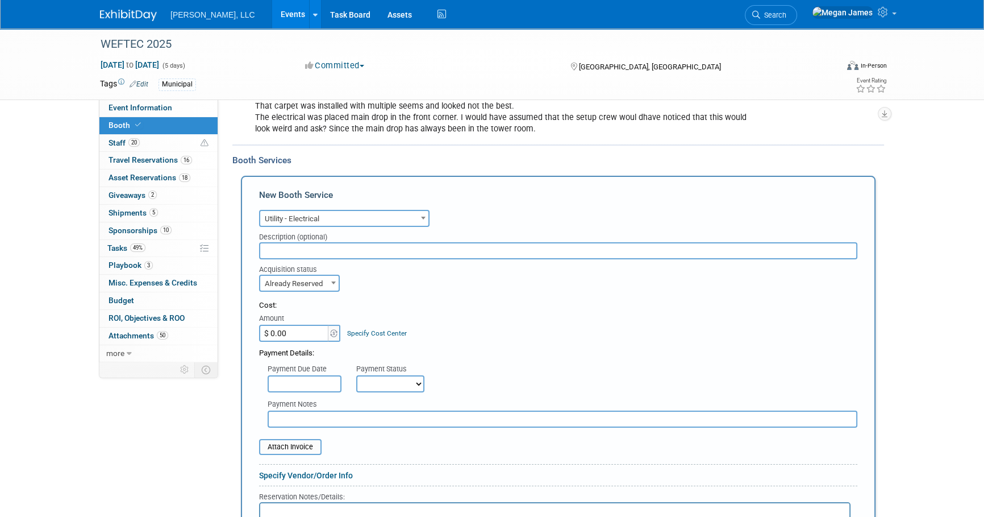
click at [310, 330] on input "$ 0.00" at bounding box center [294, 333] width 71 height 17
click at [289, 329] on input "$ 0.00" at bounding box center [294, 333] width 71 height 17
paste input "1,298.16"
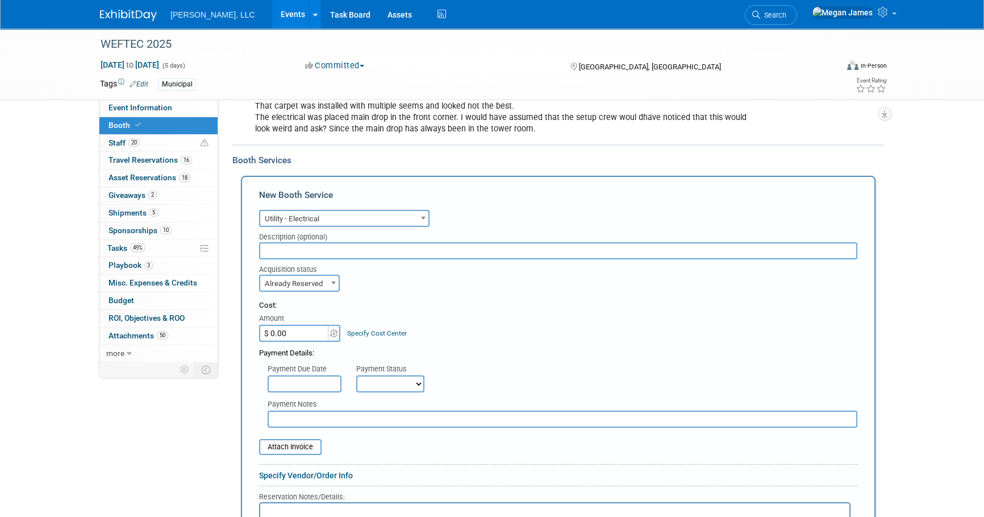
type input "$ 1,298.16"
click at [540, 345] on div "Payment Details:" at bounding box center [558, 350] width 598 height 17
click at [301, 440] on input "file" at bounding box center [252, 447] width 135 height 14
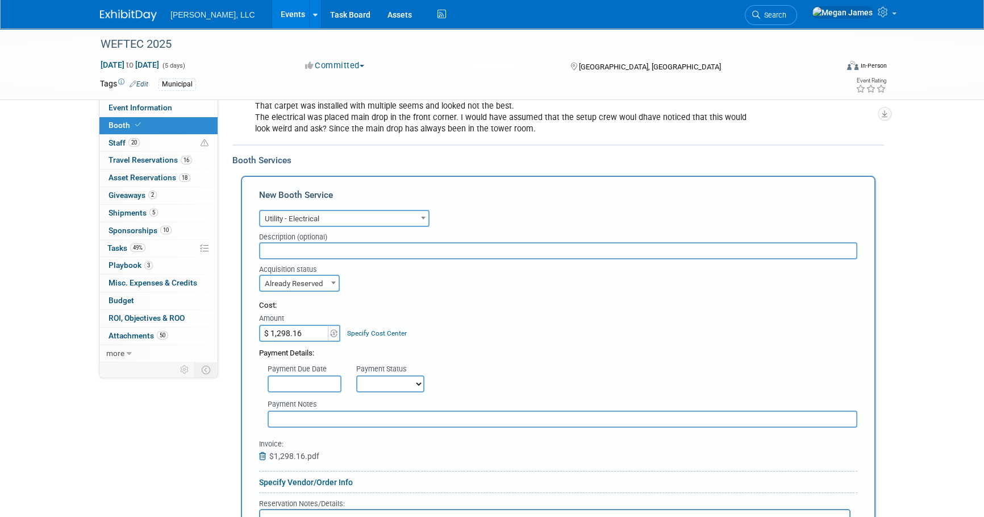
scroll to position [51, 0]
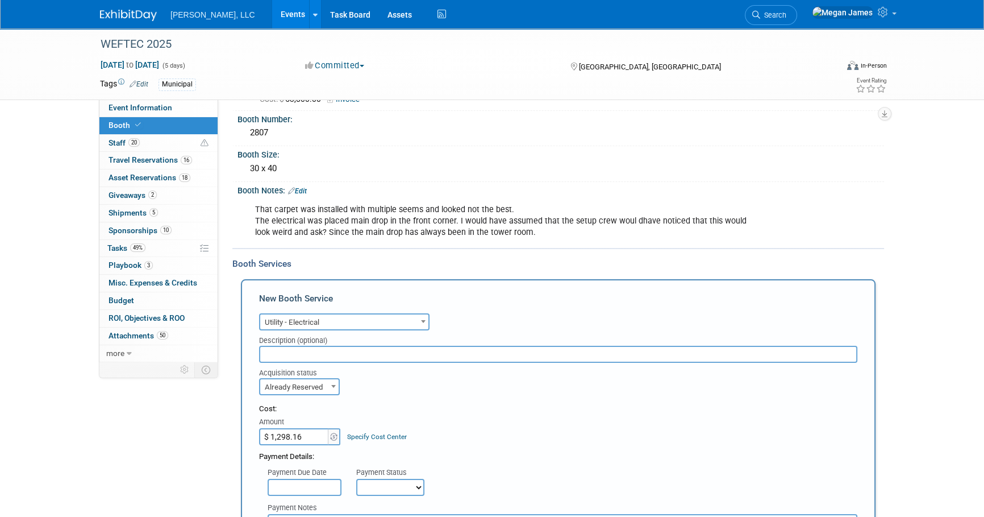
click at [318, 350] on input "text" at bounding box center [558, 354] width 598 height 17
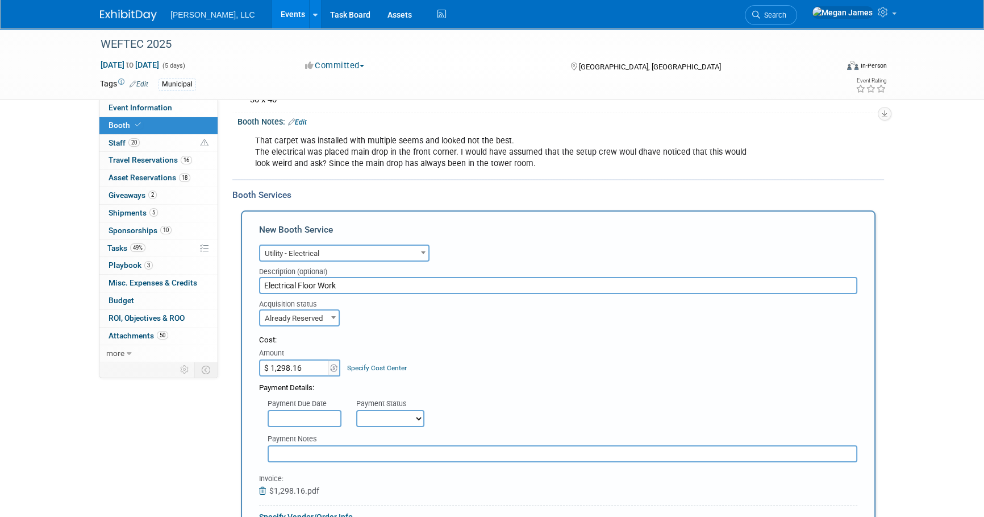
scroll to position [413, 0]
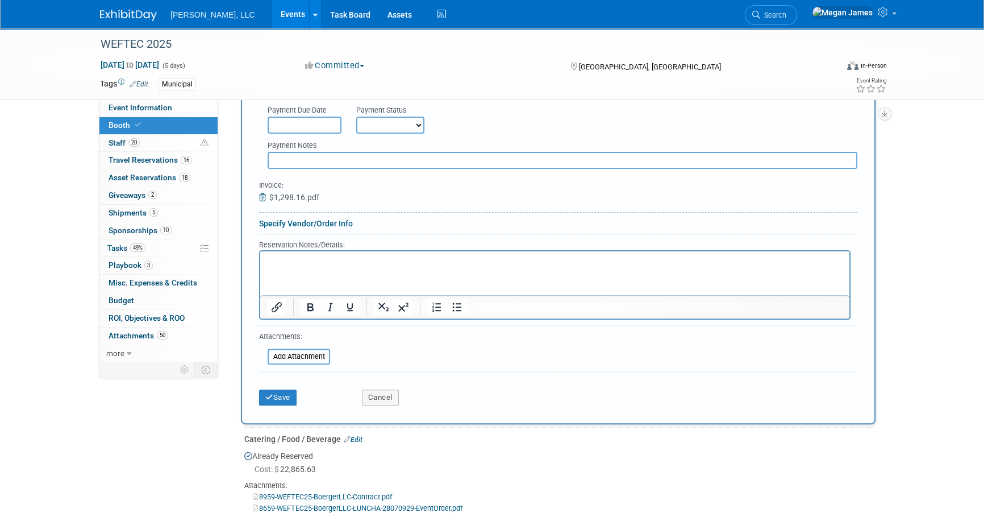
type input "Electrical Floor Work"
click at [289, 222] on link "Specify Vendor/Order Info" at bounding box center [306, 223] width 94 height 9
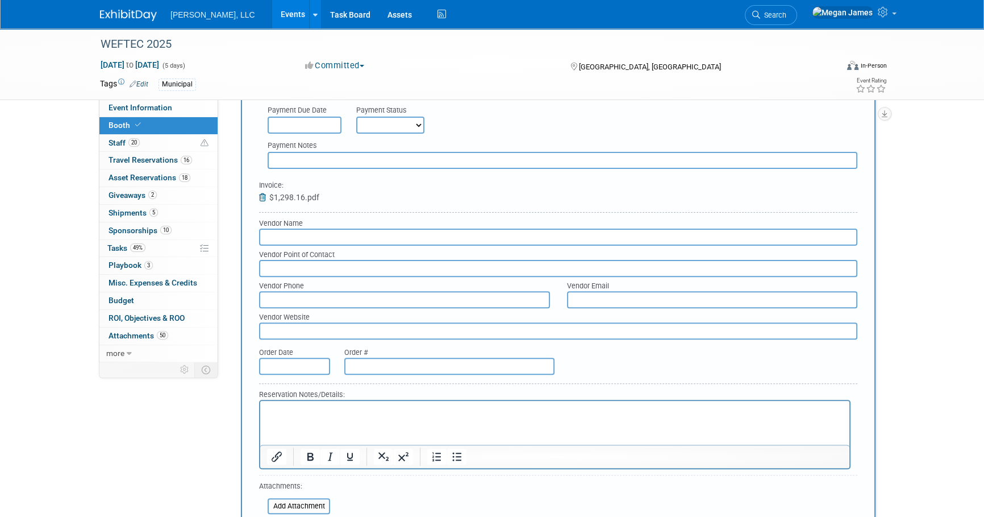
click at [292, 238] on input "text" at bounding box center [558, 236] width 598 height 17
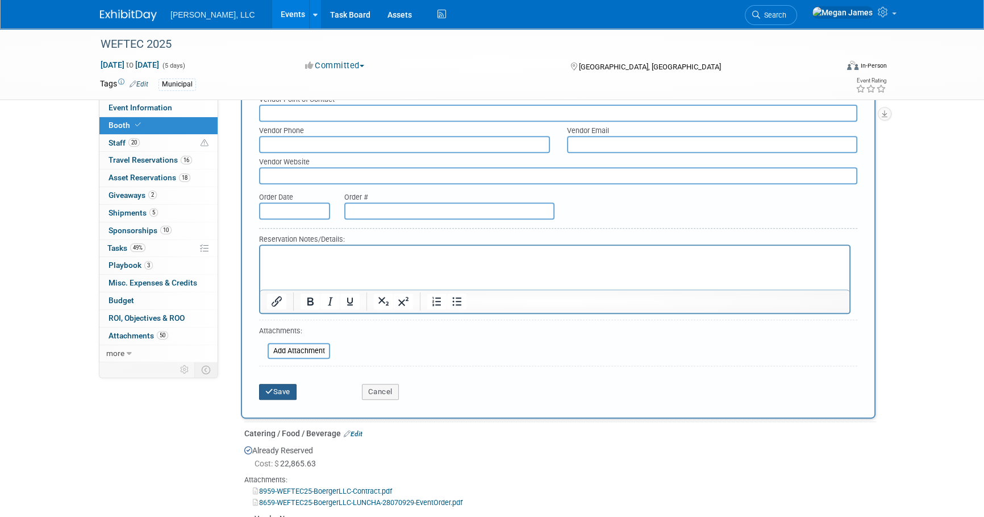
type input "[PERSON_NAME]"
click at [289, 389] on button "Save" at bounding box center [278, 392] width 38 height 16
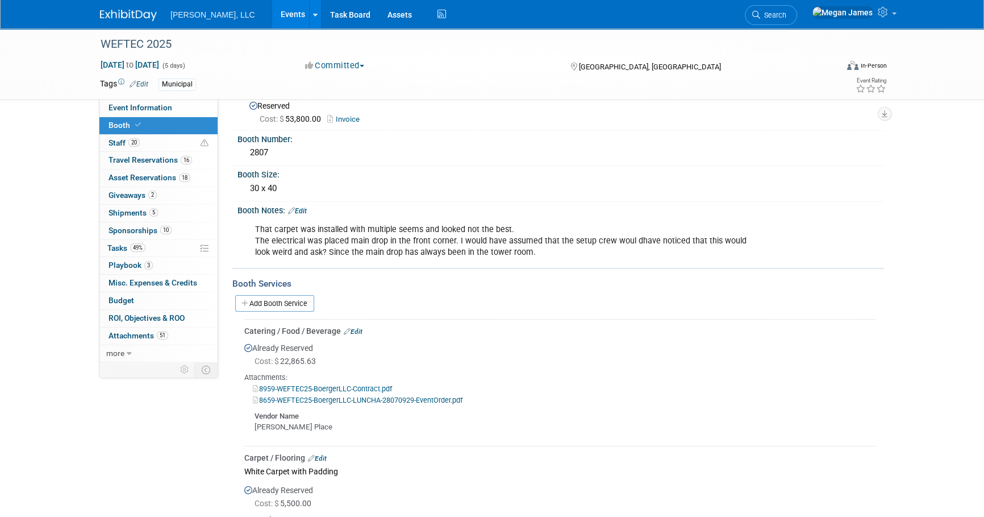
scroll to position [23, 0]
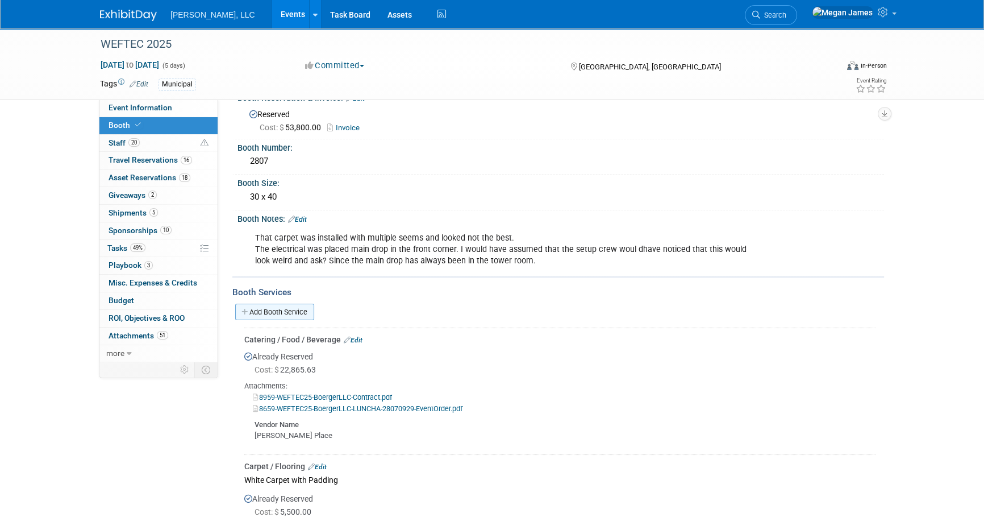
click at [305, 309] on link "Add Booth Service" at bounding box center [274, 312] width 79 height 16
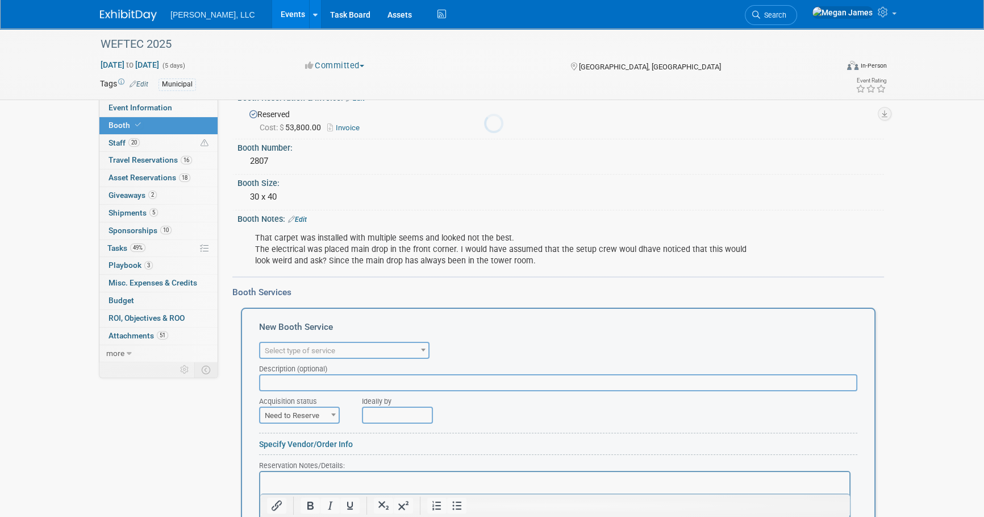
scroll to position [0, 0]
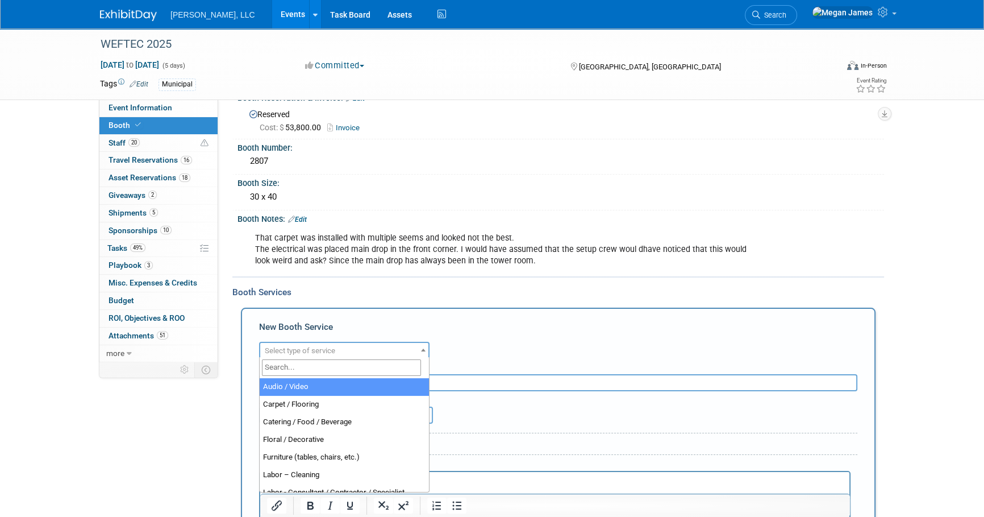
click at [323, 346] on span "Select type of service" at bounding box center [300, 350] width 70 height 9
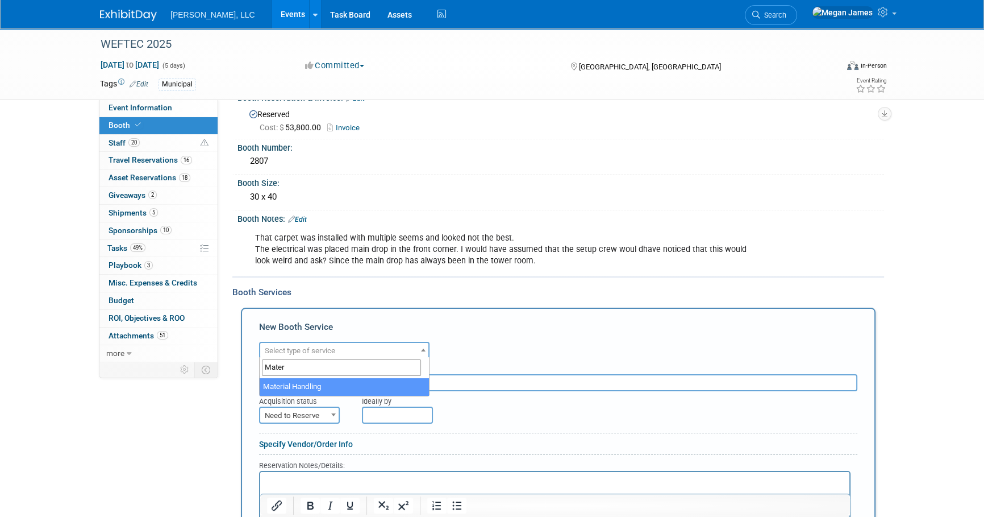
type input "Materi"
select select "10"
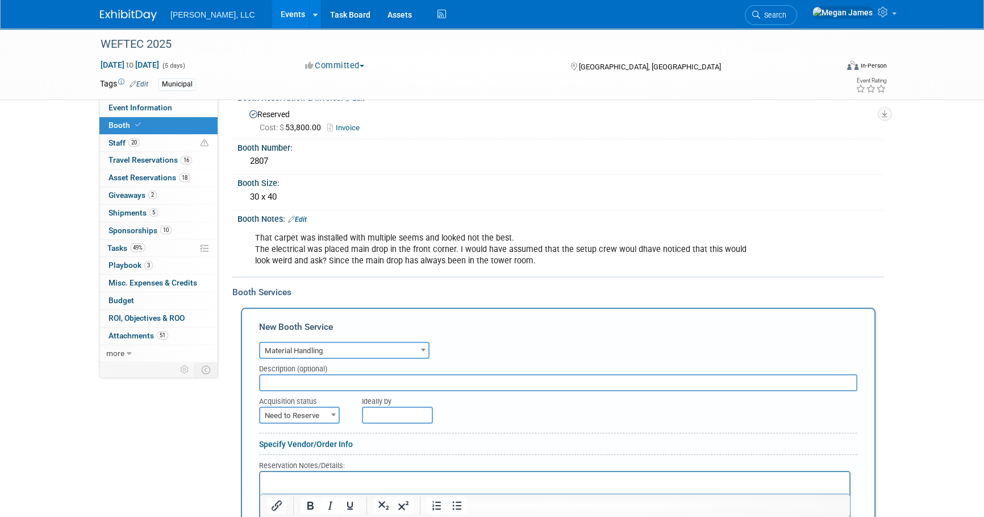
click at [320, 381] on input "text" at bounding box center [558, 382] width 598 height 17
type input "M"
click at [317, 413] on span "Need to Reserve" at bounding box center [299, 416] width 78 height 16
select select "2"
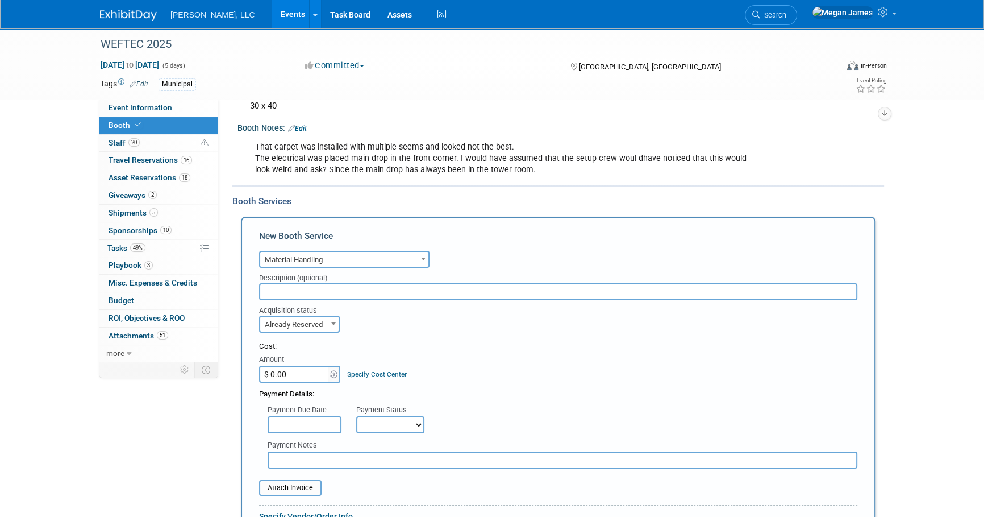
scroll to position [230, 0]
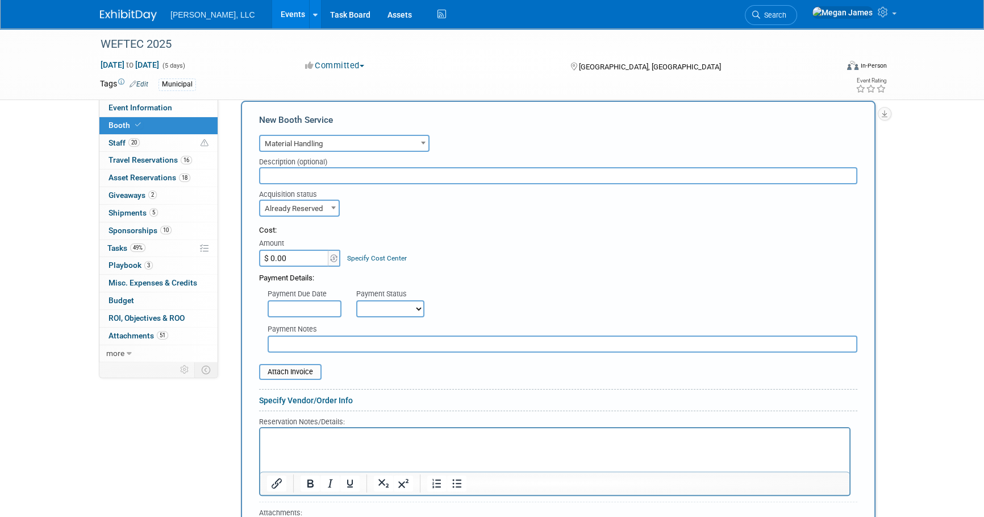
click at [301, 257] on input "$ 0.00" at bounding box center [294, 258] width 71 height 17
paste input "24,064.65"
type input "$ 24,064.65"
click at [344, 437] on p "Rich Text Area. Press ALT-0 for help." at bounding box center [555, 438] width 576 height 11
click at [310, 374] on input "file" at bounding box center [252, 372] width 135 height 14
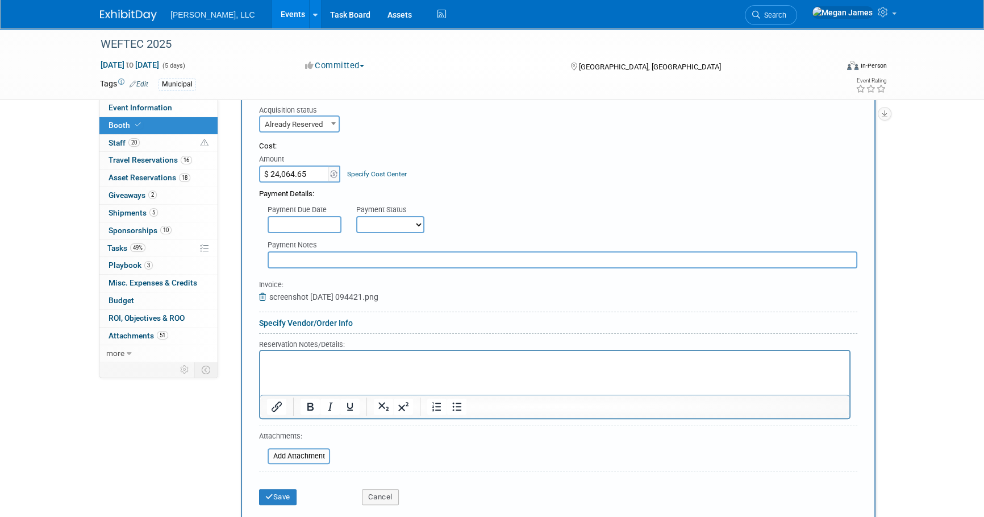
scroll to position [385, 0]
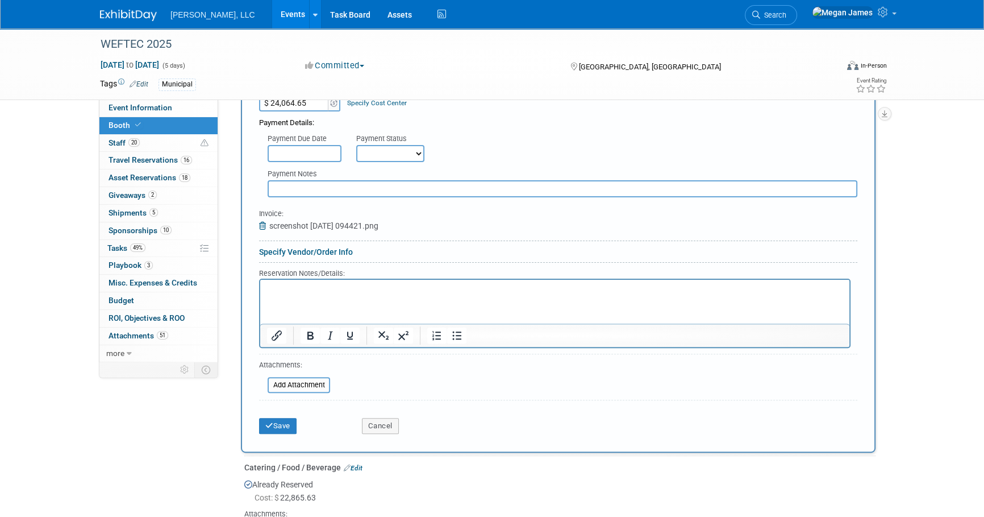
click at [359, 289] on p "Rich Text Area. Press ALT-0 for help." at bounding box center [555, 289] width 576 height 11
click at [285, 425] on button "Save" at bounding box center [278, 426] width 38 height 16
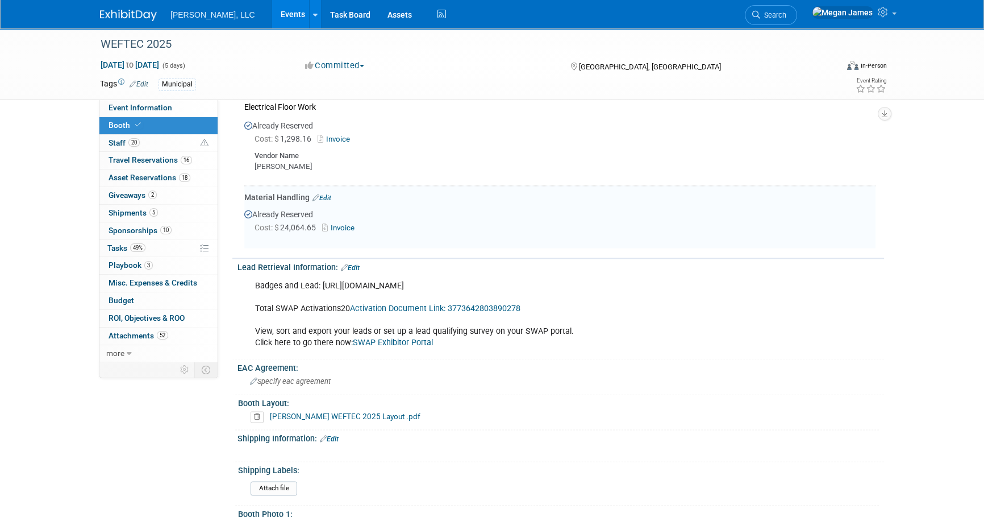
scroll to position [1831, 0]
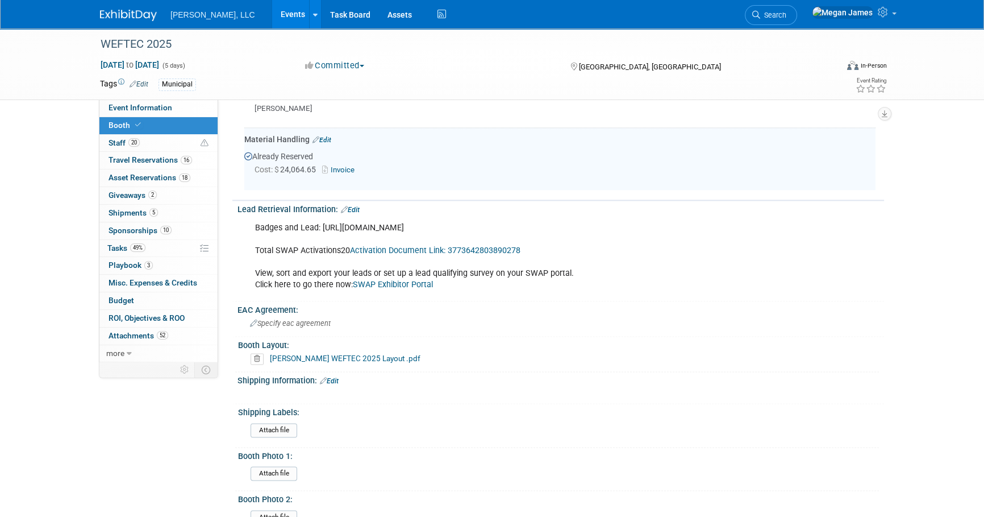
click at [325, 136] on link "Edit" at bounding box center [322, 140] width 19 height 8
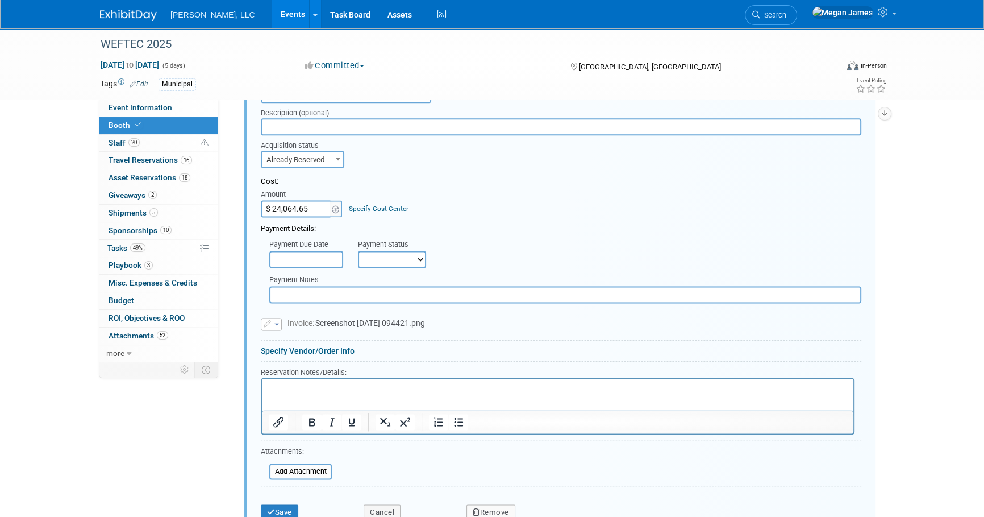
scroll to position [1978, 0]
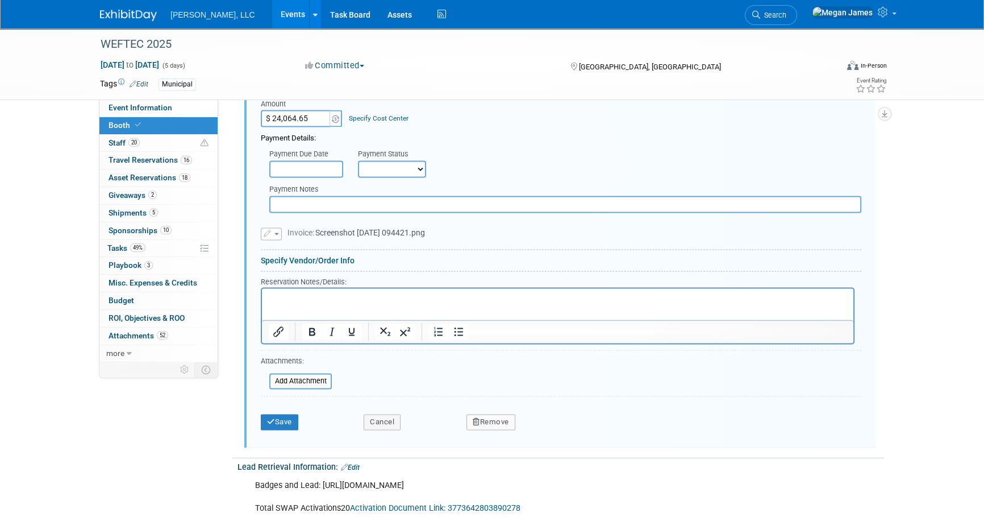
click at [311, 256] on link "Specify Vendor/Order Info" at bounding box center [308, 260] width 94 height 9
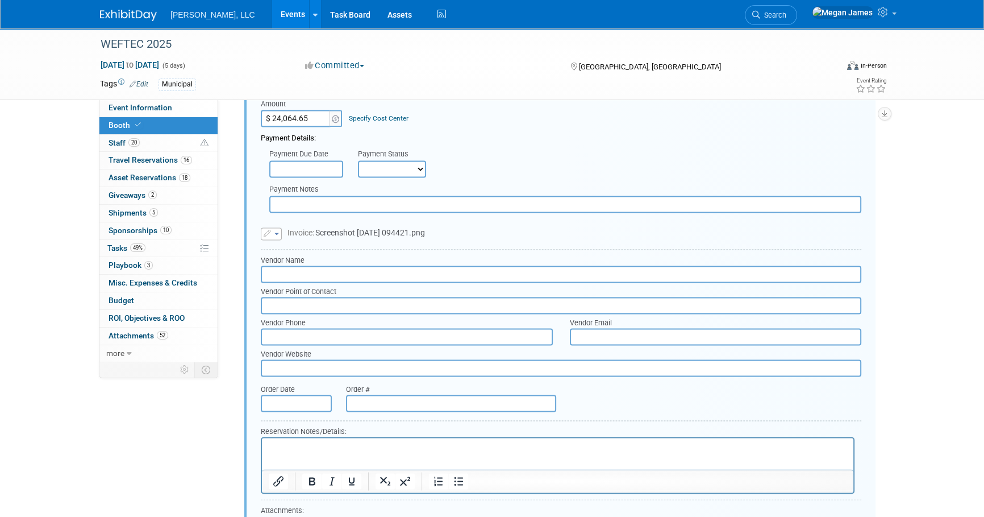
click at [299, 267] on input "text" at bounding box center [561, 273] width 601 height 17
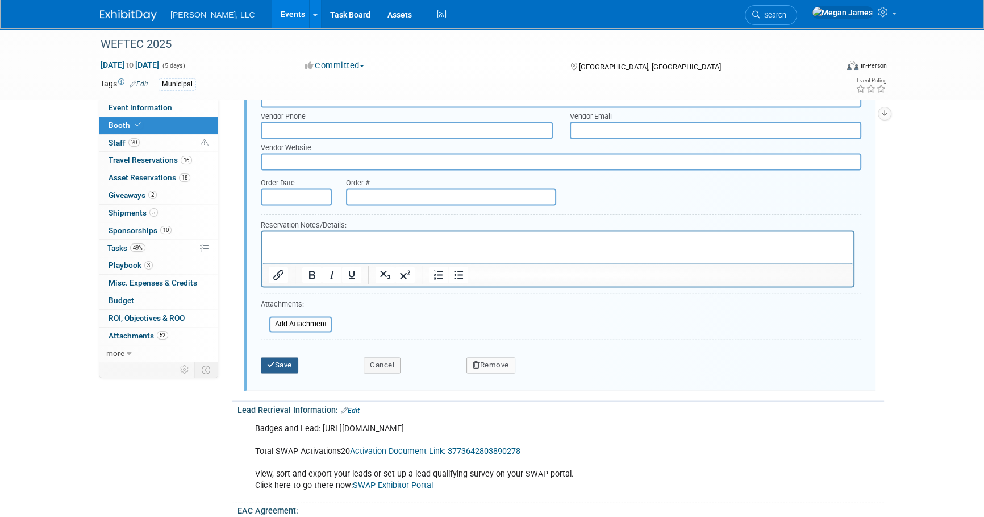
type input "[PERSON_NAME]"
click at [281, 358] on button "Save" at bounding box center [280, 365] width 38 height 16
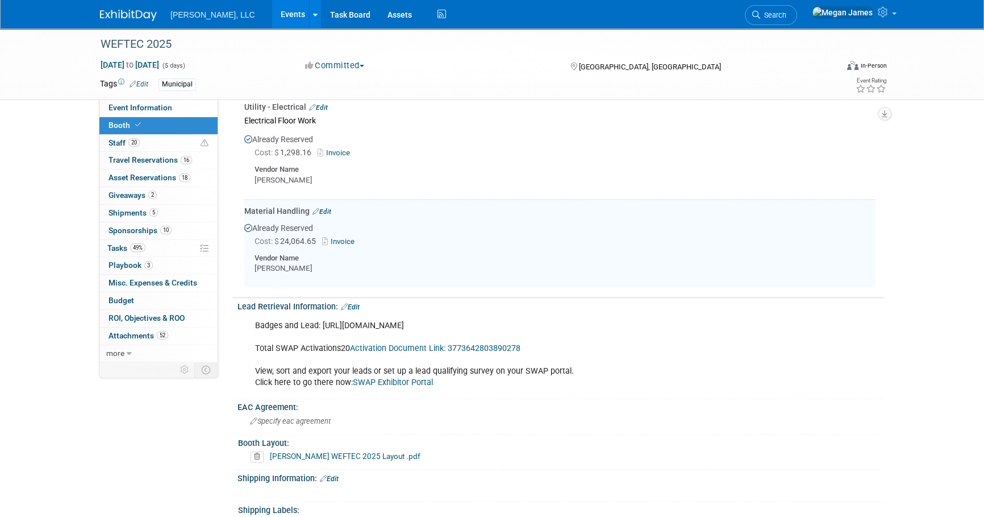
scroll to position [1668, 0]
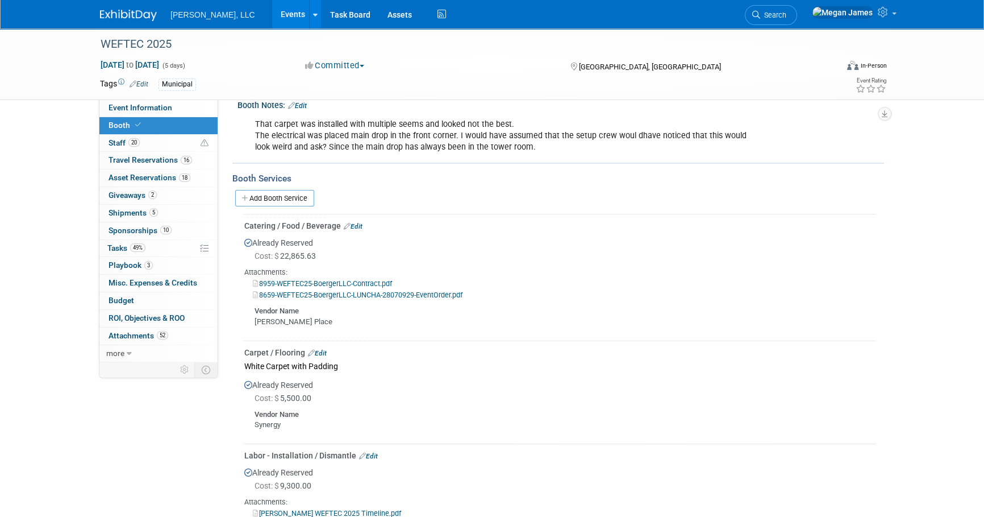
scroll to position [0, 0]
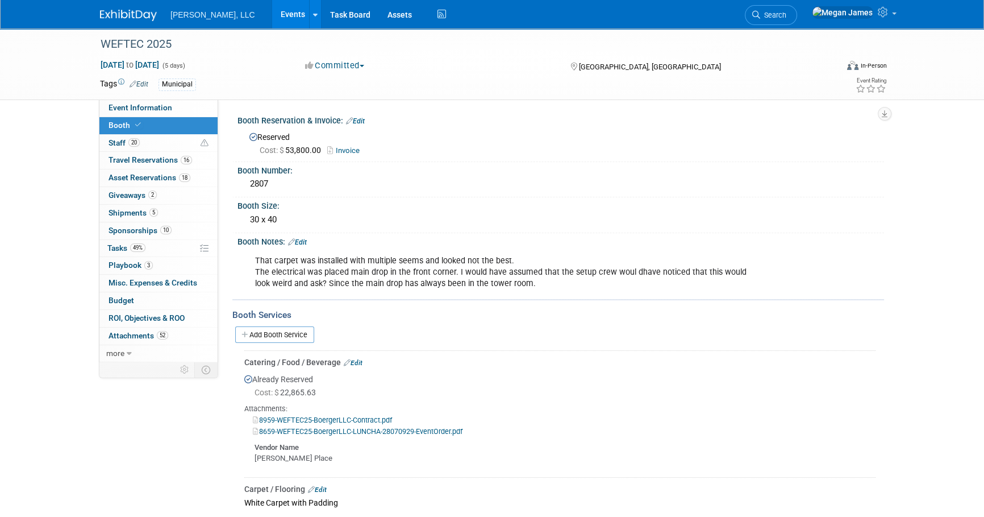
click at [290, 336] on link "Add Booth Service" at bounding box center [274, 334] width 79 height 16
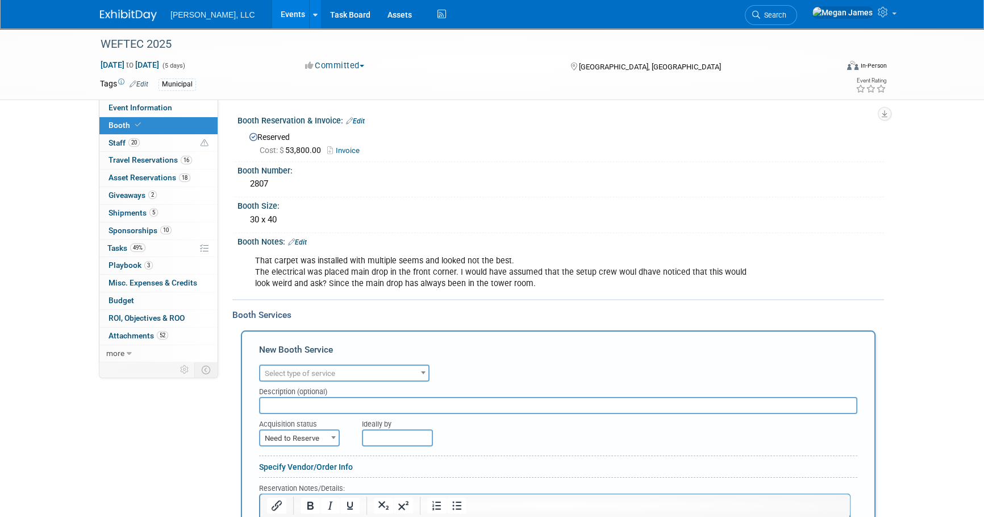
click at [348, 365] on span "Select type of service" at bounding box center [344, 373] width 168 height 16
type input "Furnit"
select select "6"
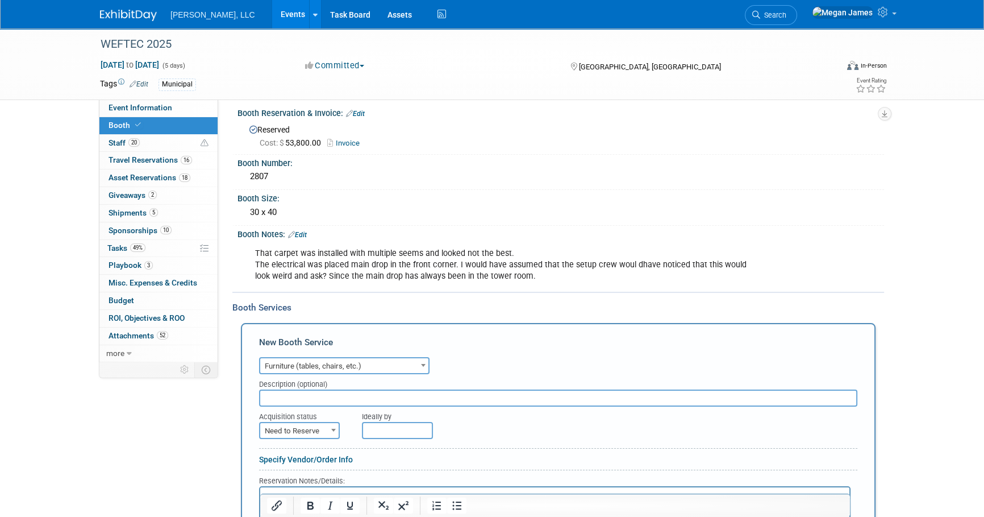
scroll to position [155, 0]
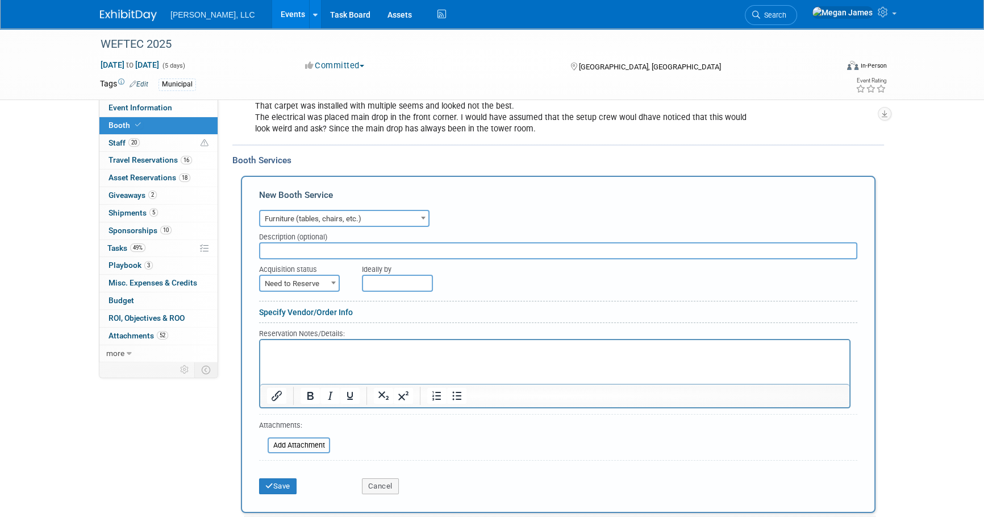
click at [307, 282] on span "Need to Reserve" at bounding box center [299, 284] width 78 height 16
select select "2"
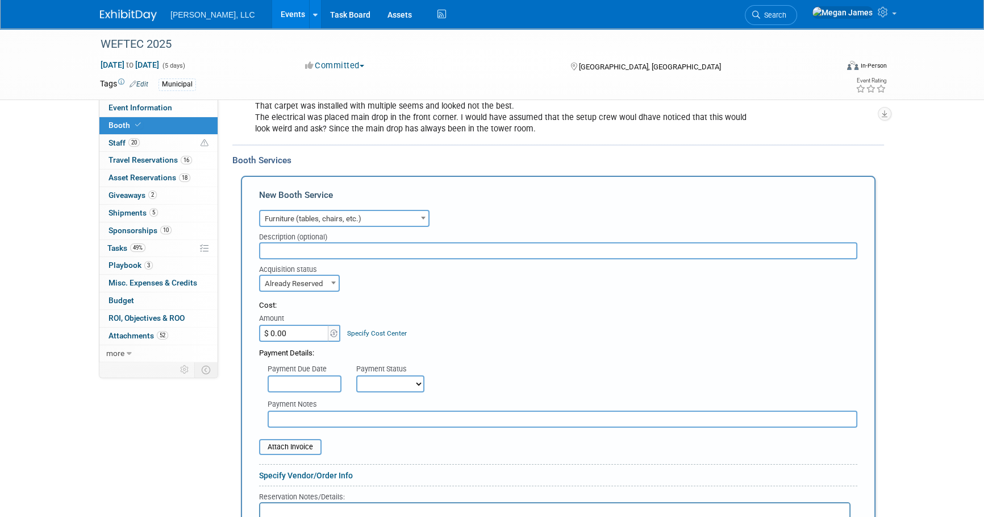
click at [309, 335] on input "$ 0.00" at bounding box center [294, 333] width 71 height 17
type input "$ 5,894.32"
click at [566, 365] on div "Payment Due Date Payment Status Not Paid Yet Partially Paid Paid in Full Next P…" at bounding box center [559, 376] width 616 height 34
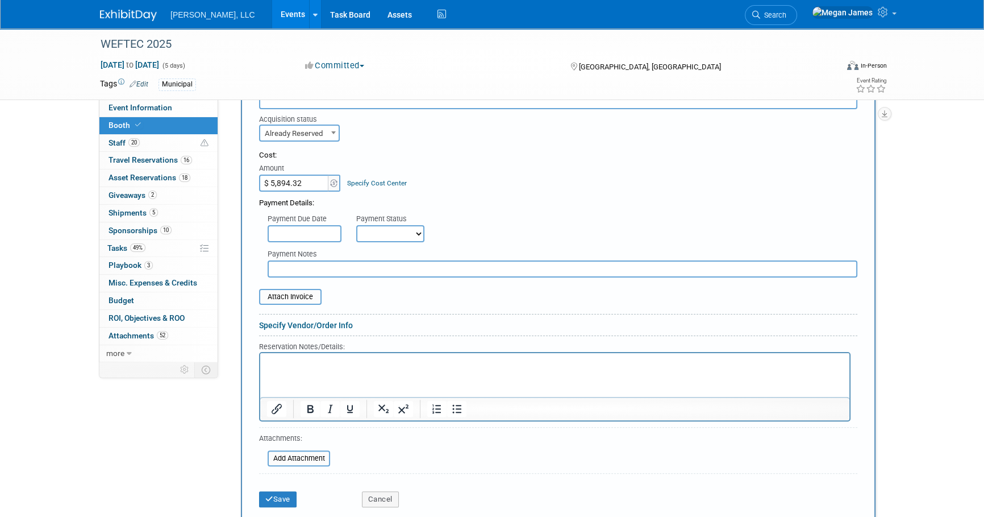
scroll to position [310, 0]
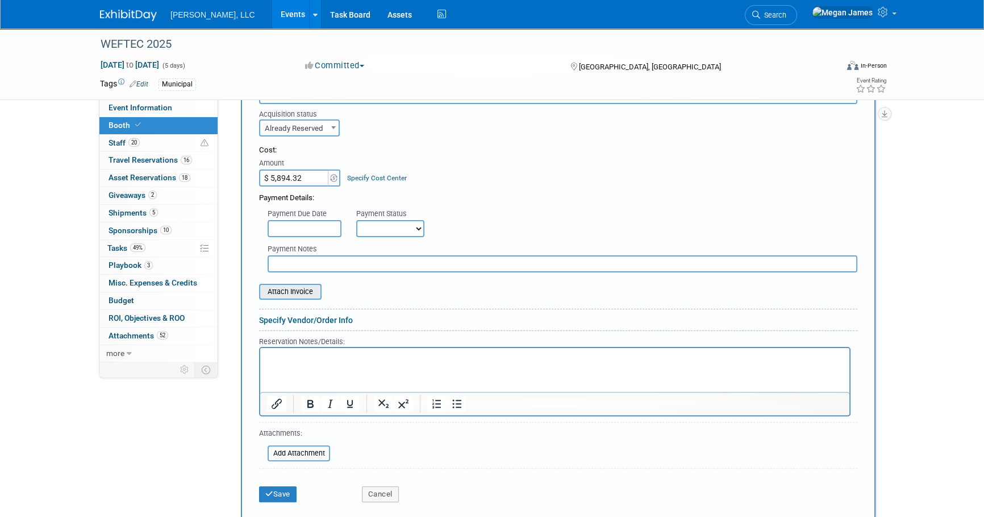
click at [297, 289] on input "file" at bounding box center [252, 292] width 135 height 14
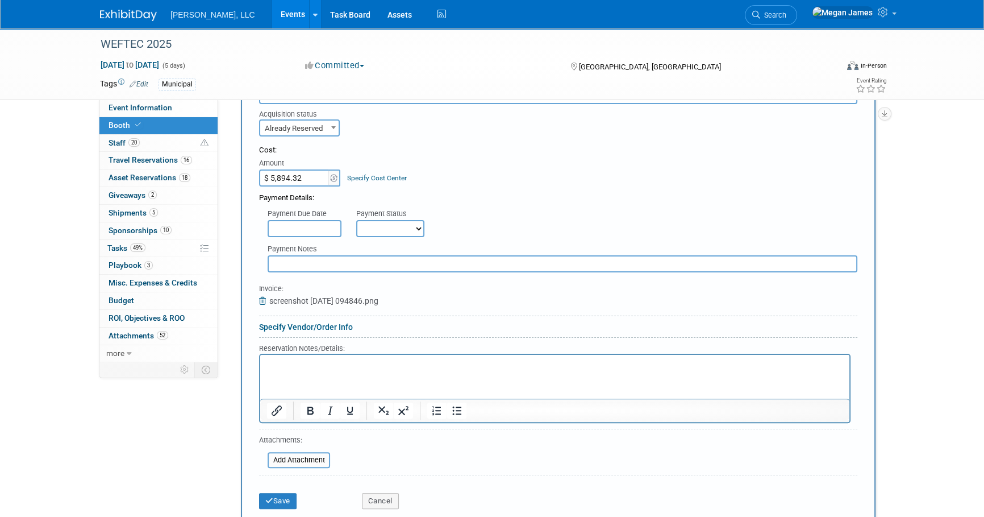
click at [306, 328] on link "Specify Vendor/Order Info" at bounding box center [306, 326] width 94 height 9
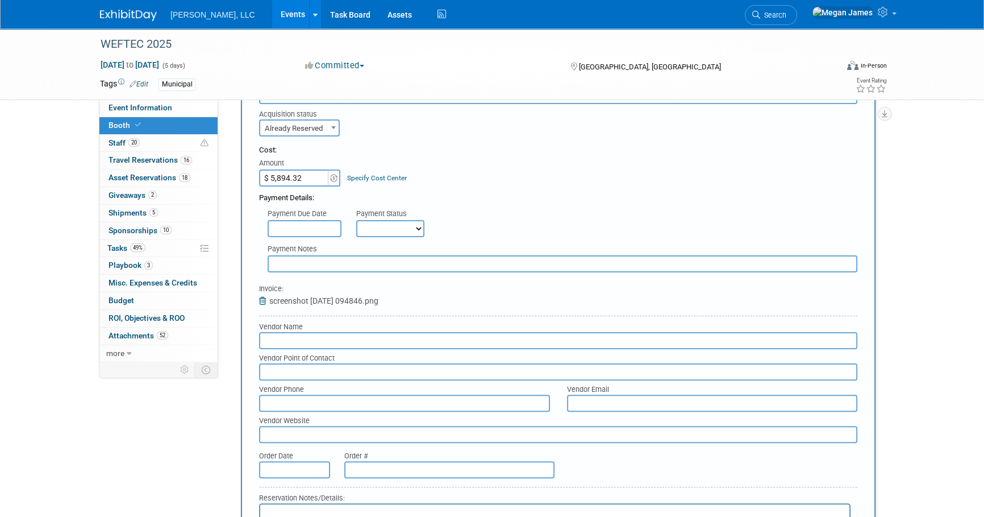
click at [293, 342] on input "text" at bounding box center [558, 340] width 598 height 17
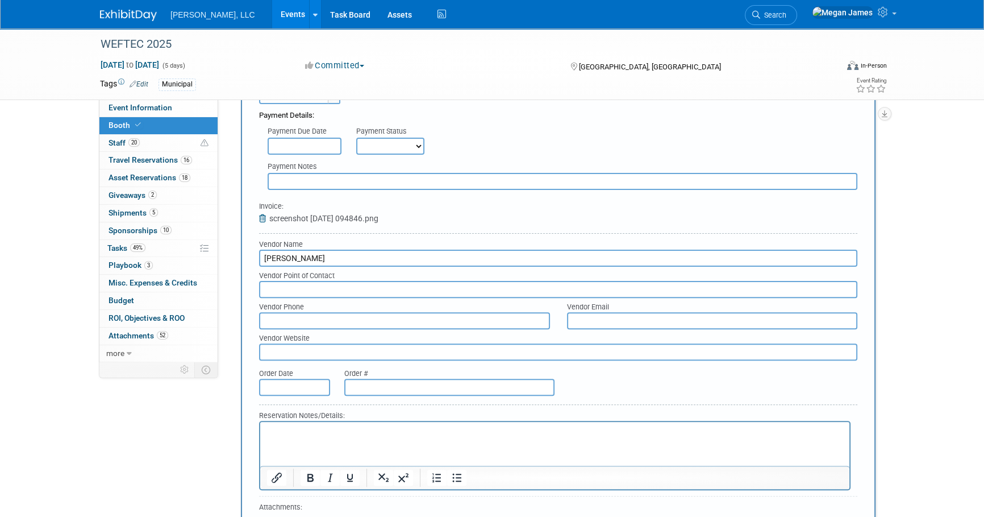
scroll to position [517, 0]
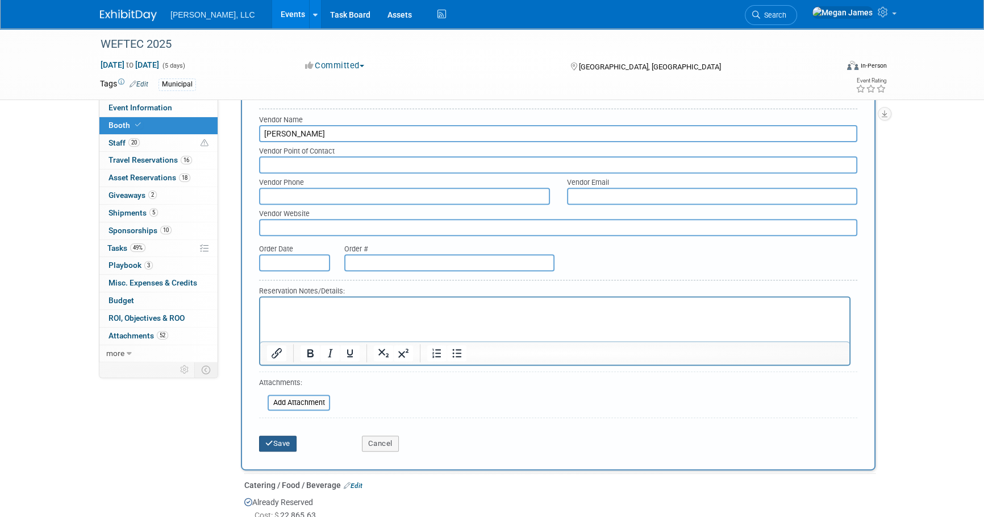
type input "[PERSON_NAME]"
click at [276, 443] on button "Save" at bounding box center [278, 443] width 38 height 16
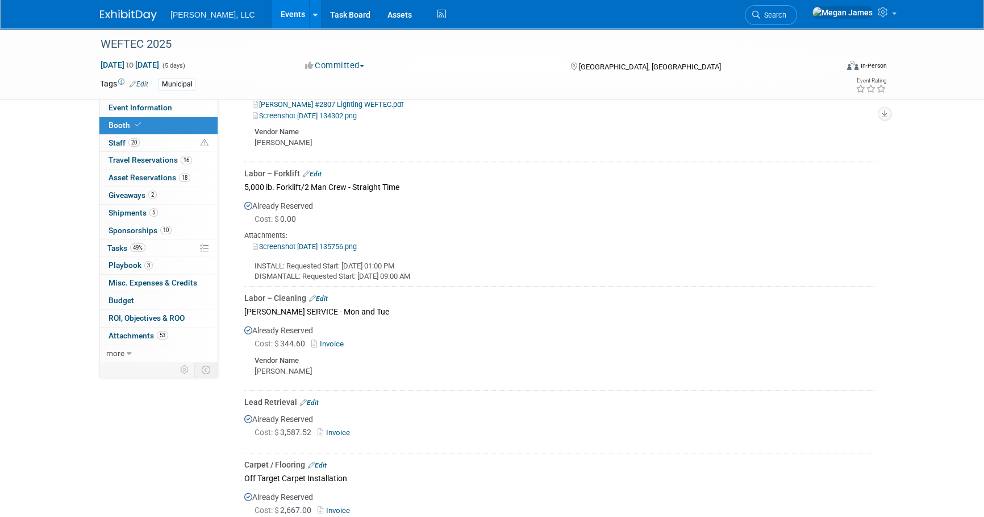
scroll to position [1092, 0]
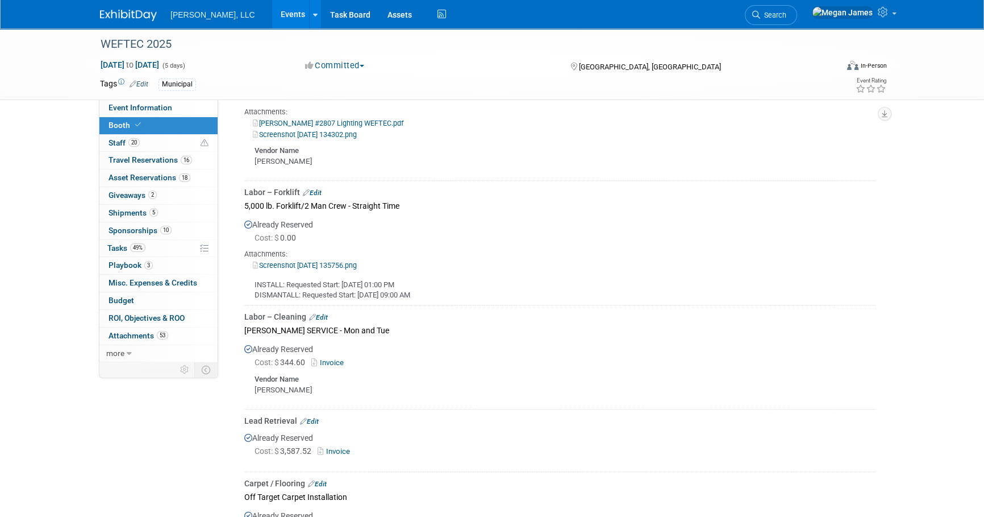
click at [318, 190] on link "Edit" at bounding box center [312, 193] width 19 height 8
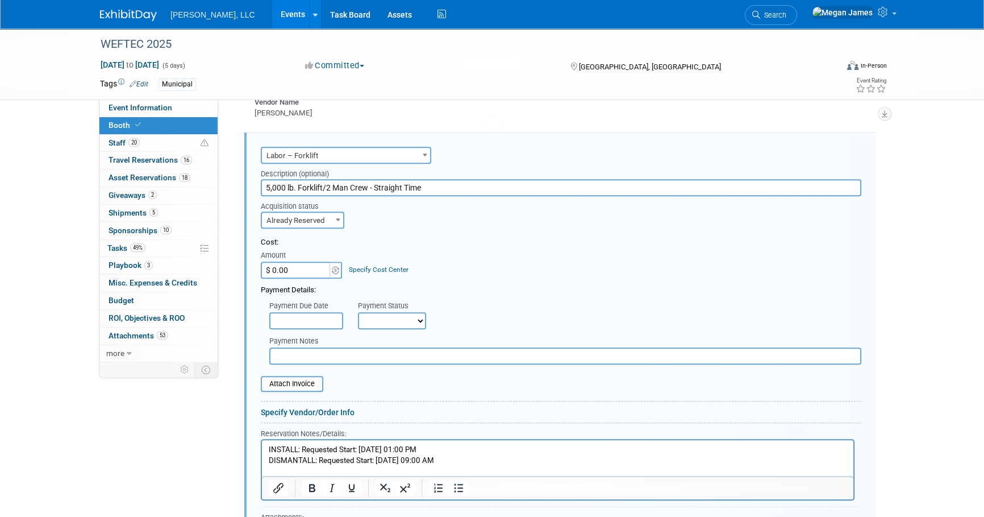
scroll to position [0, 0]
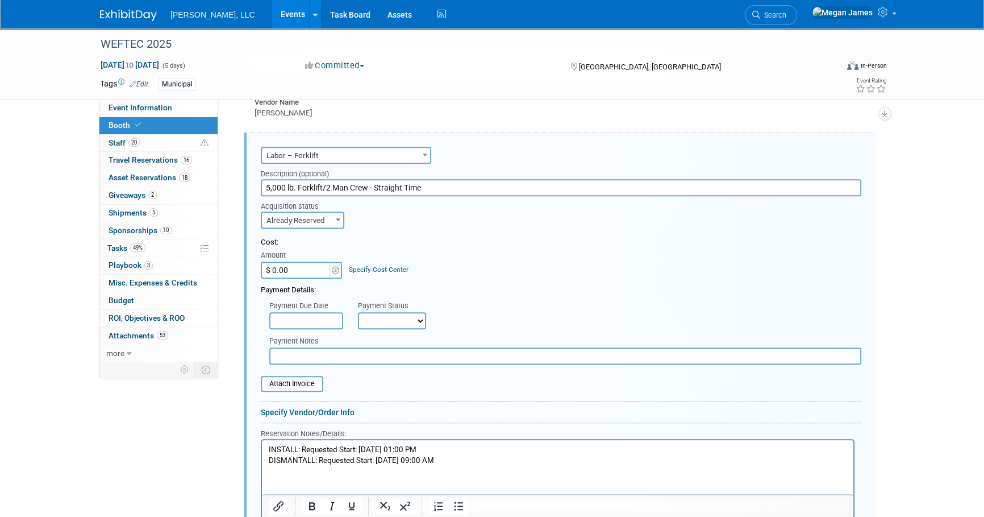
drag, startPoint x: 439, startPoint y: 186, endPoint x: 250, endPoint y: 180, distance: 189.4
click at [250, 181] on div "Audio / Video Carpet / Flooring Catering / Food / Beverage Floral / Decorative …" at bounding box center [559, 384] width 631 height 504
click at [561, 263] on div "Cost: Amount $ 0.00 Specify Cost Center Cost Center -- Not Specified --" at bounding box center [561, 257] width 601 height 41
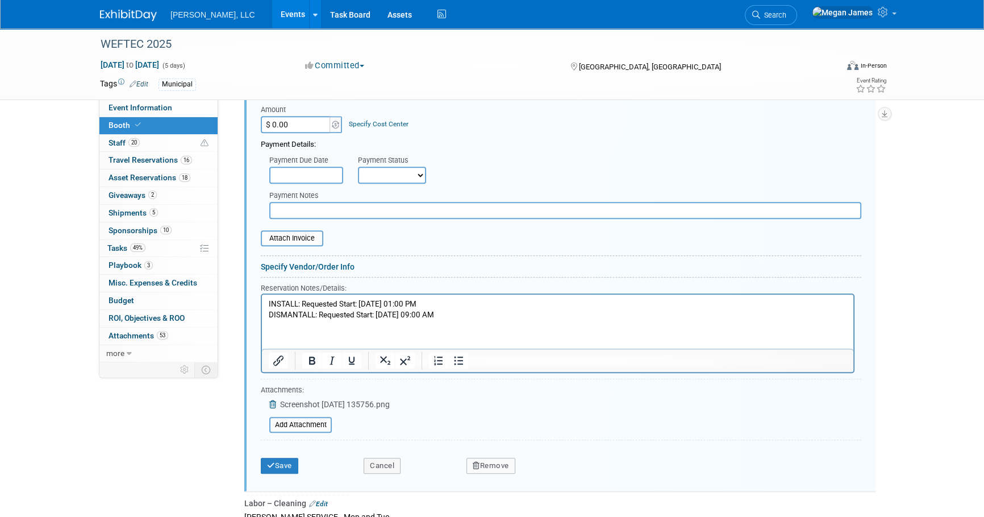
scroll to position [1192, 0]
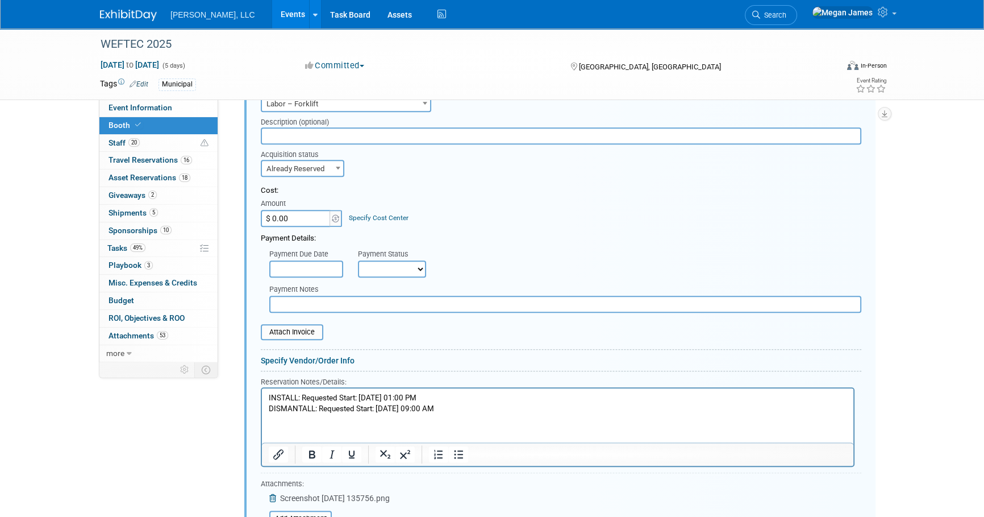
click at [314, 216] on input "$ 0.00" at bounding box center [296, 218] width 71 height 17
paste input "12,219.85"
type input "$ 12,219.85"
click at [488, 235] on div "Payment Details:" at bounding box center [561, 235] width 601 height 17
click at [301, 327] on input "file" at bounding box center [254, 332] width 135 height 14
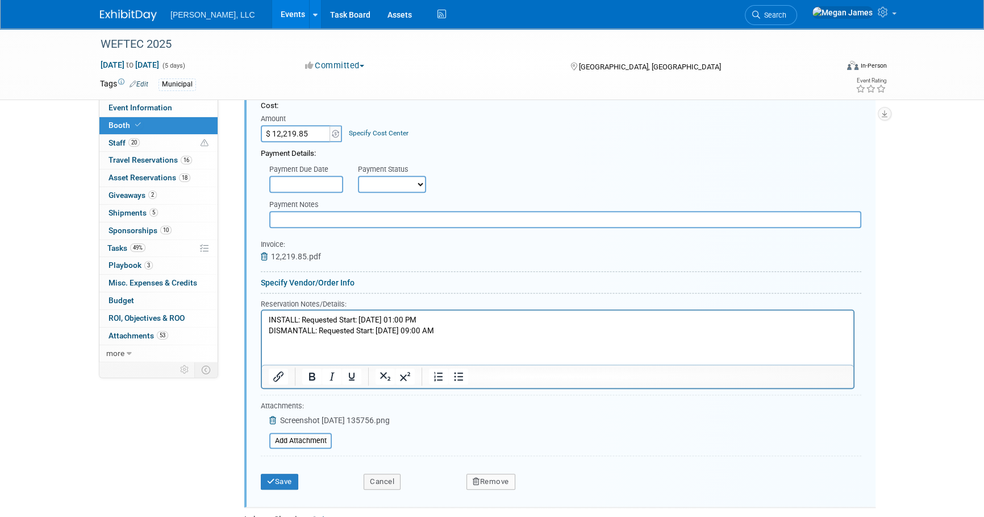
scroll to position [1502, 0]
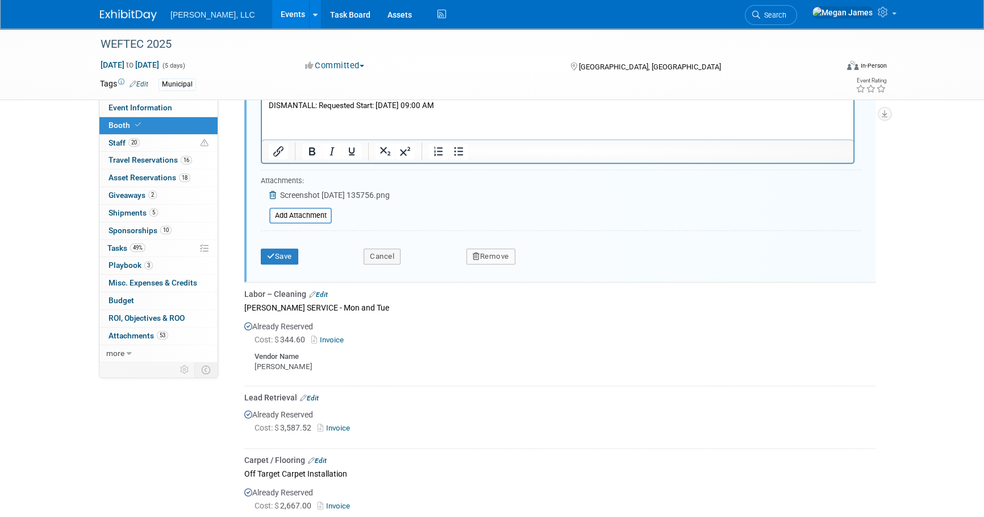
click at [464, 110] on p "INSTALL: Requested Start: Sep 24, 2025 01:00 PM DISMANTALL: Requested Start: Oc…" at bounding box center [558, 99] width 579 height 21
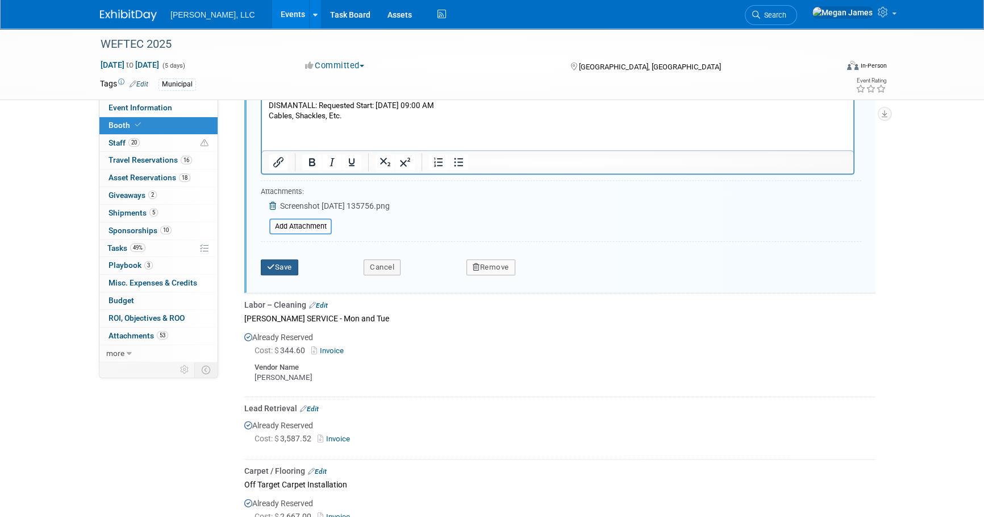
click at [293, 261] on button "Save" at bounding box center [280, 267] width 38 height 16
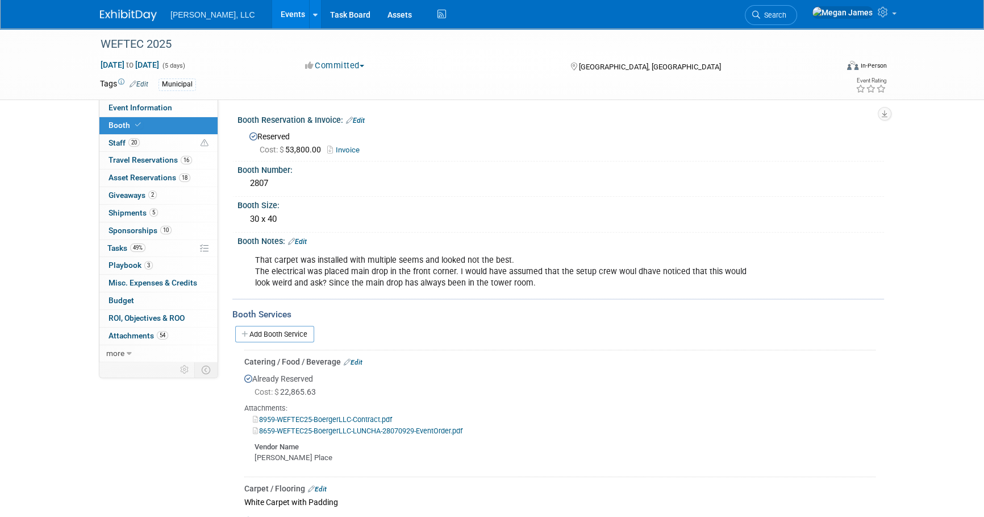
scroll to position [0, 0]
drag, startPoint x: 278, startPoint y: 330, endPoint x: 427, endPoint y: 341, distance: 148.7
click at [278, 330] on link "Add Booth Service" at bounding box center [274, 334] width 79 height 16
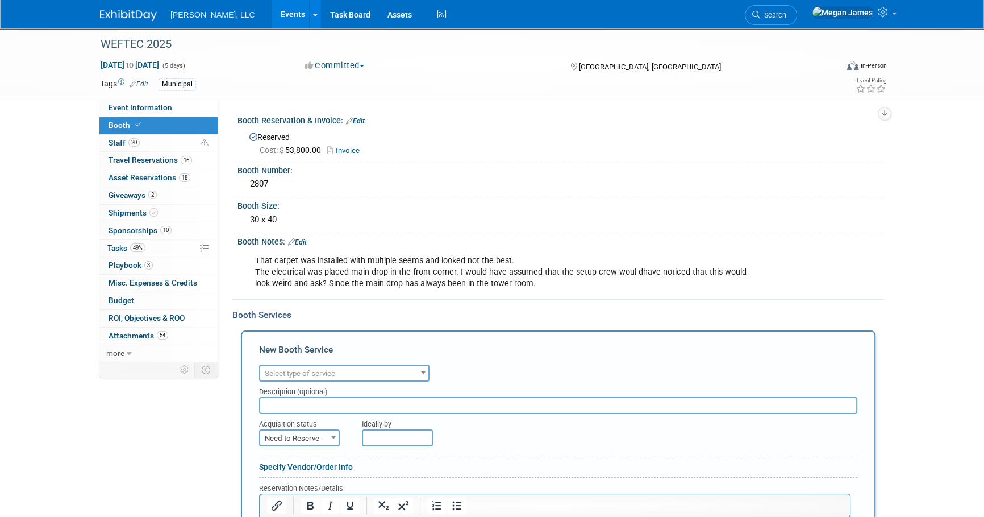
click at [347, 372] on span "Select type of service" at bounding box center [344, 373] width 168 height 16
type input "Forkl"
select select "13"
click at [300, 429] on span "Need to Reserve" at bounding box center [299, 437] width 81 height 17
select select "2"
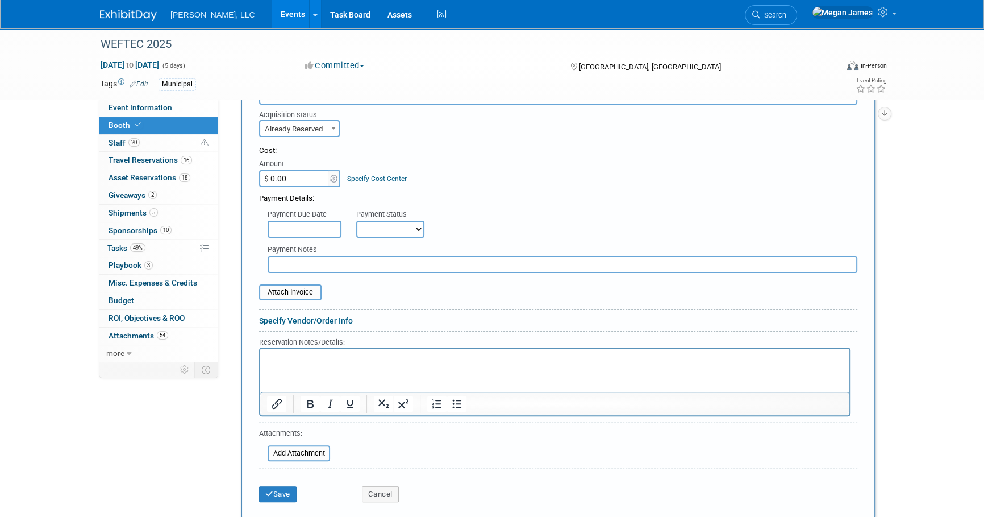
scroll to position [310, 0]
drag, startPoint x: 286, startPoint y: 165, endPoint x: 290, endPoint y: 172, distance: 8.4
click at [286, 165] on div "Amount" at bounding box center [300, 163] width 82 height 11
click at [290, 173] on input "$ 0.00" at bounding box center [294, 177] width 71 height 17
paste input "3,853.13"
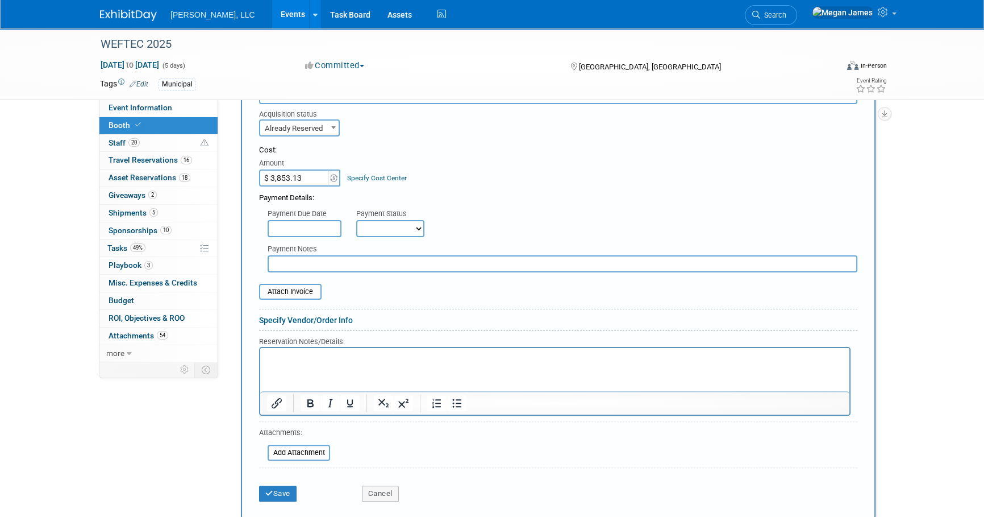
type input "$ 3,853.13"
click at [306, 288] on input "file" at bounding box center [252, 292] width 135 height 14
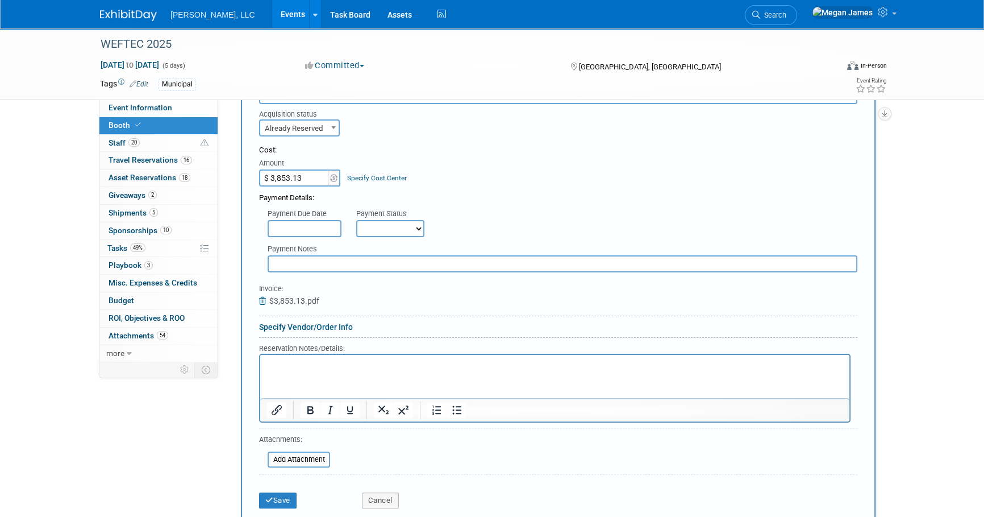
click at [324, 366] on p "Rich Text Area. Press ALT-0 for help." at bounding box center [555, 364] width 576 height 11
click at [302, 326] on link "Specify Vendor/Order Info" at bounding box center [306, 326] width 94 height 9
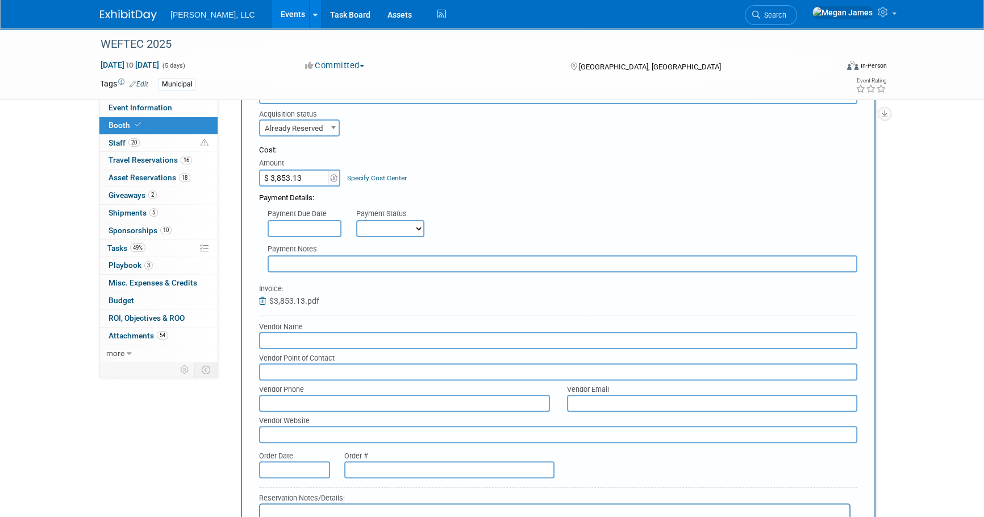
click at [287, 341] on input "text" at bounding box center [558, 340] width 598 height 17
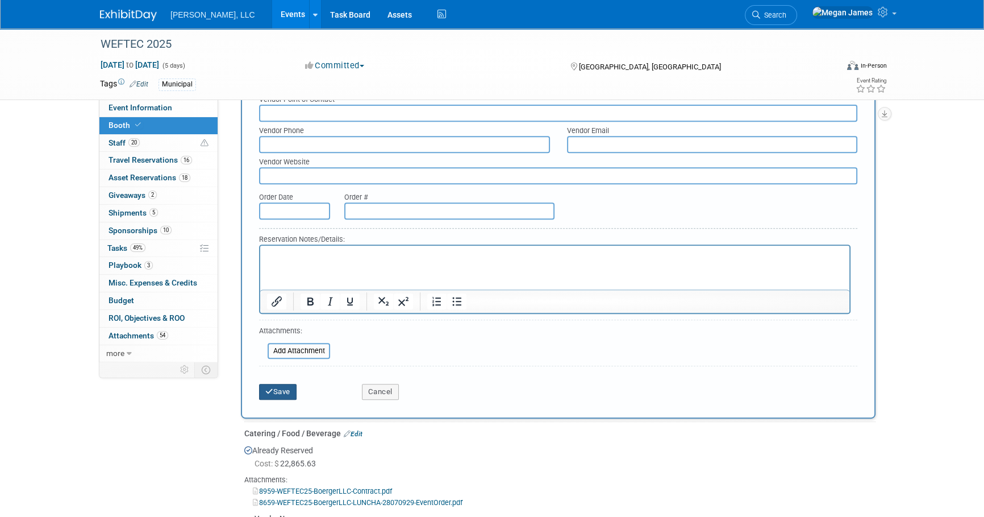
type input "[PERSON_NAME]"
click at [289, 390] on button "Save" at bounding box center [278, 392] width 38 height 16
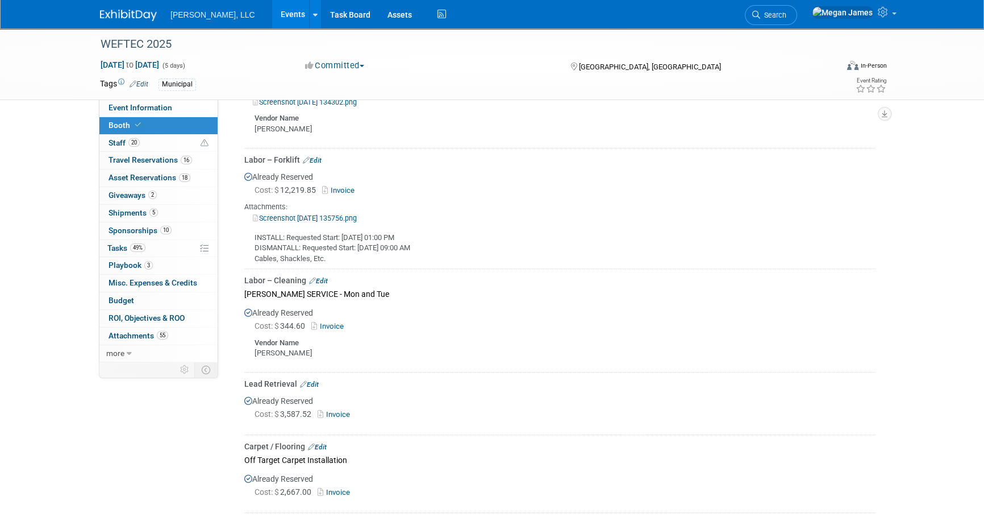
scroll to position [2002, 0]
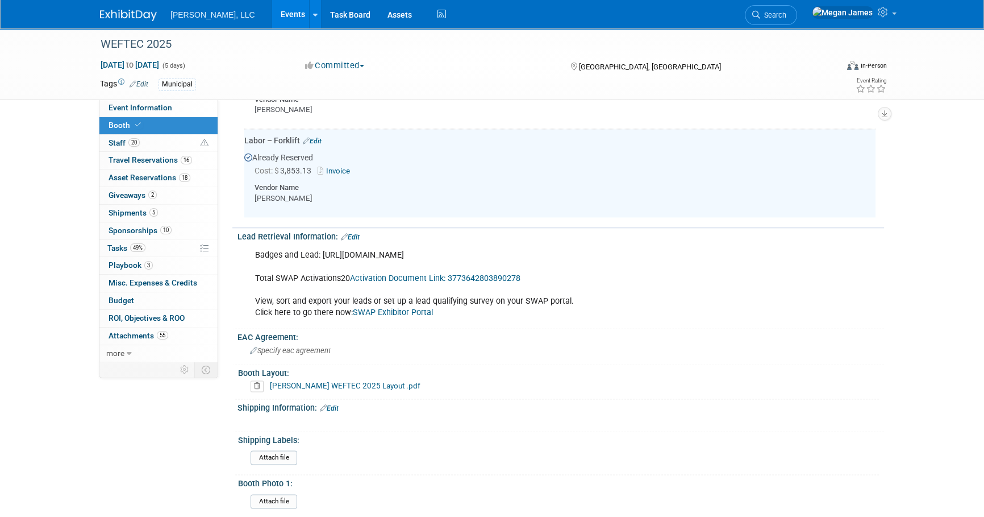
click at [708, 301] on div "Badges and Lead: https://registration.experientevent.com/ShowWEF251/Flow/EXH/?#…" at bounding box center [503, 284] width 512 height 80
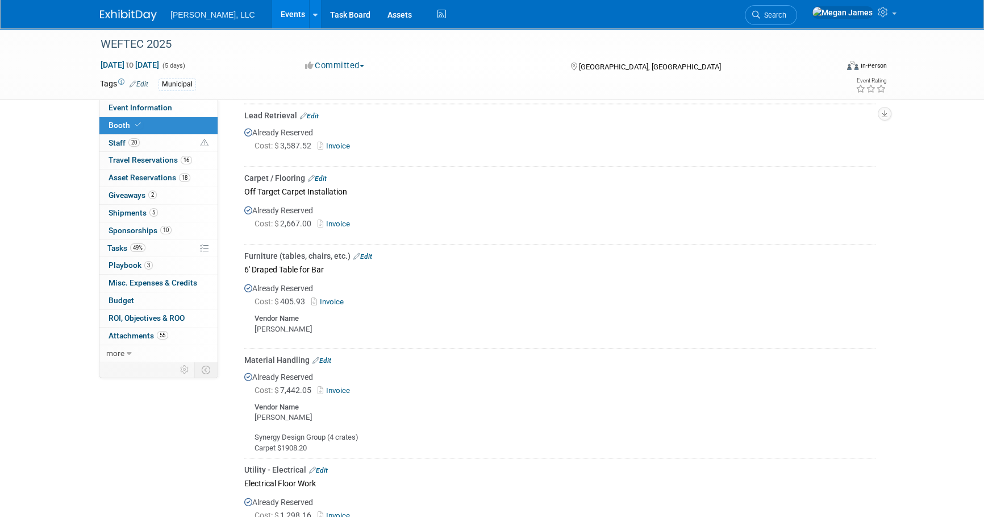
scroll to position [1228, 0]
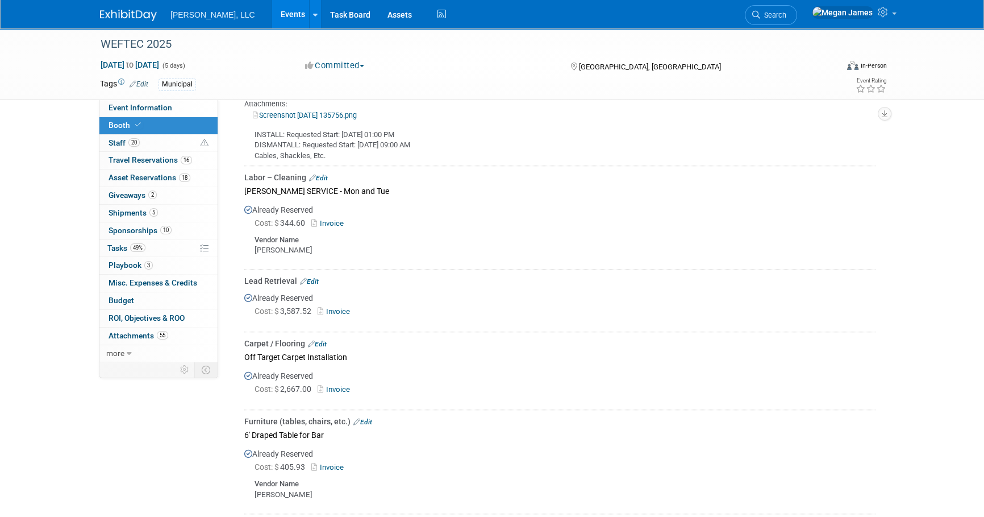
drag, startPoint x: 144, startPoint y: 401, endPoint x: 153, endPoint y: 401, distance: 9.1
click at [144, 401] on div "Event Information Event Info Booth Booth 20 Staff 20 Staff 16 Travel Reservatio…" at bounding box center [492, 90] width 801 height 2579
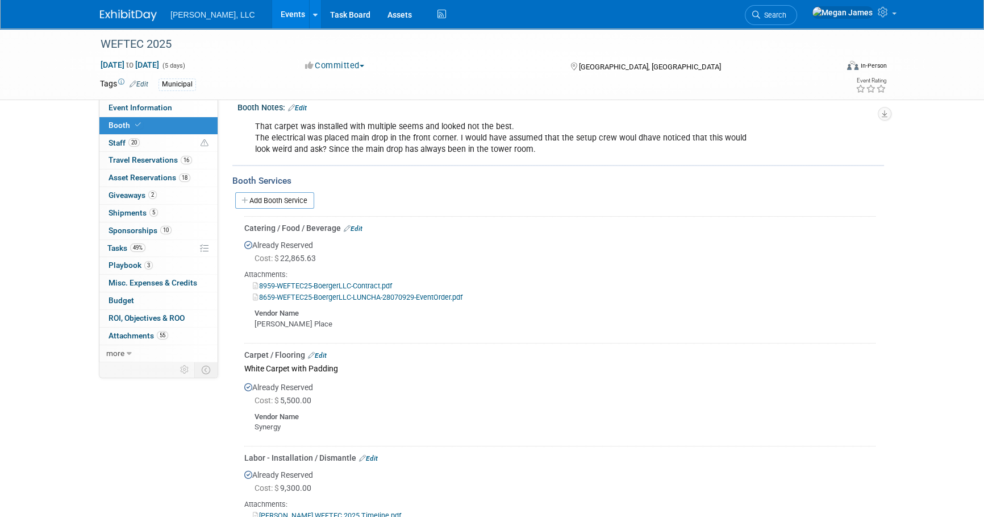
scroll to position [310, 0]
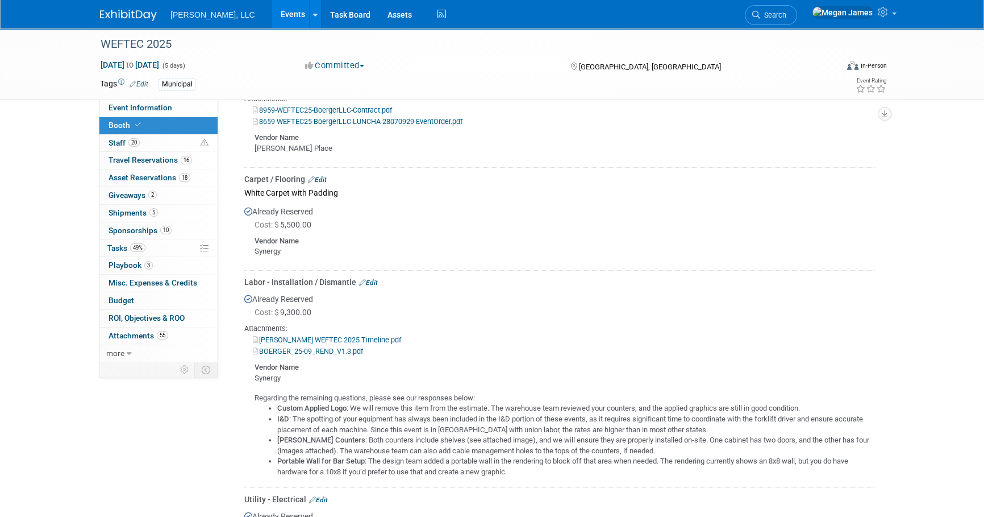
click at [633, 337] on div "[PERSON_NAME] WEFTEC 2025 Timeline.pdf" at bounding box center [559, 339] width 631 height 11
drag, startPoint x: 255, startPoint y: 16, endPoint x: 269, endPoint y: 20, distance: 15.3
click at [272, 16] on link "Events" at bounding box center [292, 14] width 41 height 28
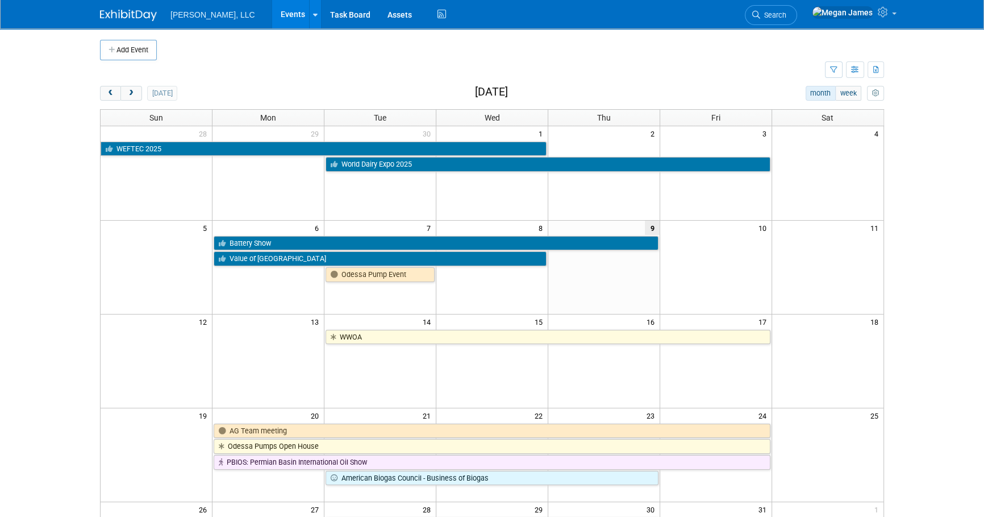
drag, startPoint x: 952, startPoint y: 307, endPoint x: 949, endPoint y: 327, distance: 20.7
click at [952, 307] on body "[PERSON_NAME], LLC Events Add Event Bulk Upload Events Shareable Event Boards R…" at bounding box center [492, 258] width 984 height 517
click at [942, 335] on body "[PERSON_NAME], LLC Events Add Event Bulk Upload Events Shareable Event Boards R…" at bounding box center [492, 258] width 984 height 517
click at [942, 333] on body "[PERSON_NAME], LLC Events Add Event Bulk Upload Events Shareable Event Boards R…" at bounding box center [492, 258] width 984 height 517
click at [940, 330] on body "[PERSON_NAME], LLC Events Add Event Bulk Upload Events Shareable Event Boards R…" at bounding box center [492, 258] width 984 height 517
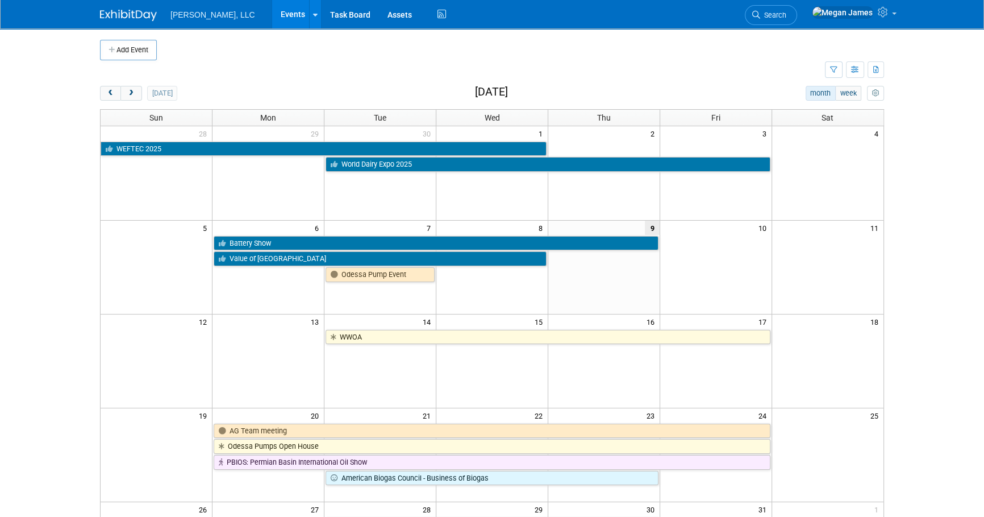
click at [940, 330] on body "[PERSON_NAME], LLC Events Add Event Bulk Upload Events Shareable Event Boards R…" at bounding box center [492, 258] width 984 height 517
click at [272, 16] on link "Events" at bounding box center [292, 14] width 41 height 28
drag, startPoint x: 923, startPoint y: 228, endPoint x: 926, endPoint y: 242, distance: 14.5
click at [926, 236] on body "Boerger, LLC Events Add Event Bulk Upload Events Shareable Event Boards Recentl…" at bounding box center [492, 258] width 984 height 517
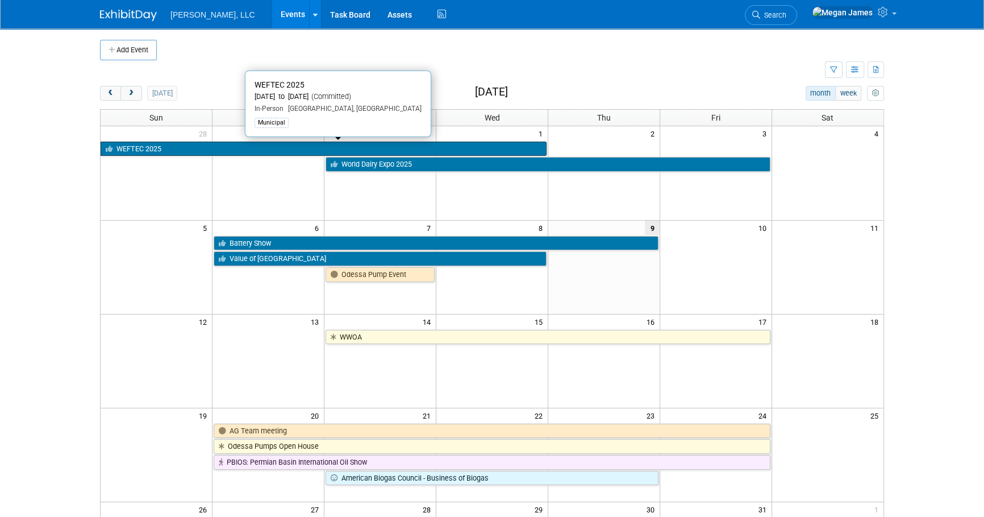
click at [199, 147] on link "WEFTEC 2025" at bounding box center [324, 149] width 446 height 15
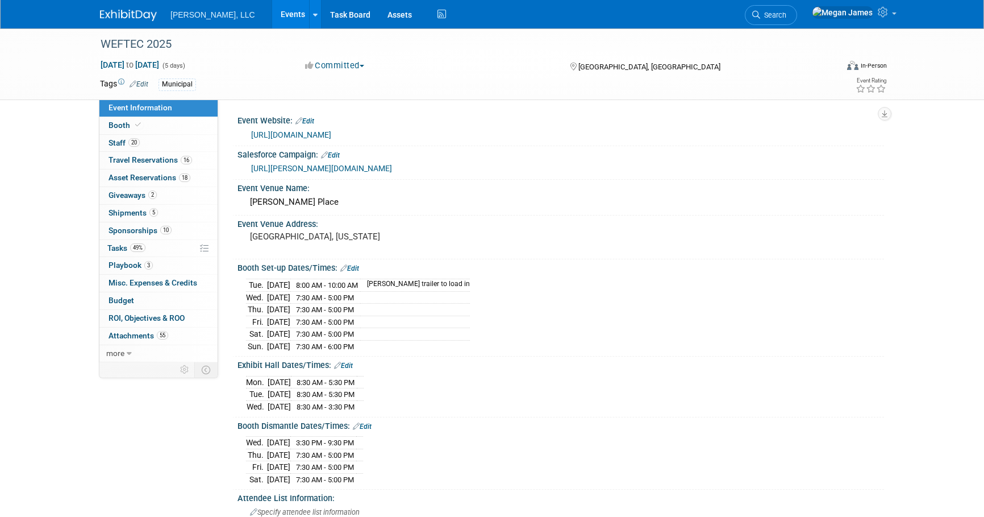
select select "Municipal"
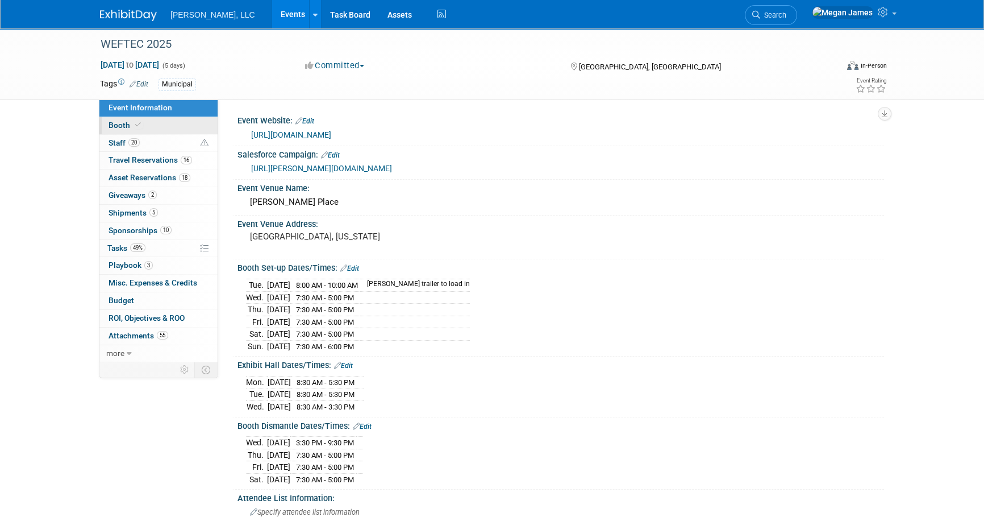
click at [177, 124] on link "Booth" at bounding box center [158, 125] width 118 height 17
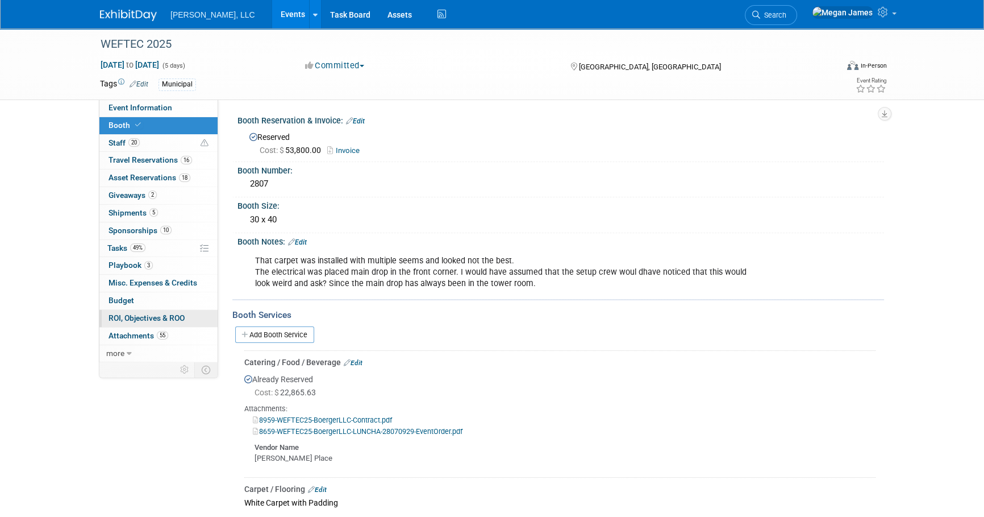
click at [163, 319] on span "ROI, Objectives & ROO 0" at bounding box center [147, 317] width 76 height 9
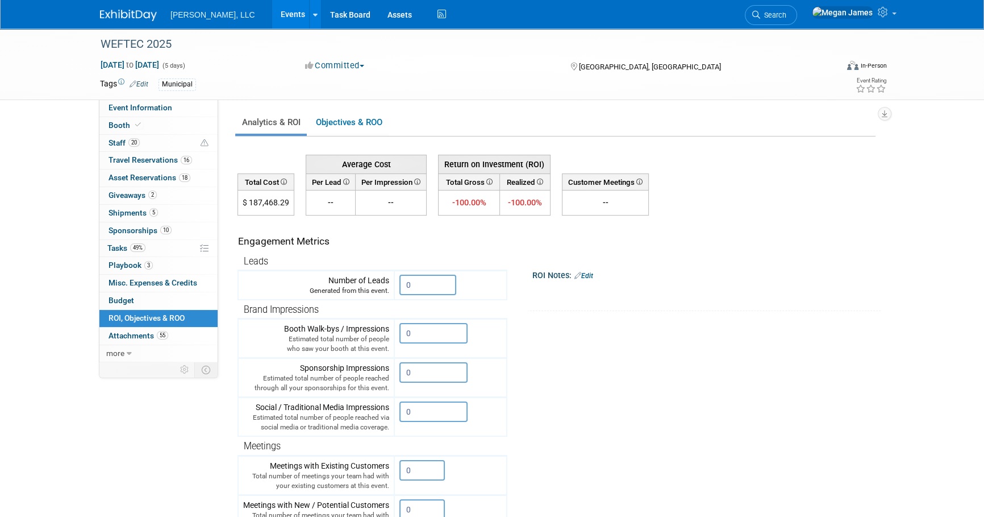
drag, startPoint x: 248, startPoint y: 199, endPoint x: 290, endPoint y: 199, distance: 42.6
click at [290, 199] on td "$ 187,468.29" at bounding box center [266, 202] width 56 height 25
click at [773, 302] on div "X" at bounding box center [707, 293] width 348 height 27
click at [442, 290] on input "0" at bounding box center [428, 285] width 57 height 20
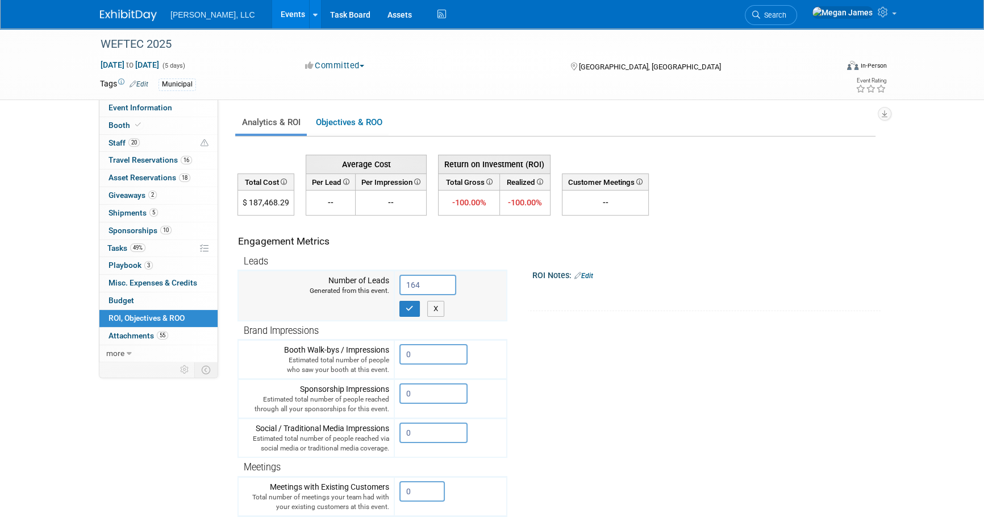
type input "164"
click at [410, 307] on icon "button" at bounding box center [410, 308] width 8 height 7
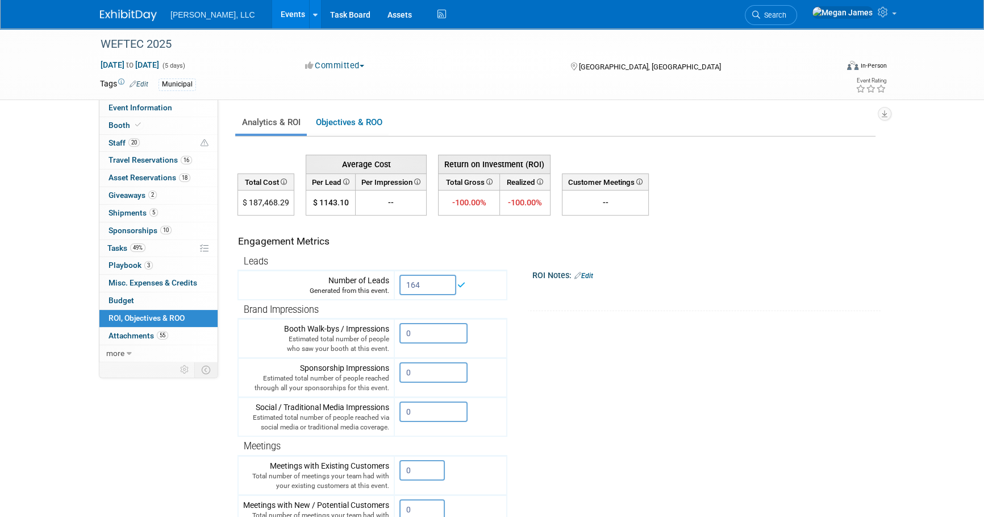
click at [842, 356] on tr "Engagement Metrics Leads Generated from this event. 164 X Brand Impressions" at bounding box center [557, 420] width 638 height 411
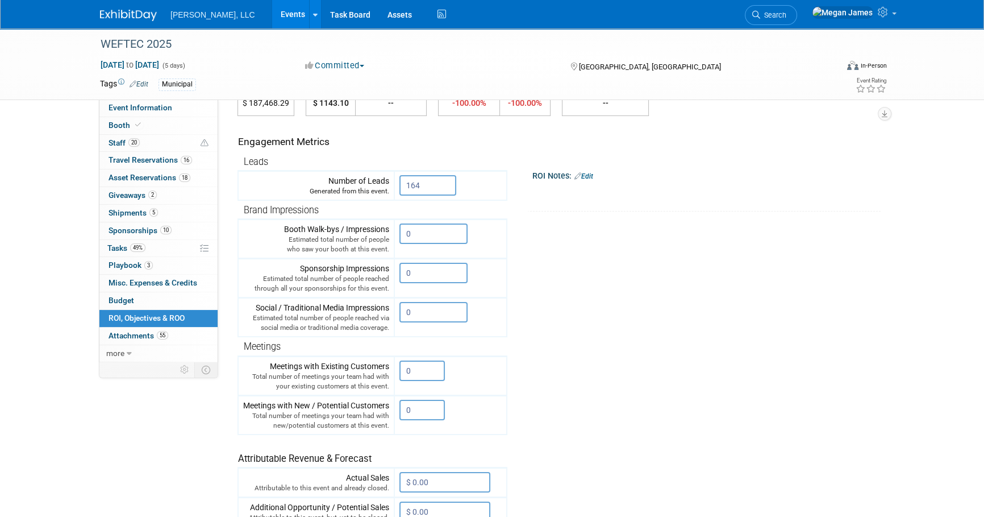
scroll to position [103, 0]
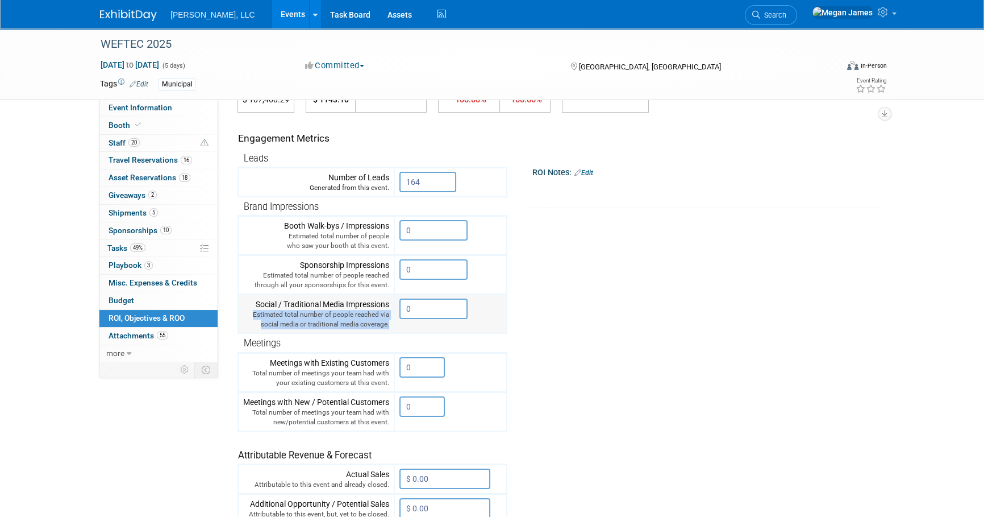
drag, startPoint x: 250, startPoint y: 314, endPoint x: 409, endPoint y: 322, distance: 159.3
click at [409, 322] on tr "Social / Traditional Media Impressions Estimated total number of people reached…" at bounding box center [372, 313] width 269 height 39
drag, startPoint x: 409, startPoint y: 322, endPoint x: 705, endPoint y: 386, distance: 303.0
click at [705, 386] on tr "Engagement Metrics Leads Generated from this event. 164 X Brand Impressions" at bounding box center [557, 318] width 638 height 411
click at [547, 355] on tr "Engagement Metrics Leads Generated from this event. 164 X Brand Impressions" at bounding box center [557, 318] width 638 height 411
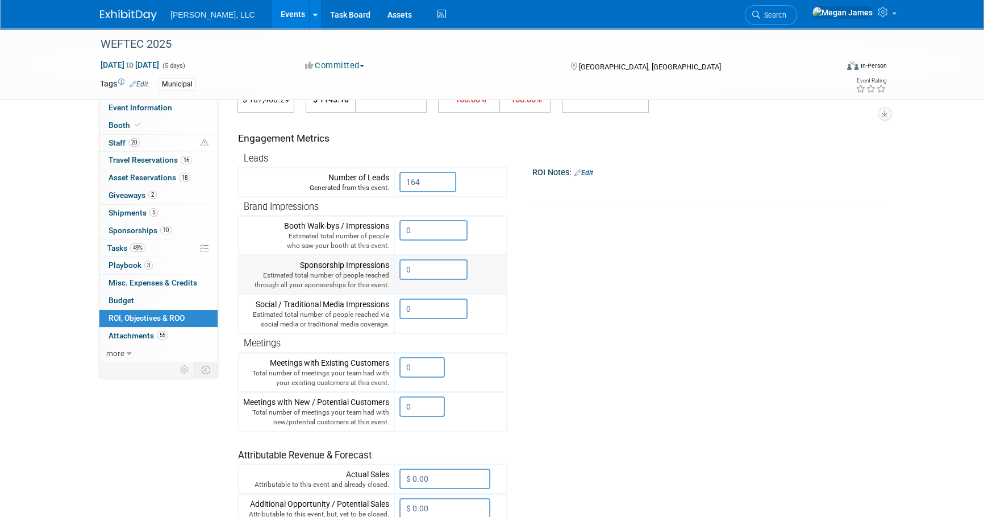
drag, startPoint x: 294, startPoint y: 264, endPoint x: 393, endPoint y: 285, distance: 101.0
click at [393, 285] on td "Sponsorship Impressions Estimated total number of people reached through all yo…" at bounding box center [316, 274] width 156 height 39
drag, startPoint x: 393, startPoint y: 285, endPoint x: 528, endPoint y: 334, distance: 144.0
click at [528, 334] on tr "Engagement Metrics Leads Generated from this event. 164 X Brand Impressions" at bounding box center [557, 318] width 638 height 411
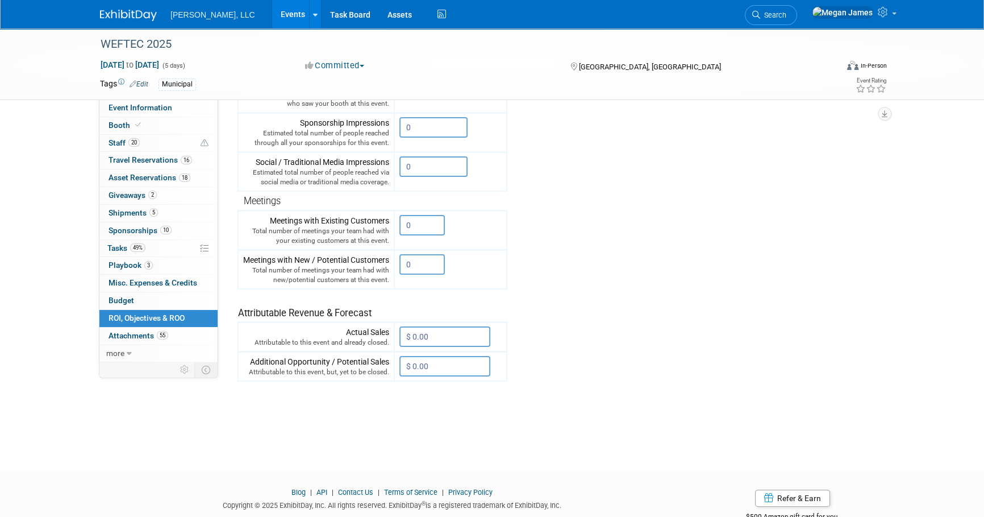
scroll to position [276, 0]
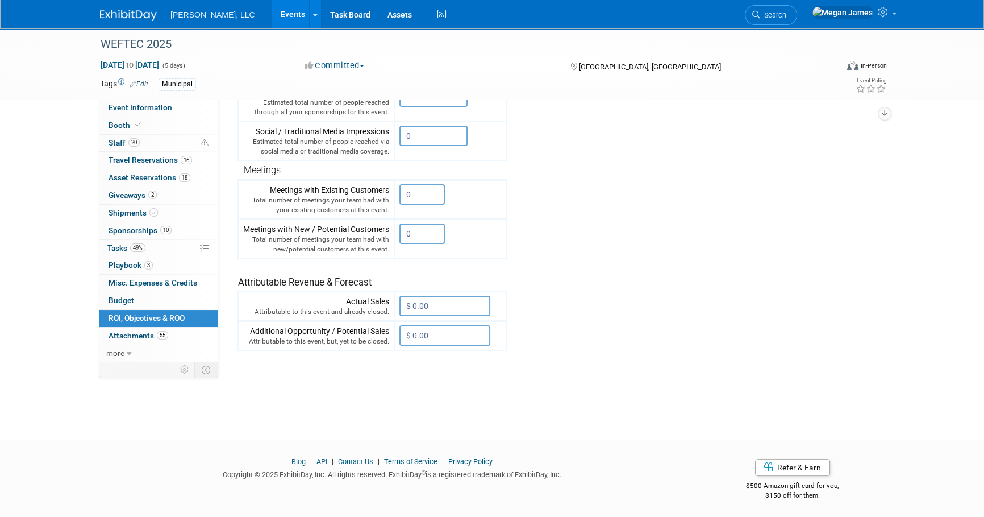
click at [528, 403] on div "WEFTEC 2025 [DATE] to [DATE] (5 days) [DATE] to [DATE] Committed Committed Cons…" at bounding box center [492, 86] width 984 height 666
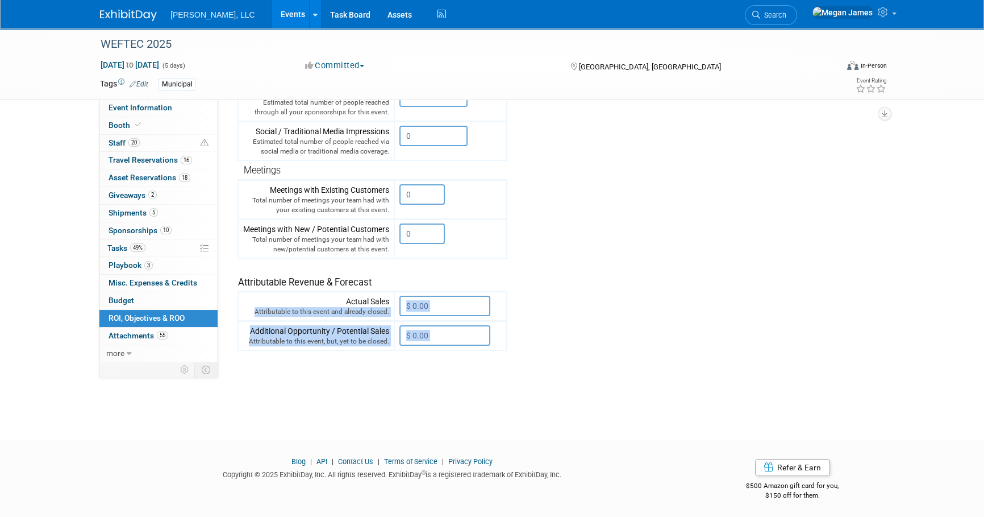
drag, startPoint x: 250, startPoint y: 307, endPoint x: 418, endPoint y: 358, distance: 175.8
click at [418, 358] on div "Average Cost Return on Investment (ROI) -- 0.00" at bounding box center [557, 135] width 638 height 524
drag, startPoint x: 418, startPoint y: 358, endPoint x: 556, endPoint y: 358, distance: 138.7
click at [556, 358] on div "Average Cost Return on Investment (ROI) -- 0.00" at bounding box center [557, 135] width 638 height 524
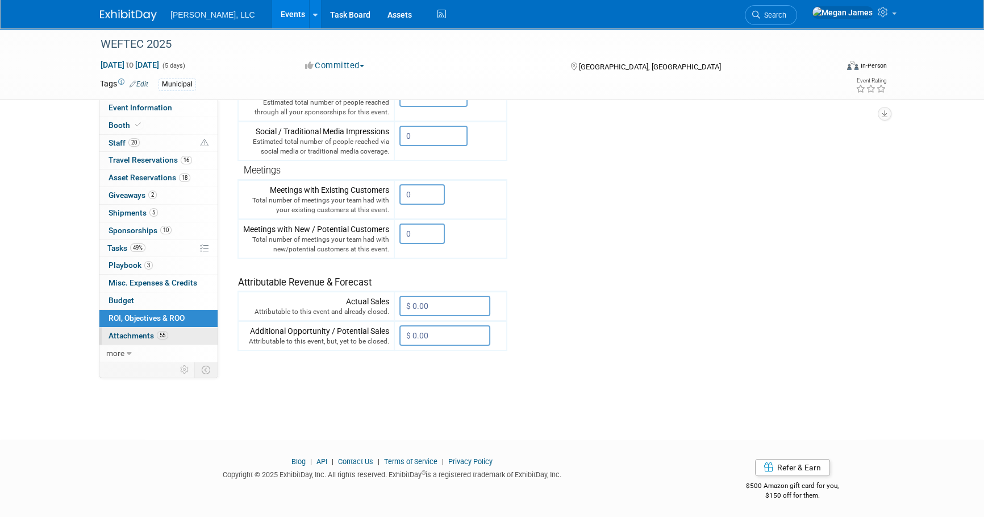
click at [153, 336] on span "Attachments 55" at bounding box center [139, 335] width 60 height 9
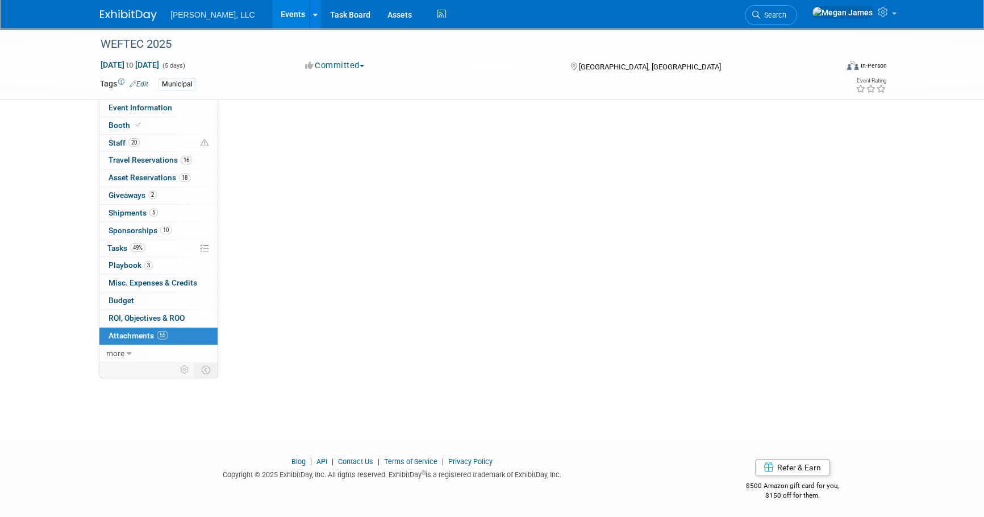
scroll to position [0, 0]
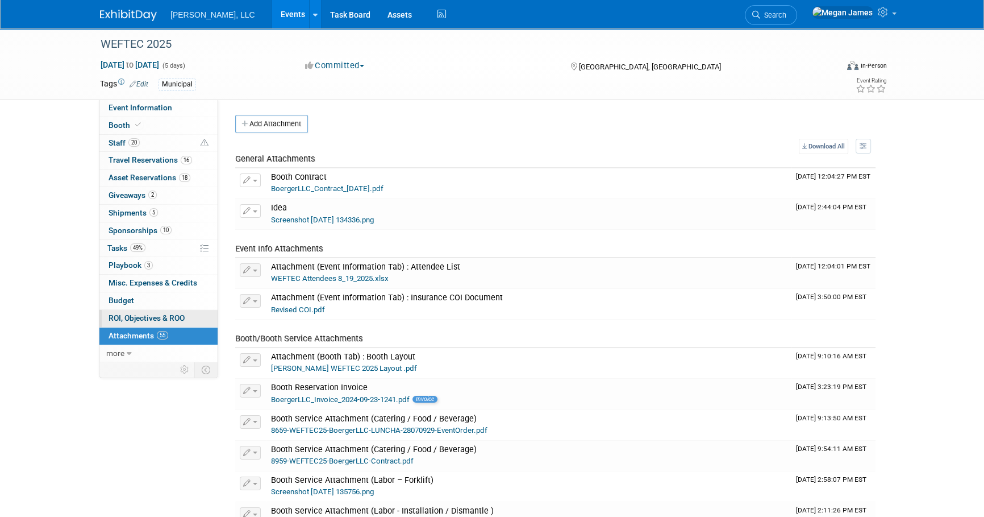
click at [153, 315] on span "ROI, Objectives & ROO 0" at bounding box center [147, 317] width 76 height 9
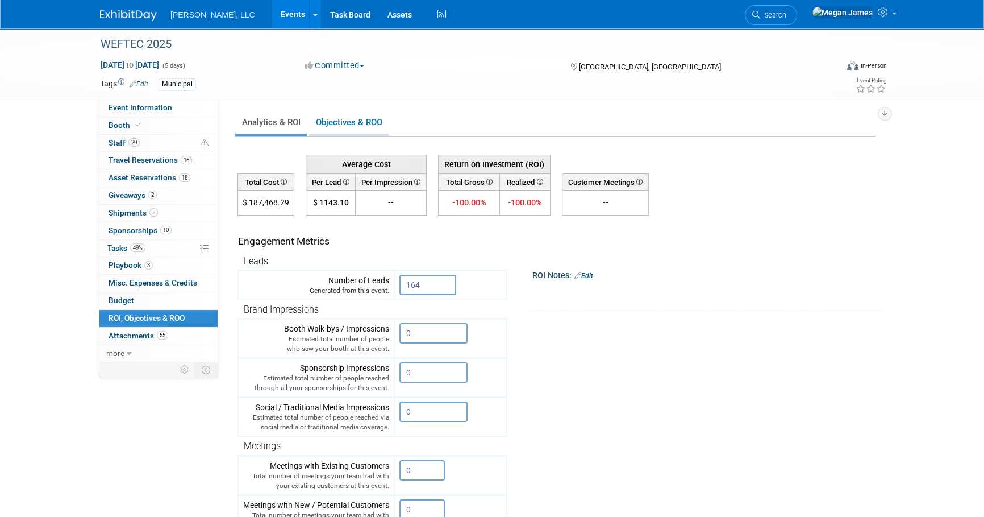
click at [347, 130] on link "Objectives & ROO 0" at bounding box center [349, 122] width 80 height 22
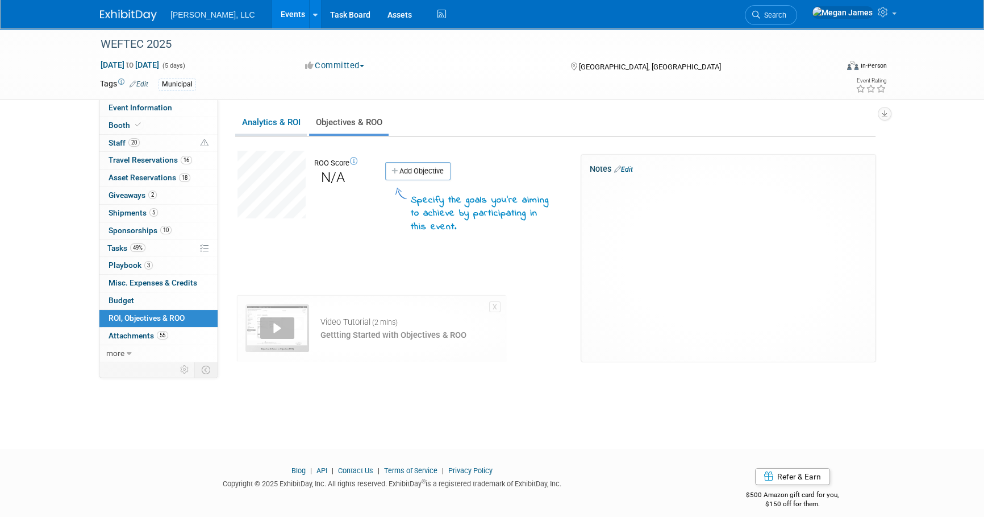
click at [262, 124] on link "Analytics & ROI" at bounding box center [271, 122] width 72 height 22
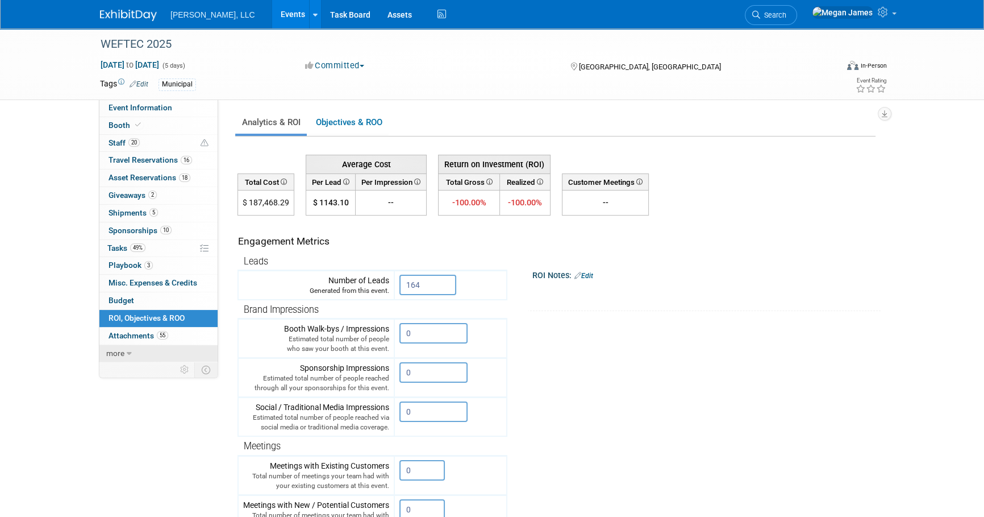
click at [122, 354] on span "more" at bounding box center [115, 352] width 18 height 9
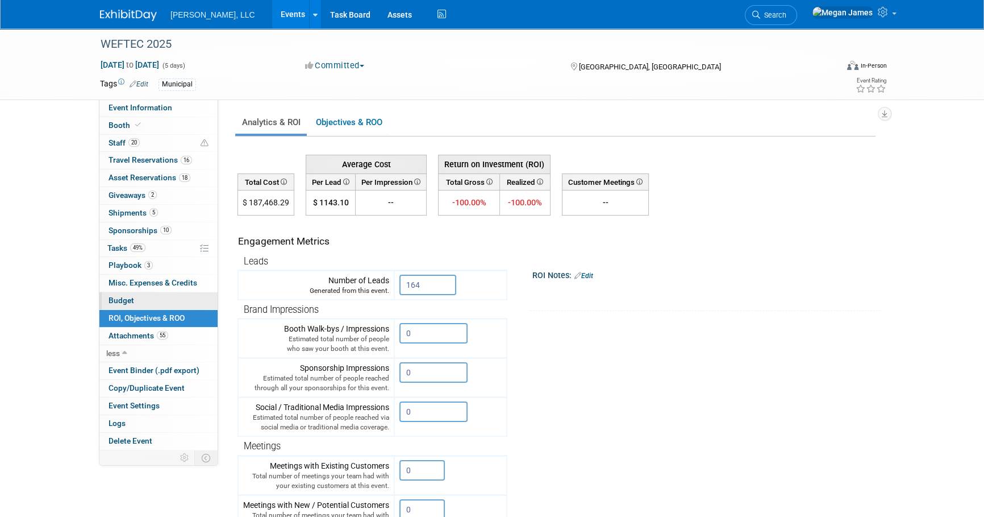
click at [140, 298] on link "Budget" at bounding box center [158, 300] width 118 height 17
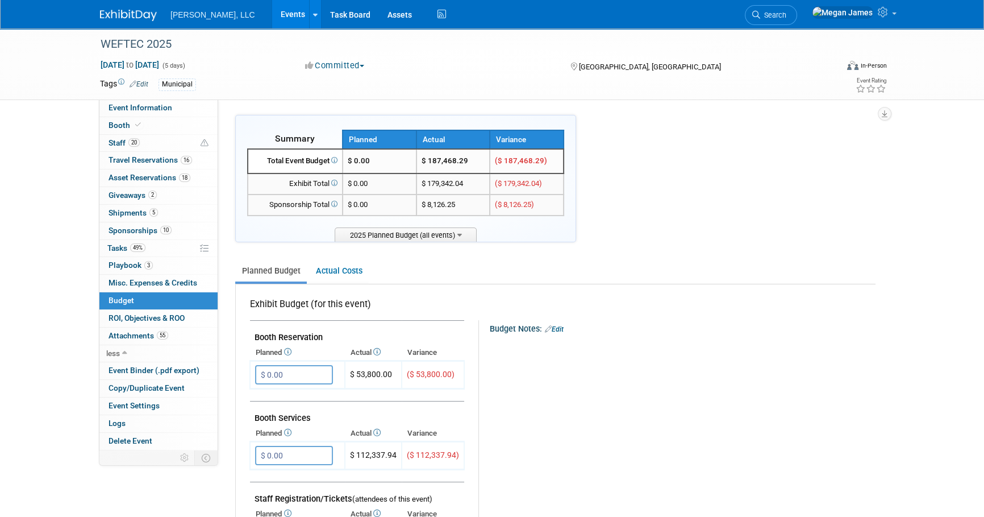
click at [734, 269] on ul "Planned Budget Actual Costs" at bounding box center [555, 271] width 641 height 25
click at [354, 273] on link "Actual Costs" at bounding box center [339, 270] width 60 height 21
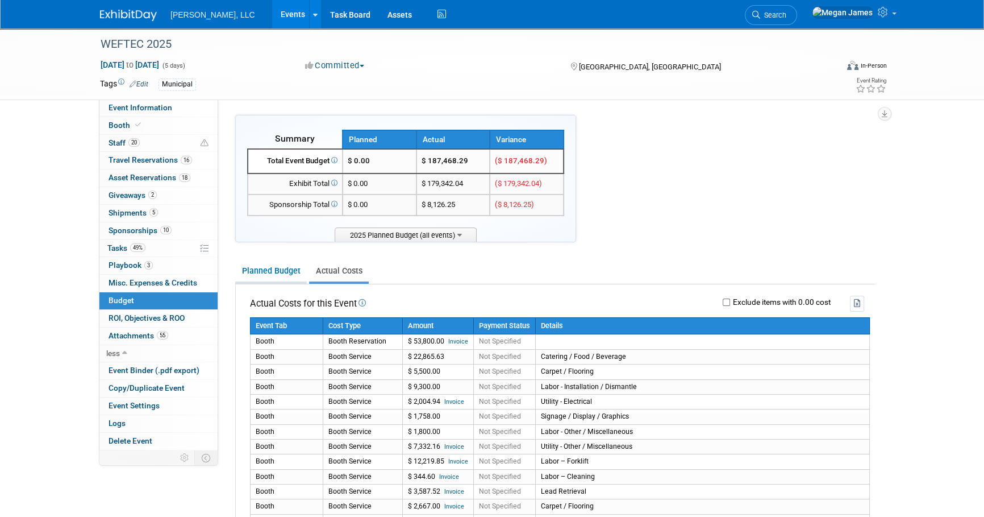
click at [289, 272] on link "Planned Budget" at bounding box center [271, 270] width 72 height 21
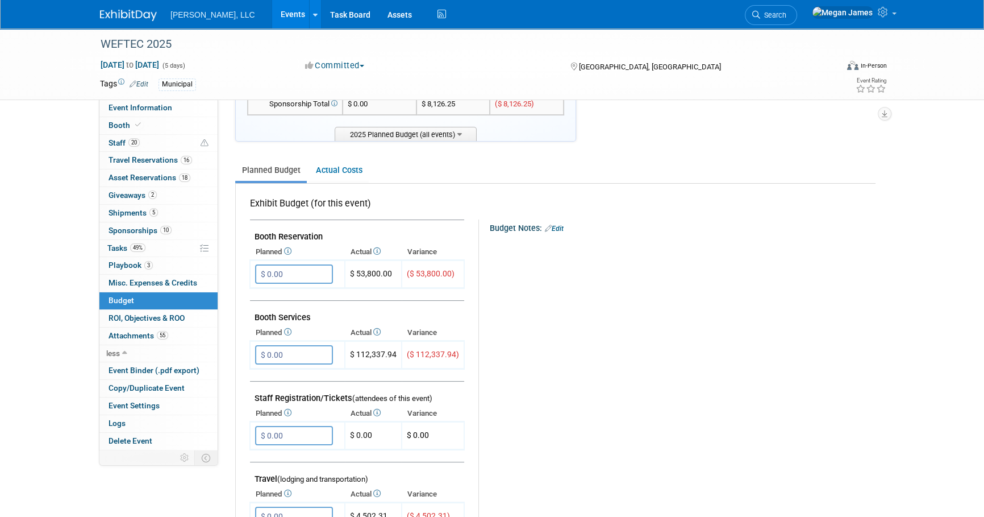
scroll to position [10, 0]
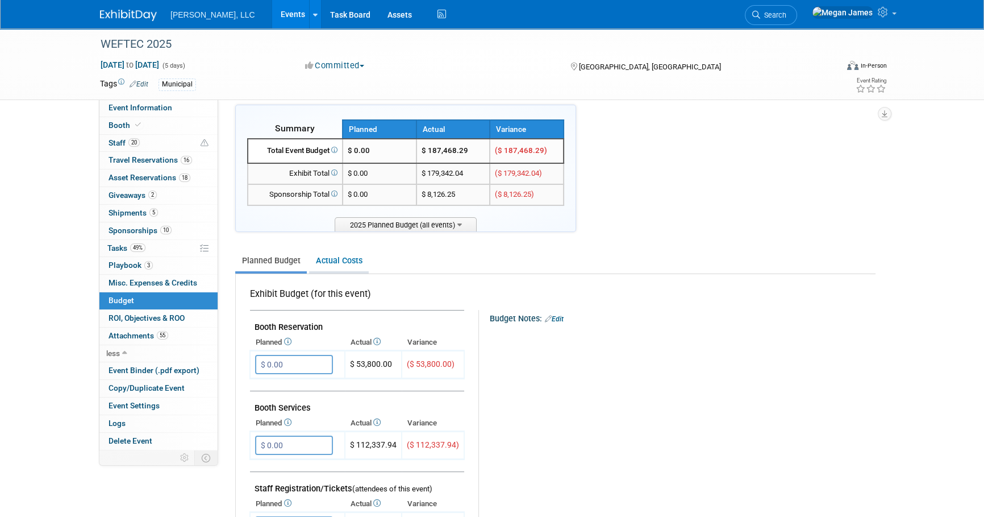
click at [352, 261] on link "Actual Costs" at bounding box center [339, 260] width 60 height 21
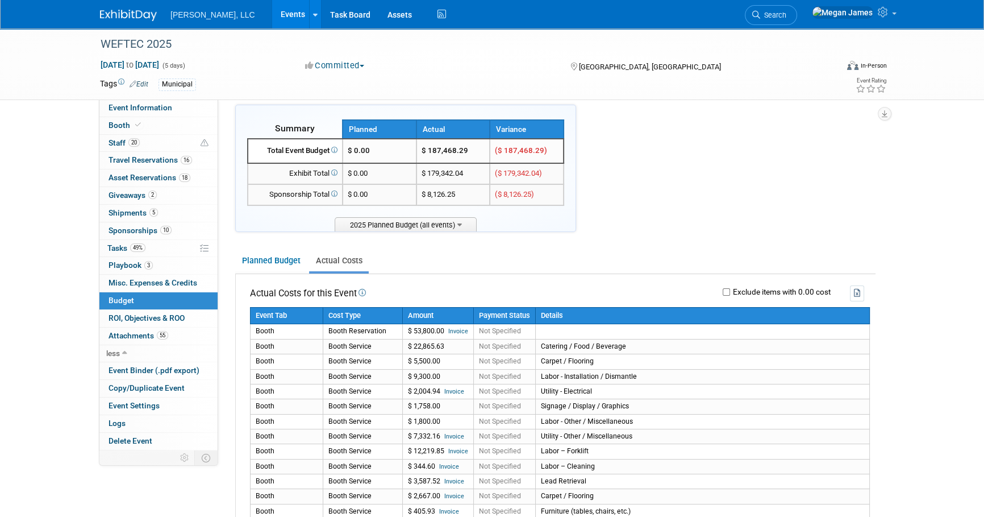
click at [883, 323] on div "Event Website: Edit https://www.weftec.org/about/about-weftec/ Salesforce Campa…" at bounding box center [551, 263] width 666 height 349
click at [730, 291] on label "Exclude items with 0.00 cost" at bounding box center [780, 292] width 101 height 8
click at [729, 291] on input "Exclude items with 0.00 cost" at bounding box center [726, 291] width 7 height 7
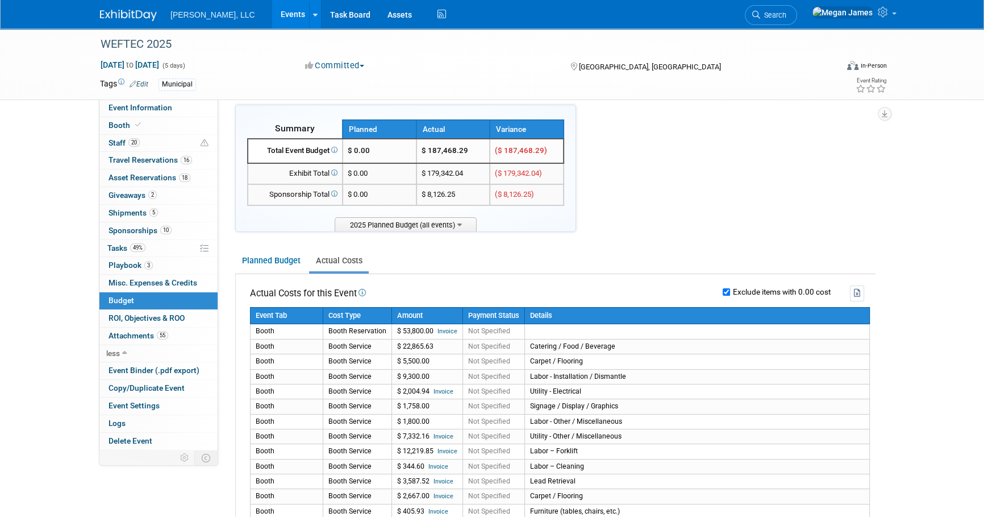
click at [730, 291] on label "Exclude items with 0.00 cost" at bounding box center [780, 292] width 101 height 8
click at [729, 291] on input "Exclude items with 0.00 cost" at bounding box center [726, 291] width 7 height 7
checkbox input "false"
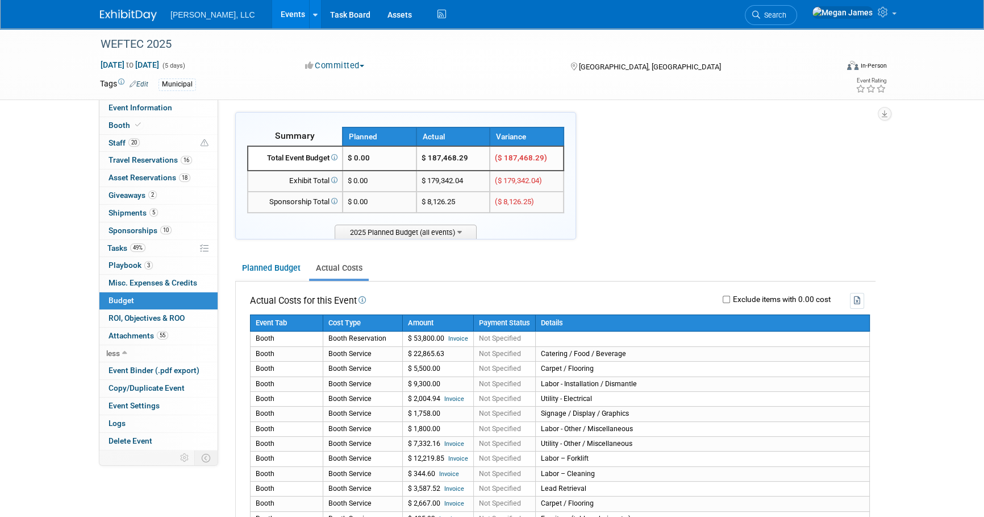
scroll to position [0, 0]
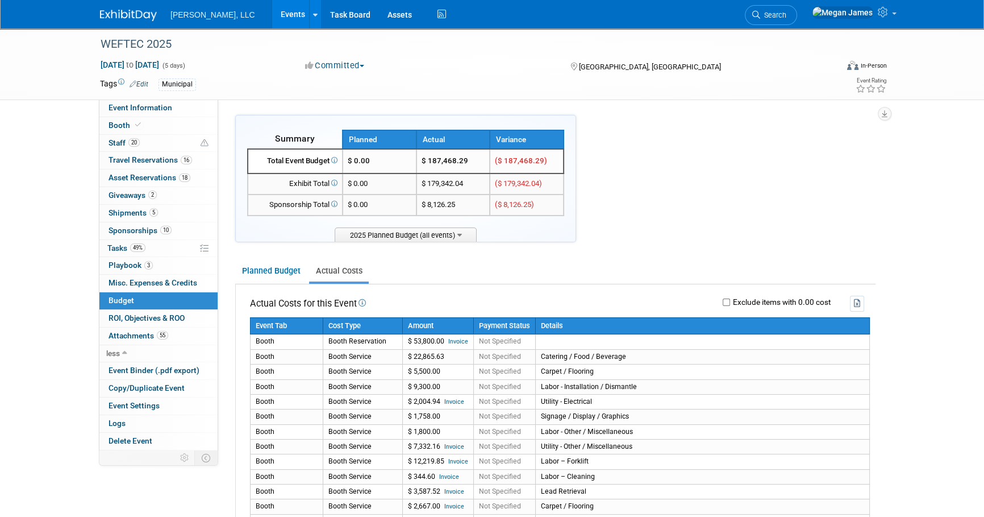
click at [761, 261] on ul "Planned Budget Actual Costs" at bounding box center [555, 271] width 641 height 25
click at [883, 117] on button "button" at bounding box center [885, 114] width 14 height 14
drag, startPoint x: 425, startPoint y: 159, endPoint x: 560, endPoint y: 216, distance: 146.2
click at [560, 216] on div "Summary Planned Actual Variance" at bounding box center [405, 186] width 317 height 112
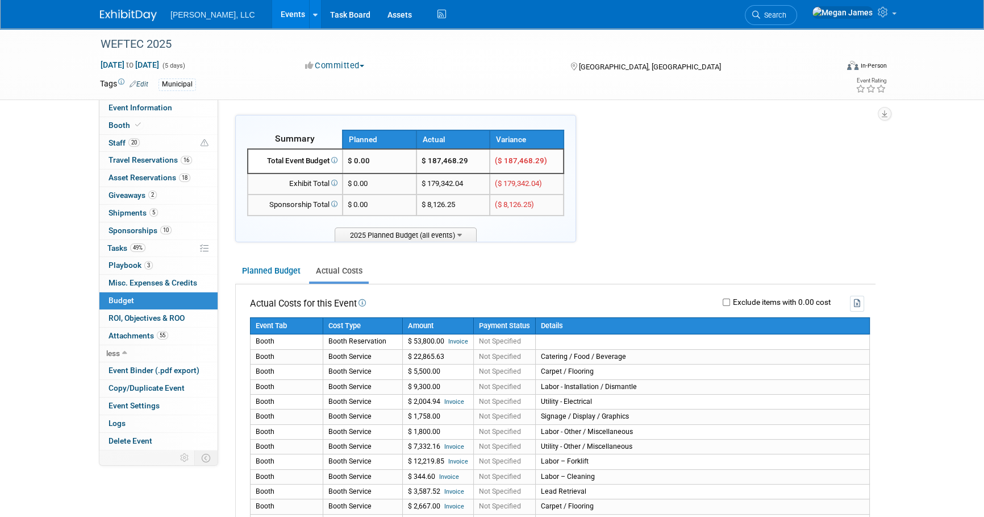
click at [560, 216] on div at bounding box center [405, 221] width 317 height 11
drag, startPoint x: 422, startPoint y: 161, endPoint x: 491, endPoint y: 160, distance: 68.8
click at [491, 160] on tr "Total Event Budget $ 0.00 $ 187,468.29 ($ 187,468.29)" at bounding box center [406, 161] width 316 height 24
drag, startPoint x: 491, startPoint y: 160, endPoint x: 835, endPoint y: 222, distance: 349.9
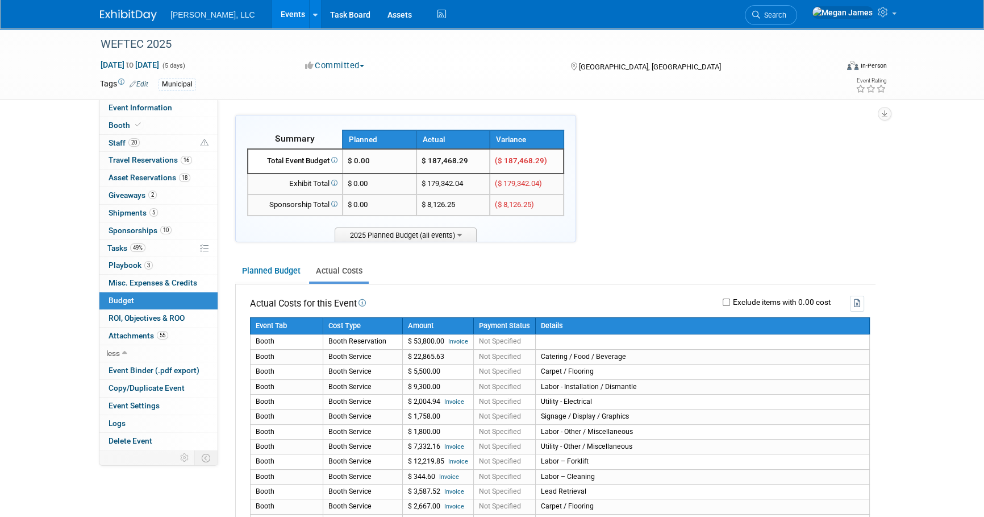
drag, startPoint x: 467, startPoint y: 163, endPoint x: 417, endPoint y: 160, distance: 50.1
click at [417, 160] on tr "Total Event Budget $ 0.00 $ 187,468.29 ($ 187,468.29)" at bounding box center [406, 161] width 316 height 24
click at [142, 163] on span "Travel Reservations 16" at bounding box center [151, 159] width 84 height 9
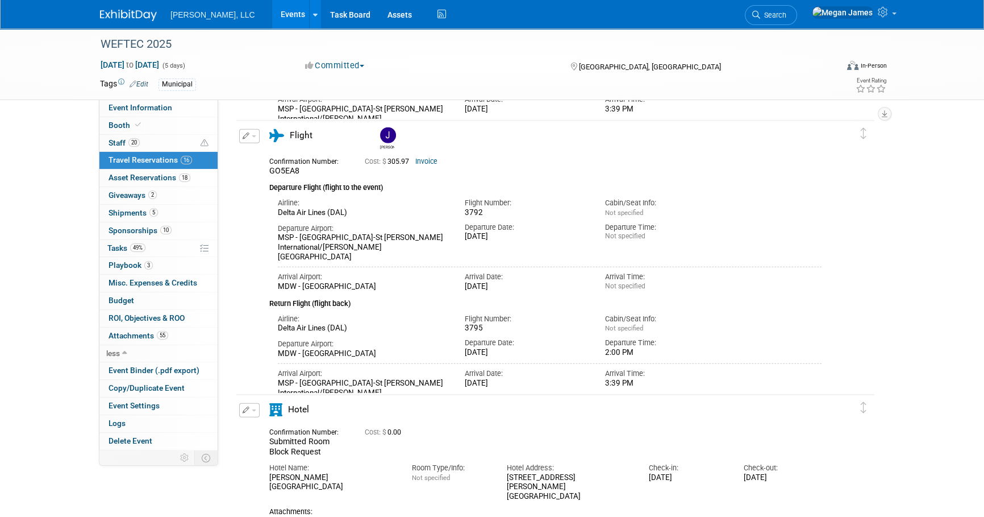
scroll to position [4104, 0]
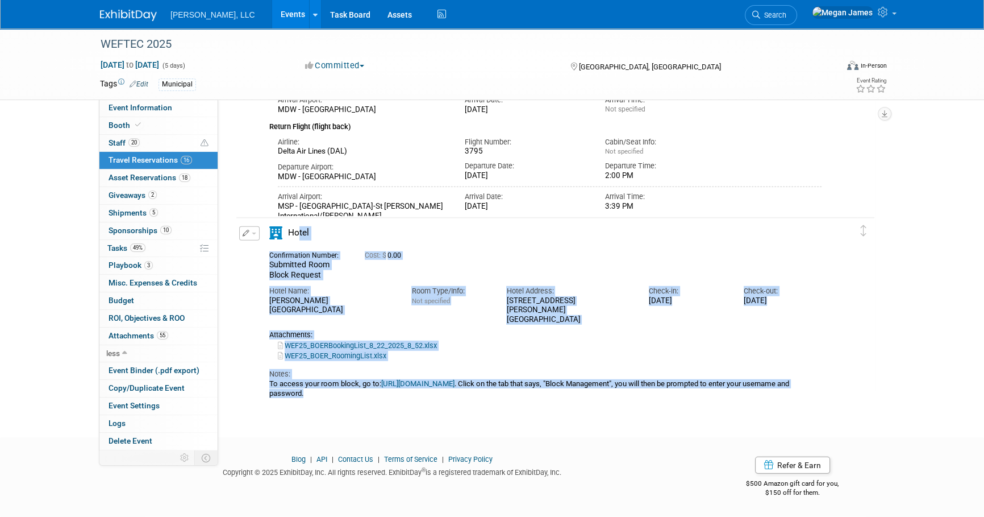
drag, startPoint x: 341, startPoint y: 236, endPoint x: 574, endPoint y: 386, distance: 276.9
click at [574, 386] on div "Hotel" at bounding box center [546, 312] width 570 height 172
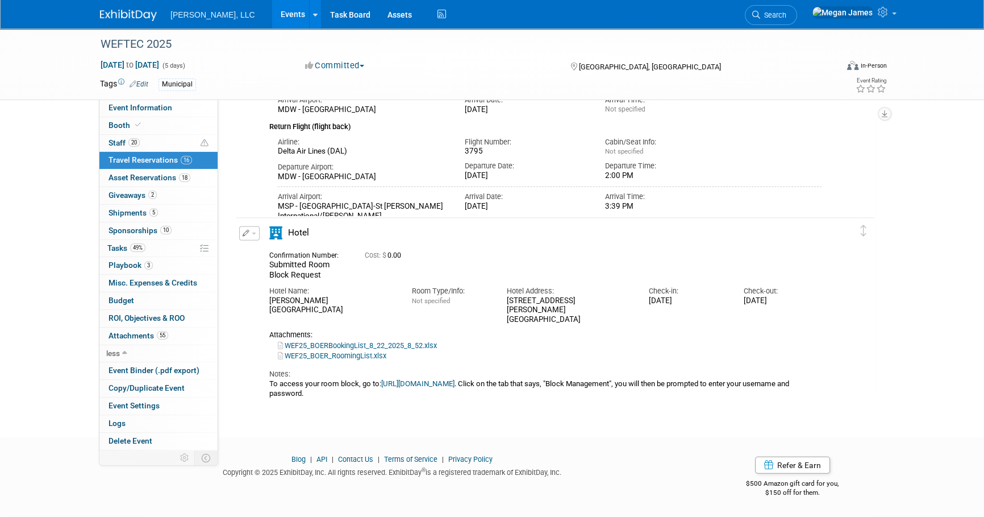
drag, startPoint x: 574, startPoint y: 386, endPoint x: 569, endPoint y: 398, distance: 13.0
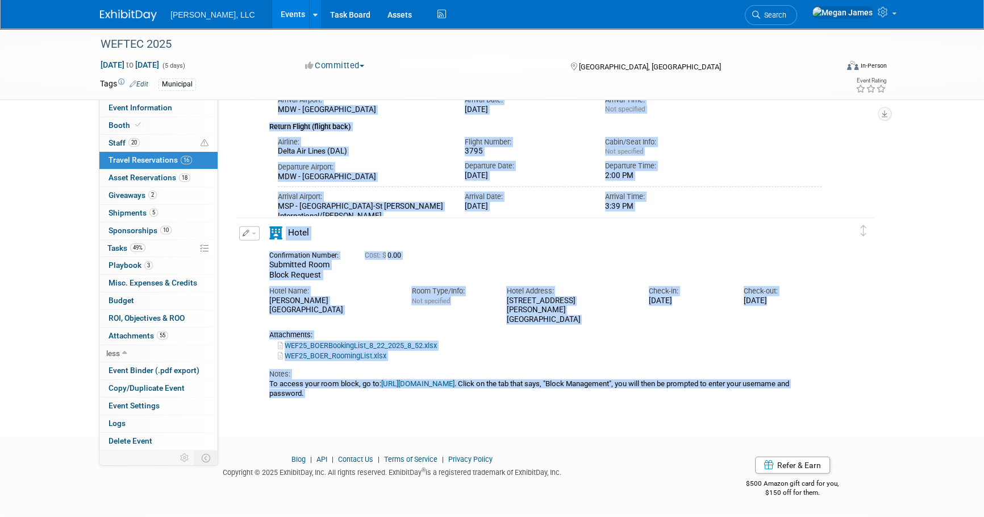
drag, startPoint x: 253, startPoint y: 324, endPoint x: 230, endPoint y: 235, distance: 91.8
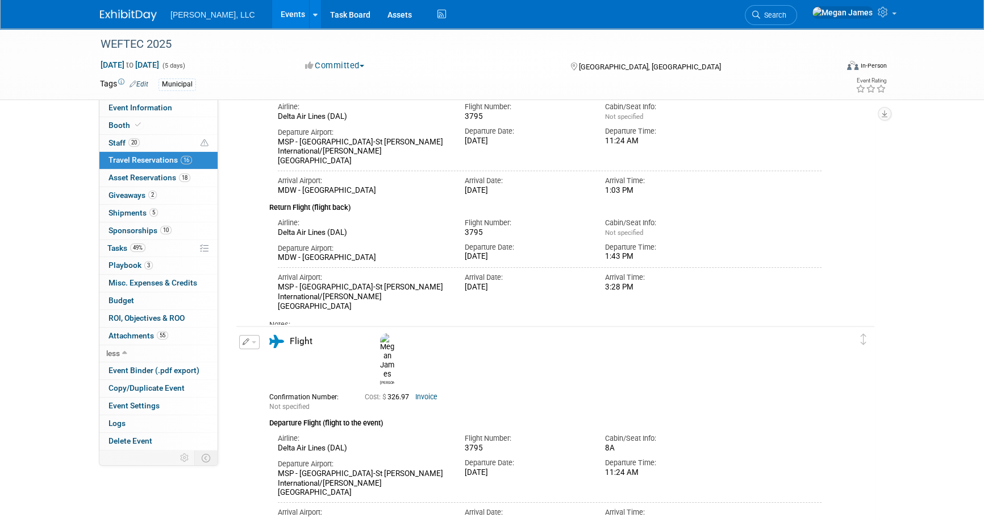
scroll to position [0, 0]
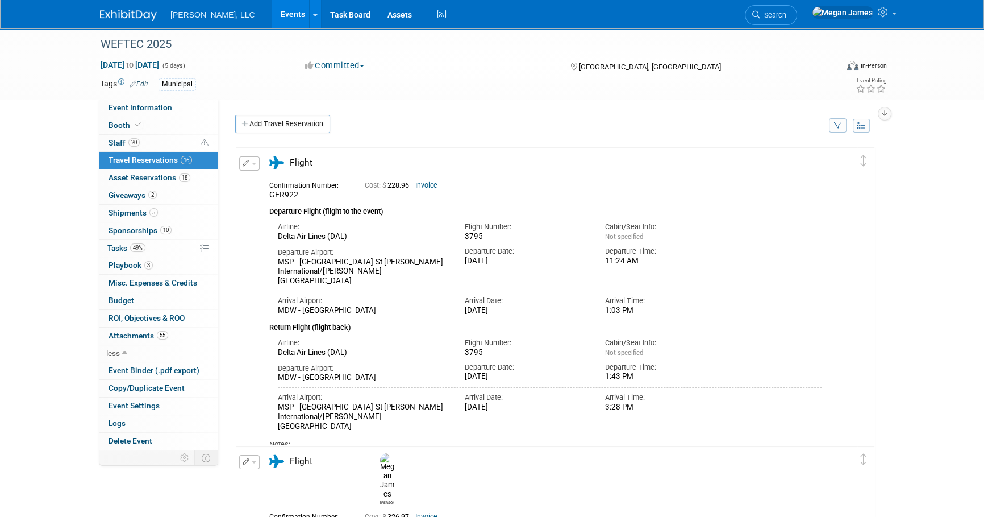
drag, startPoint x: 300, startPoint y: 336, endPoint x: 300, endPoint y: 319, distance: 16.5
click at [300, 319] on div "Confirmation Number: GER922 Cost: $ 228.96 Invoice Departure Flight (flight to …" at bounding box center [545, 317] width 552 height 282
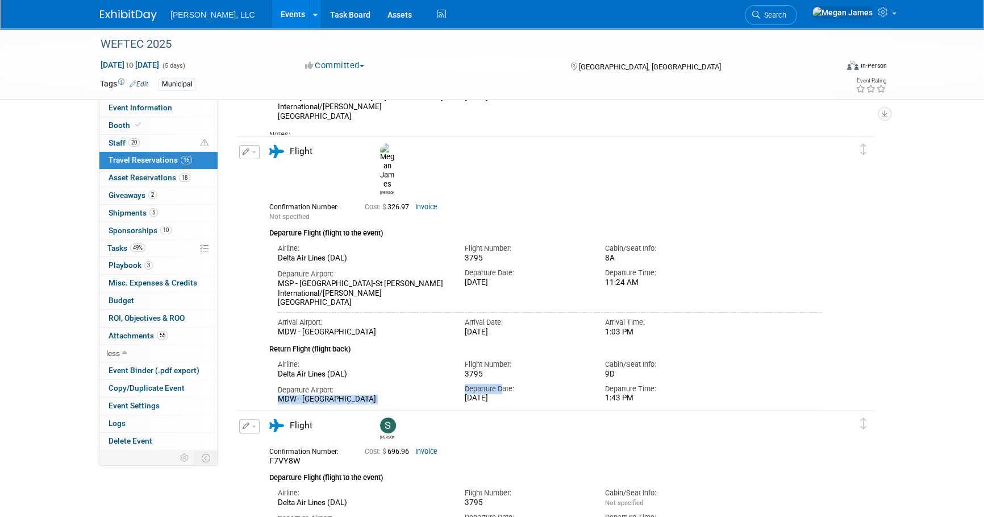
drag, startPoint x: 505, startPoint y: 351, endPoint x: 377, endPoint y: 351, distance: 127.3
click at [377, 379] on div "Departure Airport: MDW - Chicago Midway International Airport Departure Date: W…" at bounding box center [549, 392] width 561 height 26
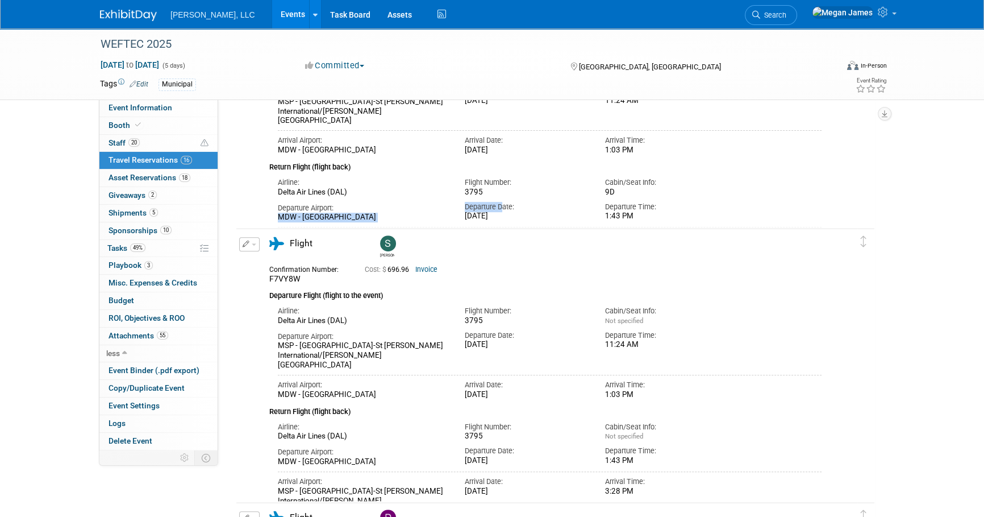
scroll to position [620, 0]
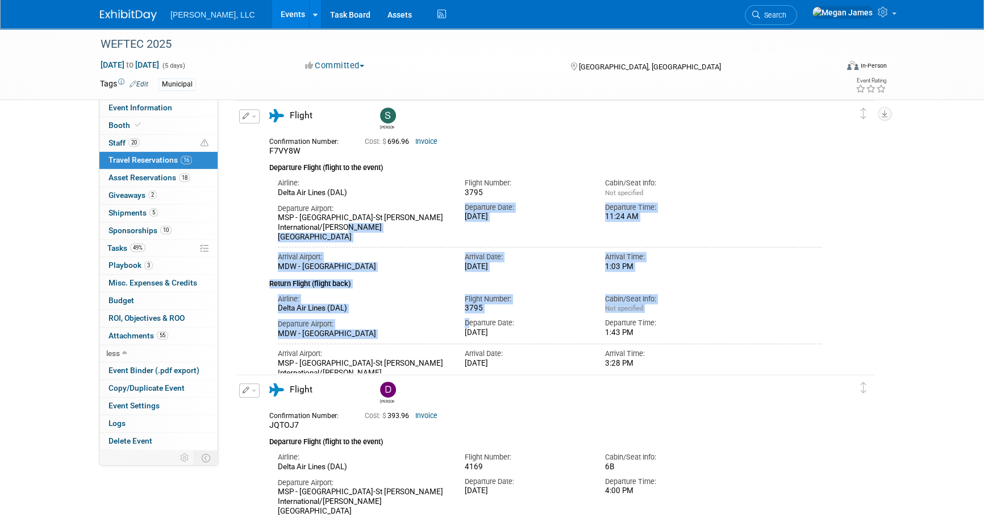
drag, startPoint x: 338, startPoint y: 228, endPoint x: 472, endPoint y: 317, distance: 161.3
click at [472, 317] on div "Confirmation Number: F7VY8W Cost: $ 696.96 Invoice Departure Flight (flight to …" at bounding box center [545, 259] width 552 height 255
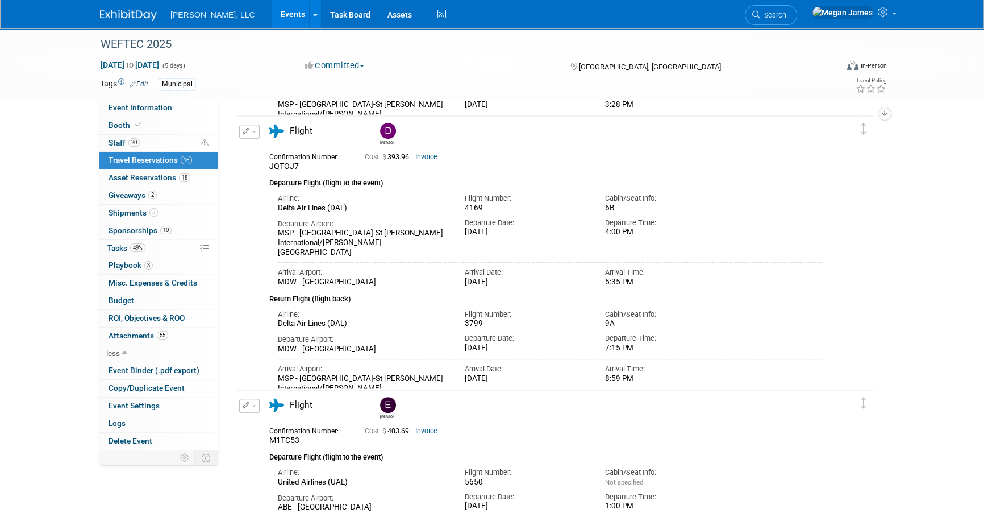
drag, startPoint x: 367, startPoint y: 239, endPoint x: 434, endPoint y: 356, distance: 135.2
click at [434, 356] on div "Confirmation Number: JQTOJ7 Cost: $ 393.96 Invoice Departure Flight (flight to …" at bounding box center [545, 275] width 552 height 255
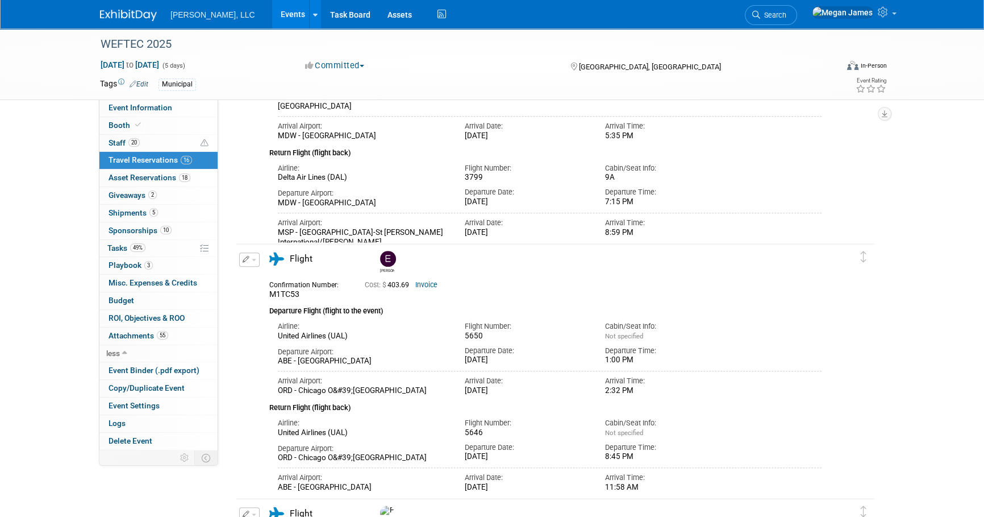
scroll to position [1137, 0]
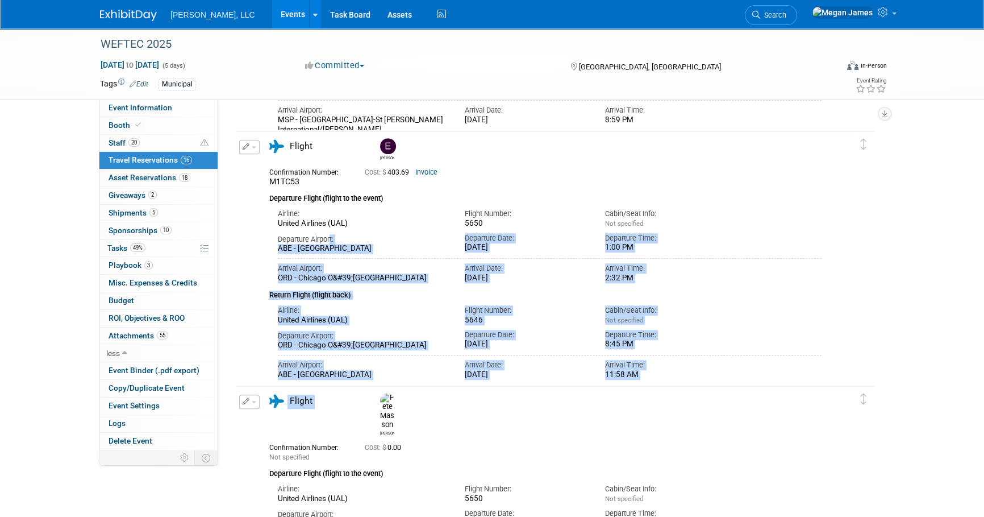
drag, startPoint x: 331, startPoint y: 231, endPoint x: 445, endPoint y: 388, distance: 193.3
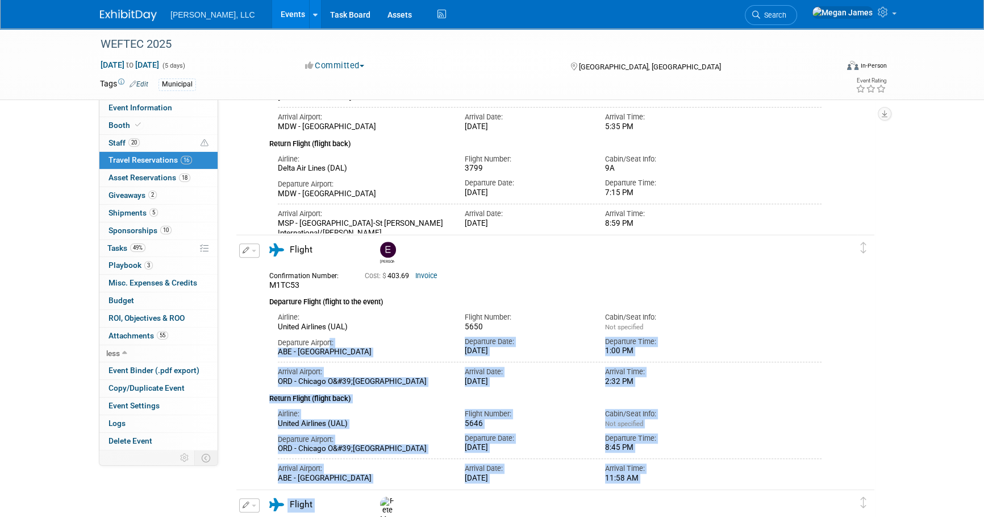
click at [508, 360] on div "Arrival Airport: ORD - Chicago O&#39;Hare International Airport Arrival Date: S…" at bounding box center [549, 372] width 561 height 30
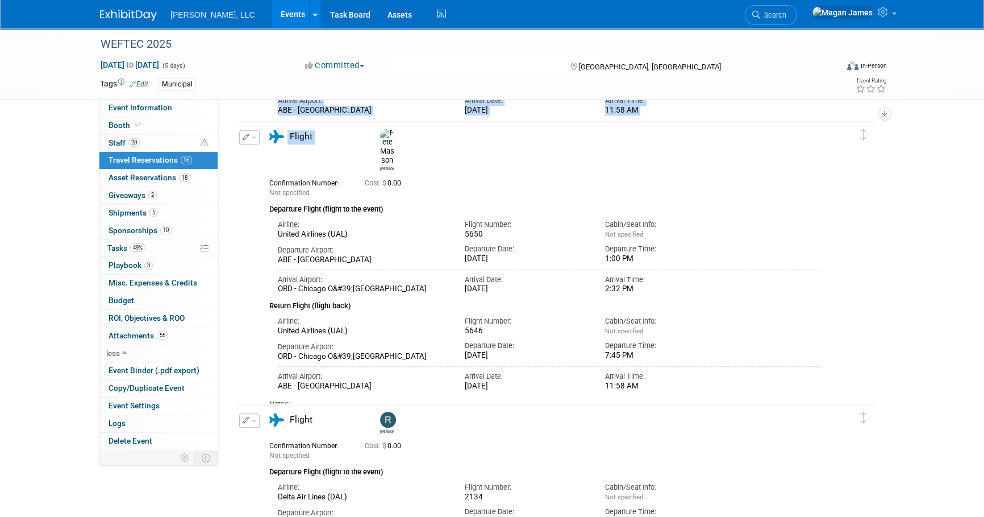
scroll to position [1498, 0]
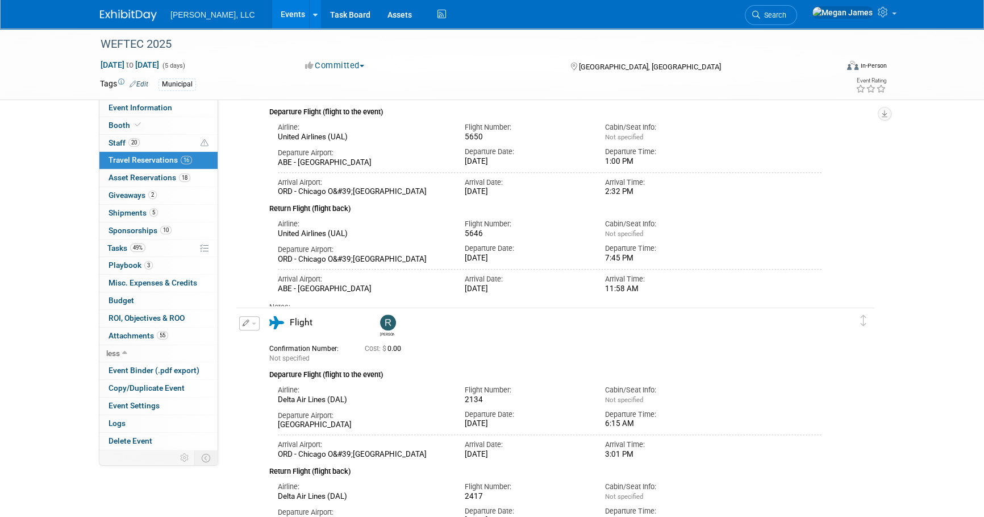
drag, startPoint x: 415, startPoint y: 244, endPoint x: 307, endPoint y: 164, distance: 134.9
click at [307, 164] on div "Confirmation Number: Not specified Cost: $ 0.00 Departure Flight (flight to the…" at bounding box center [545, 199] width 552 height 244
drag, startPoint x: 307, startPoint y: 164, endPoint x: 599, endPoint y: 227, distance: 298.9
click at [599, 239] on div "Departure Time: 7:45 PM" at bounding box center [667, 251] width 140 height 24
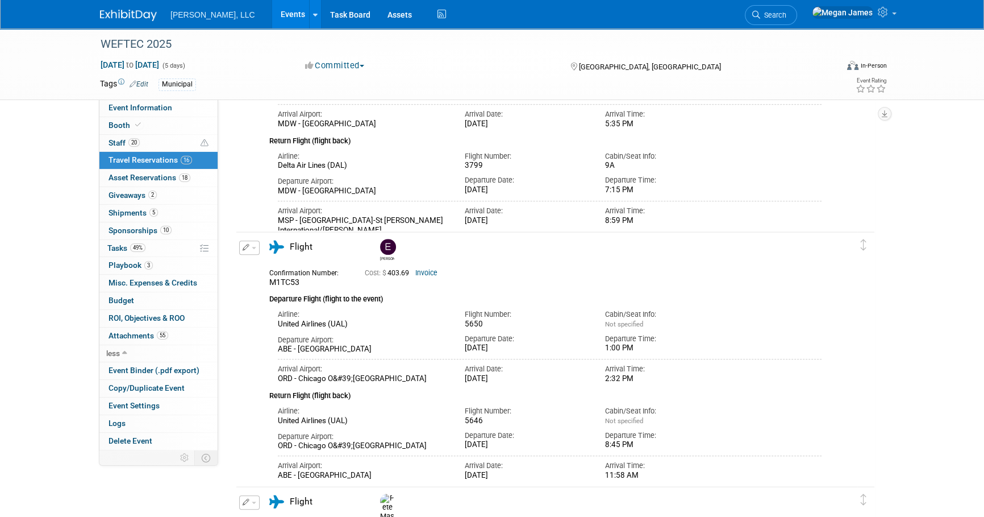
scroll to position [1033, 0]
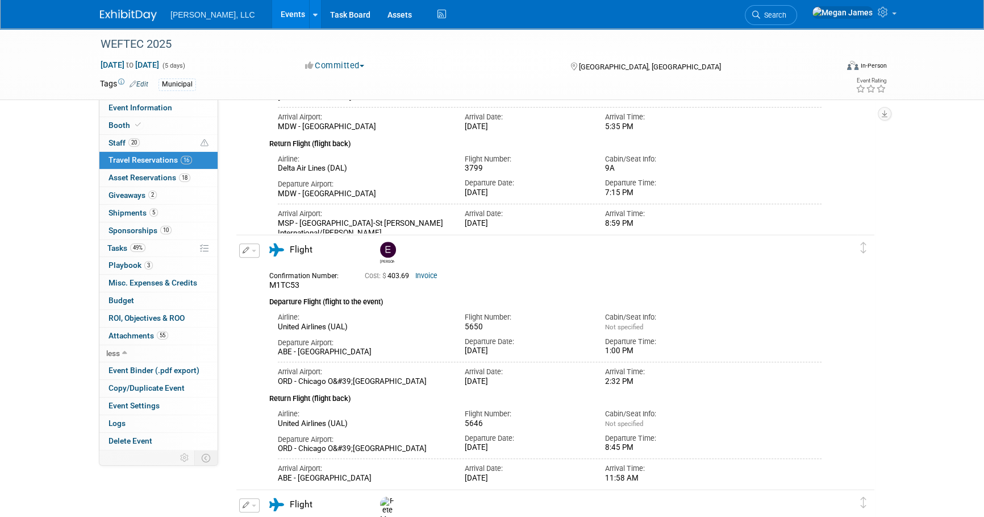
drag, startPoint x: 454, startPoint y: 444, endPoint x: 651, endPoint y: 478, distance: 200.1
click at [651, 478] on div "Airline: United Airlines (UAL) Flight Number: 5646 Not specified" at bounding box center [545, 443] width 552 height 79
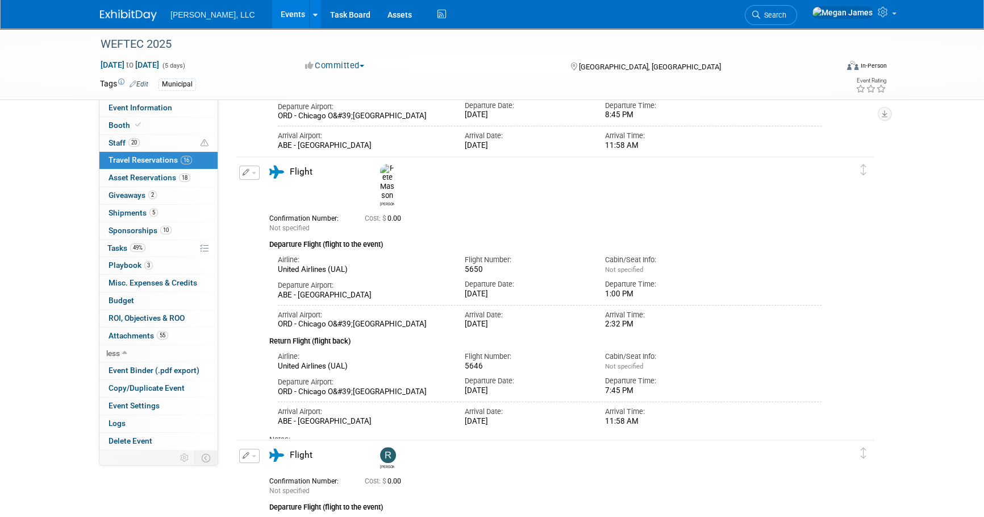
scroll to position [1446, 0]
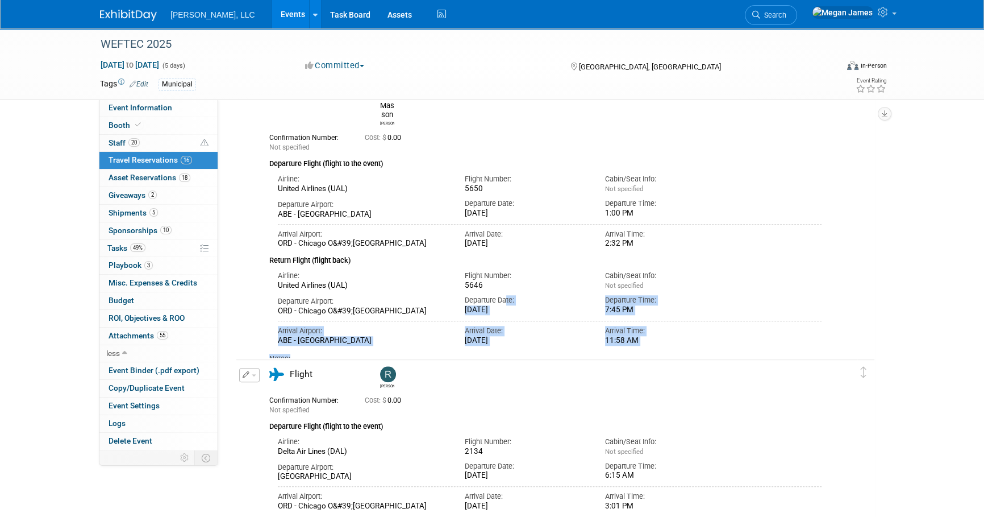
drag, startPoint x: 656, startPoint y: 330, endPoint x: 506, endPoint y: 269, distance: 161.9
click at [506, 269] on div "Confirmation Number: Not specified Cost: $ 0.00 Departure Flight (flight to the…" at bounding box center [545, 250] width 552 height 244
drag, startPoint x: 506, startPoint y: 269, endPoint x: 654, endPoint y: 297, distance: 150.4
click at [654, 316] on div "Arrival Airport: ABE - Lehigh Valley International Airport Arrival Date: Wed. O…" at bounding box center [549, 331] width 561 height 30
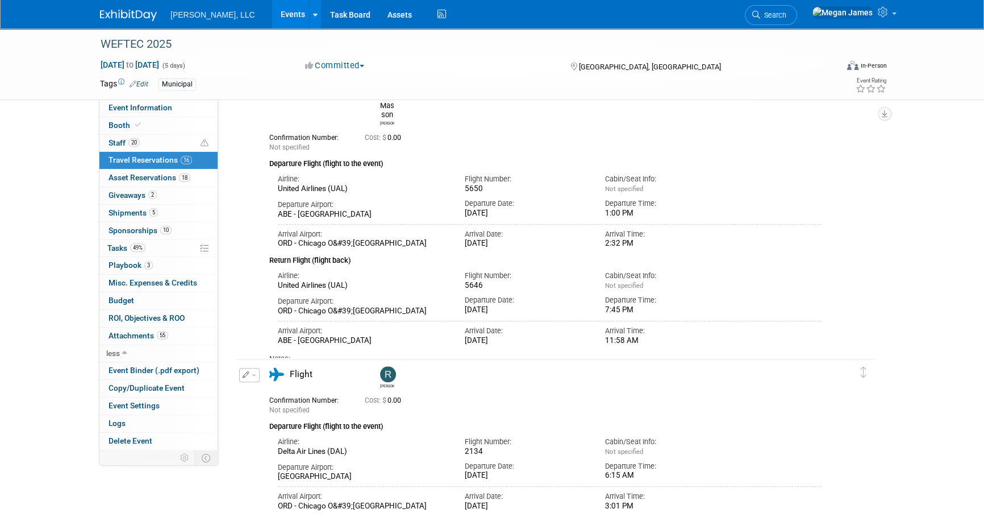
click at [874, 354] on td at bounding box center [866, 226] width 17 height 301
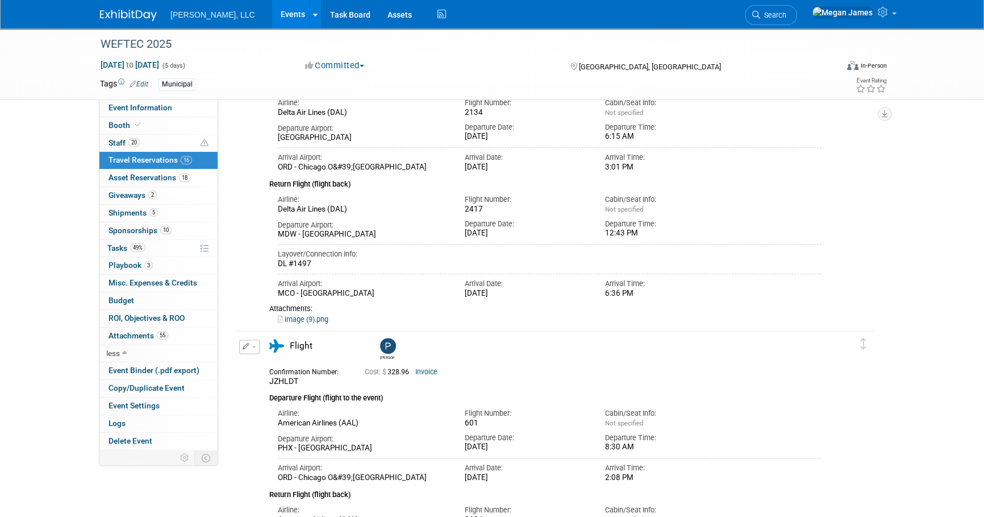
scroll to position [1653, 0]
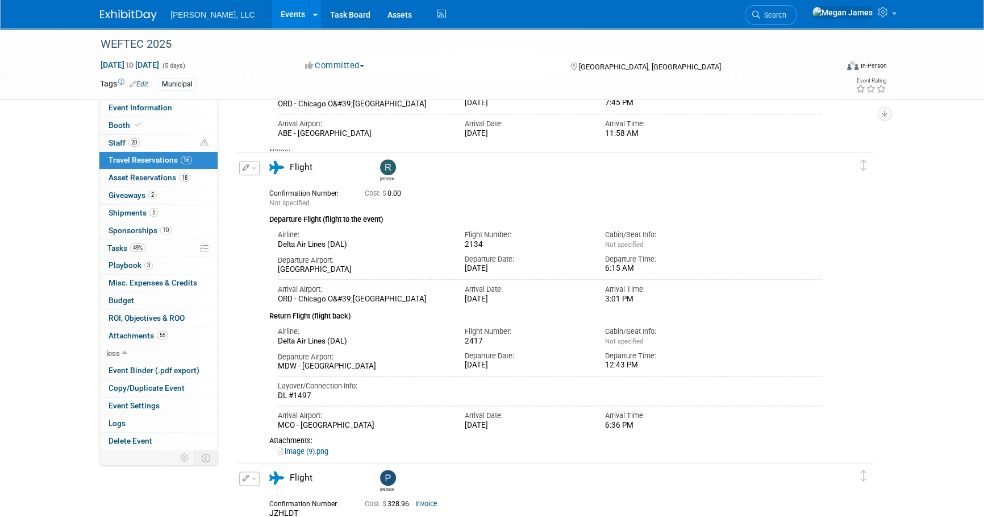
click at [317, 448] on link "image (9).png" at bounding box center [303, 451] width 51 height 9
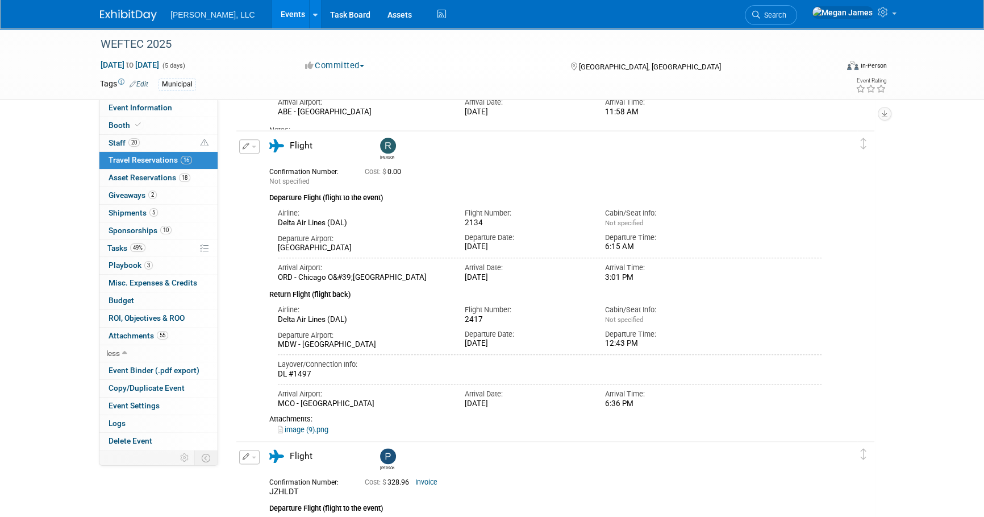
scroll to position [1623, 0]
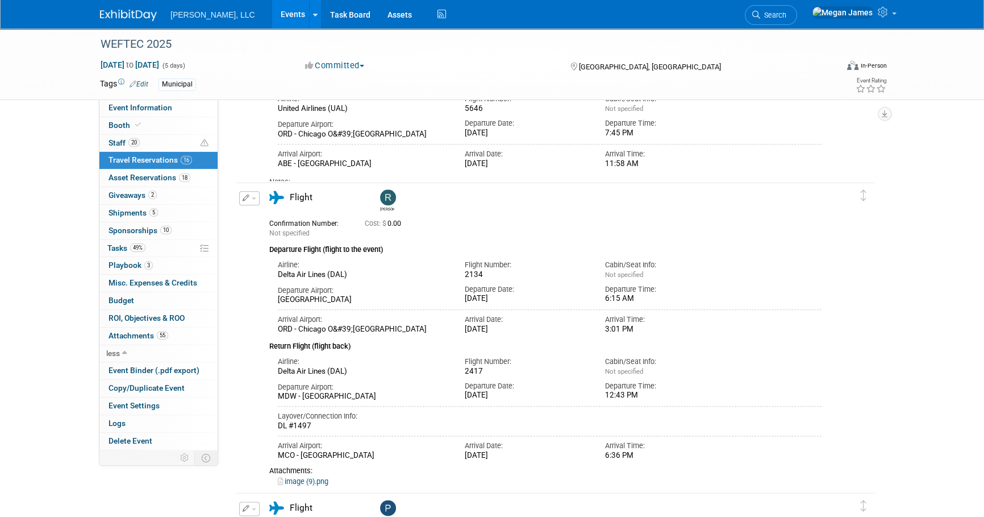
drag, startPoint x: 247, startPoint y: 335, endPoint x: 718, endPoint y: 478, distance: 492.3
click at [718, 478] on div "Edit Reservation Rodolfo" at bounding box center [546, 338] width 621 height 295
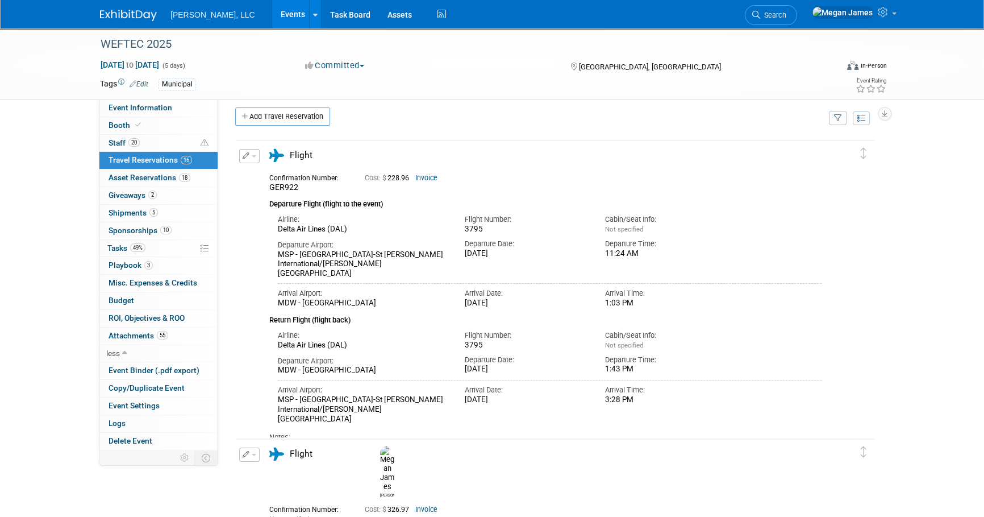
scroll to position [0, 0]
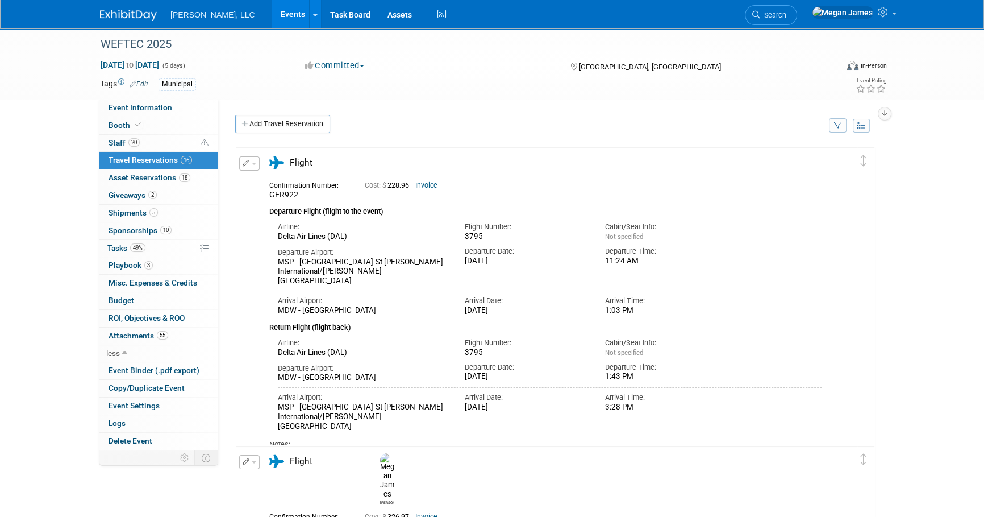
click at [420, 131] on div "Add Travel Reservation" at bounding box center [528, 125] width 593 height 21
click at [181, 113] on link "Event Information" at bounding box center [158, 107] width 118 height 17
select select "Municipal"
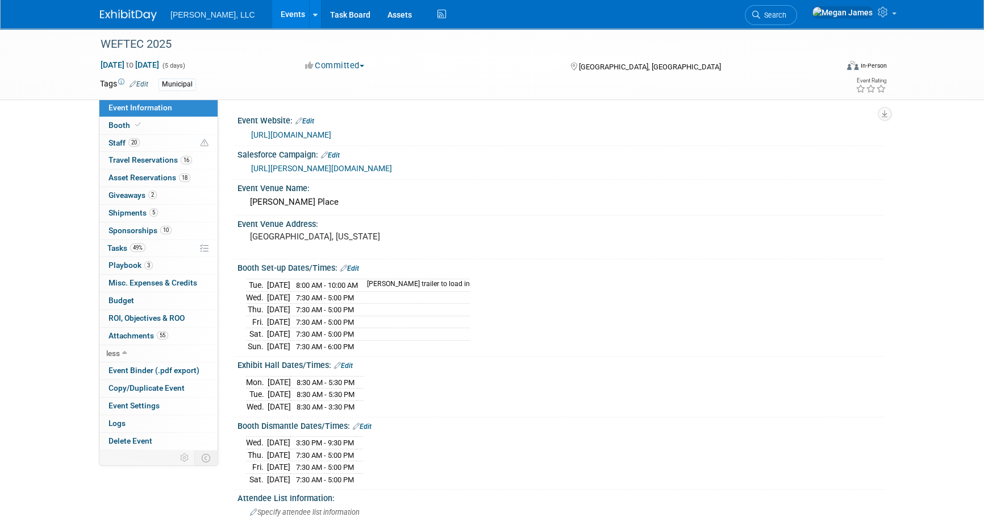
click at [272, 14] on link "Events" at bounding box center [292, 14] width 41 height 28
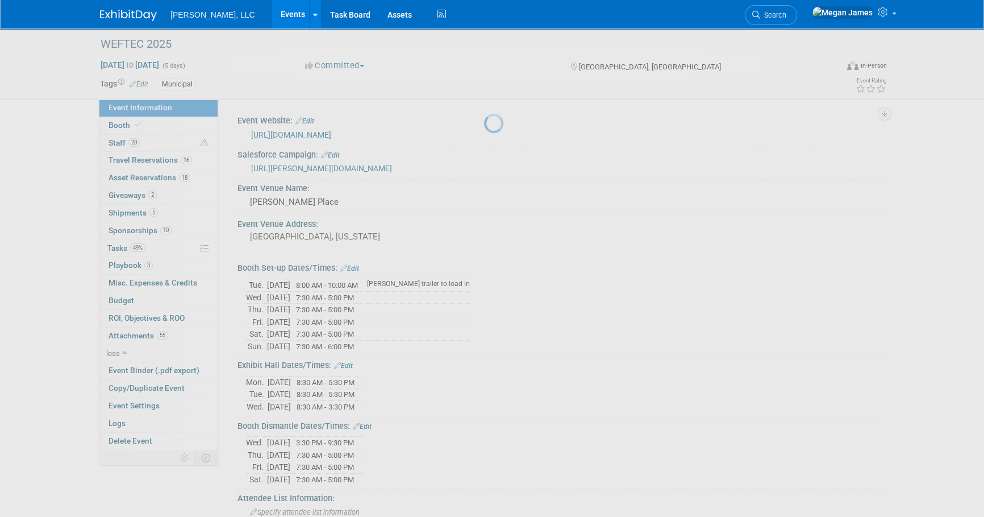
click at [500, 205] on div at bounding box center [492, 258] width 16 height 517
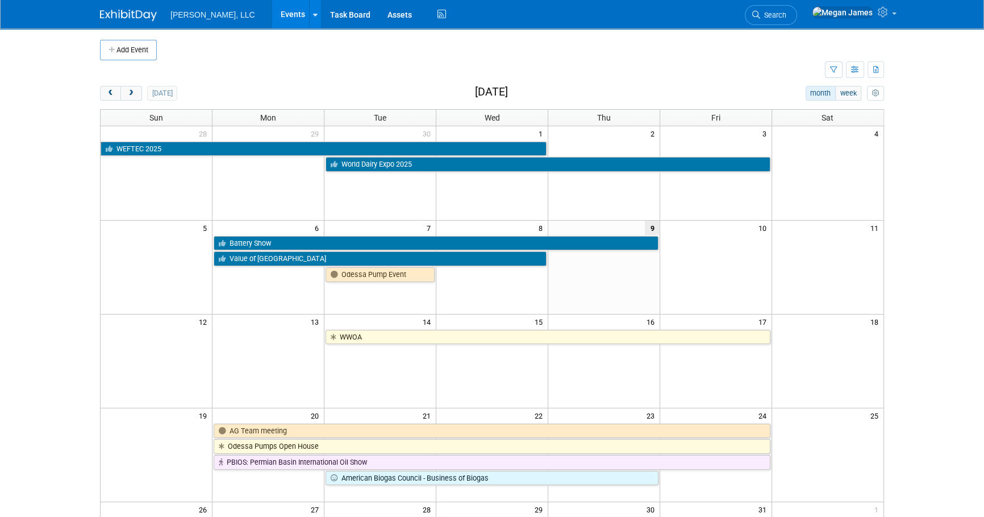
click at [954, 201] on body "[PERSON_NAME], LLC Events Add Event Bulk Upload Events Shareable Event Boards R…" at bounding box center [492, 258] width 984 height 517
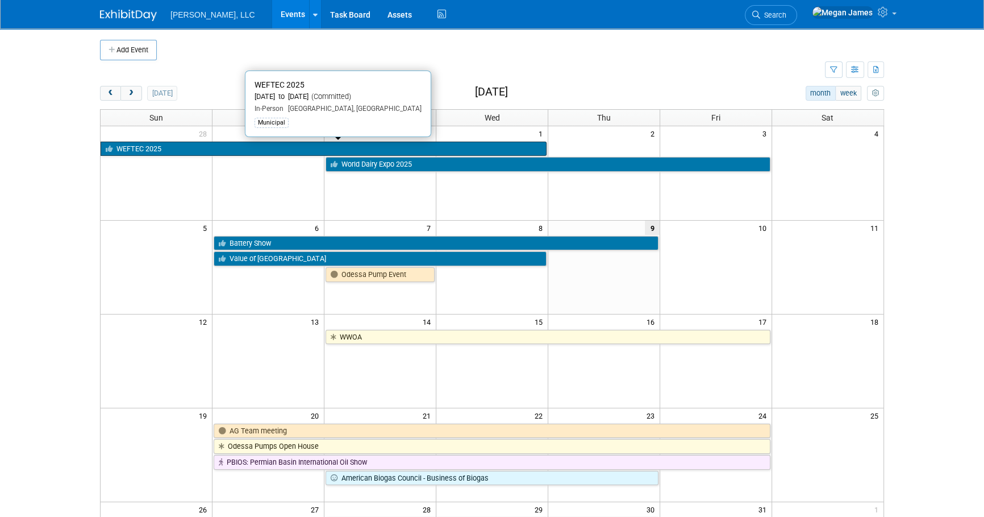
click at [314, 148] on link "WEFTEC 2025" at bounding box center [324, 149] width 446 height 15
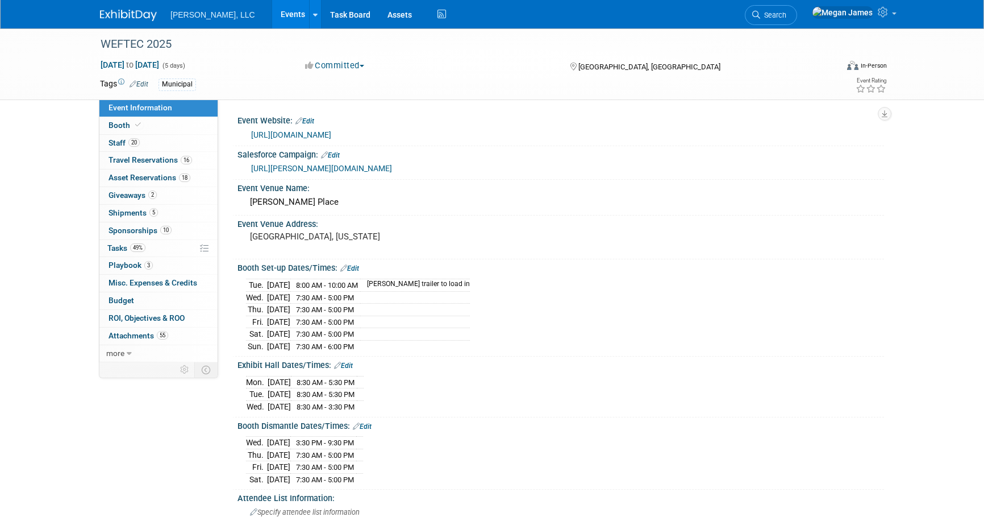
select select "Municipal"
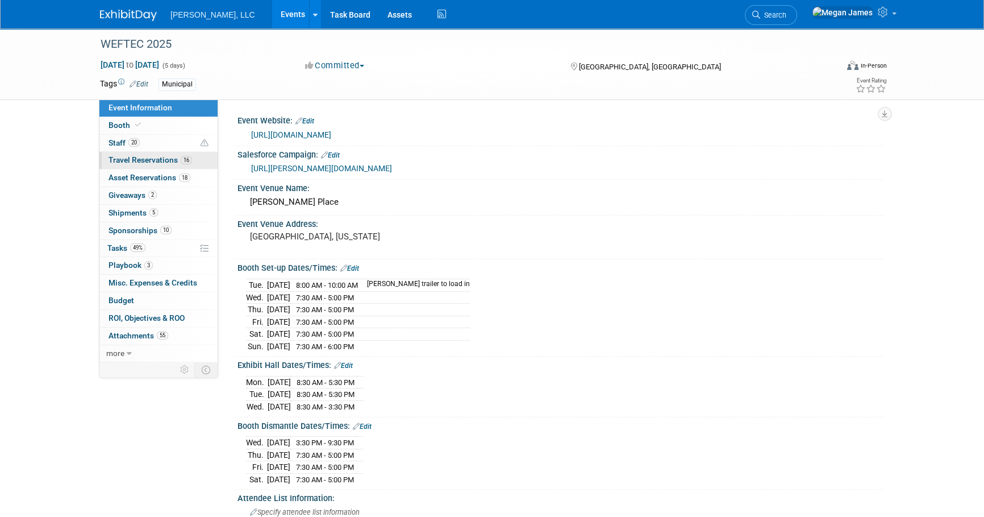
click at [185, 156] on span "16" at bounding box center [186, 160] width 11 height 9
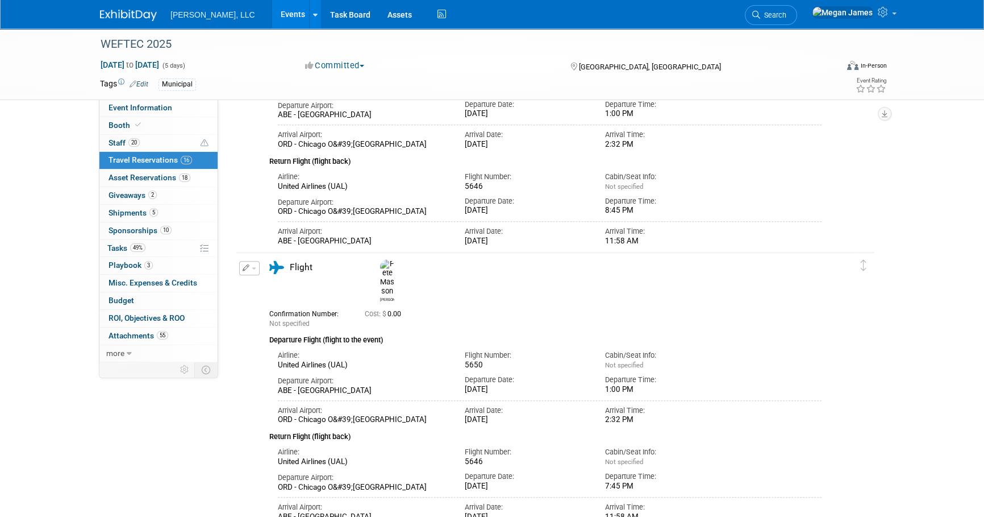
scroll to position [1343, 0]
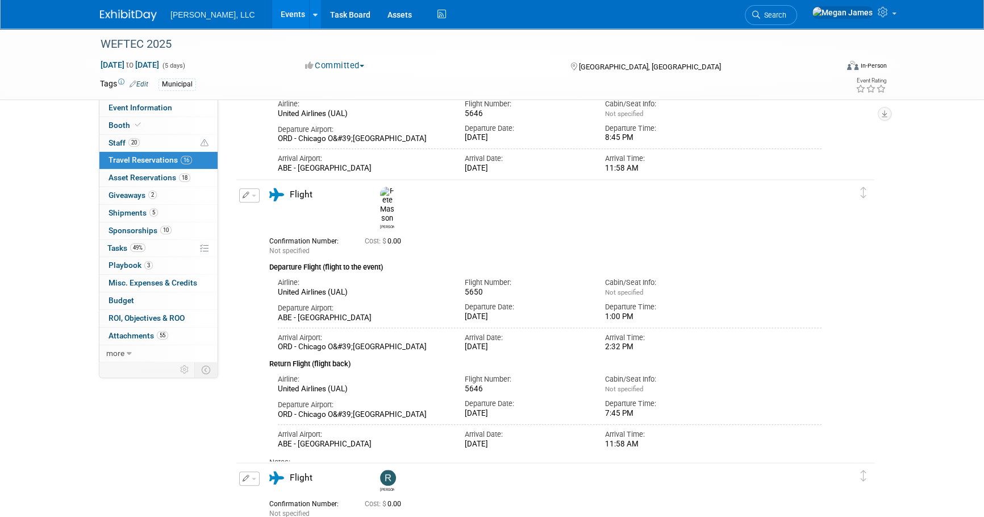
click at [252, 196] on button "button" at bounding box center [249, 195] width 20 height 14
click at [253, 209] on button "Edit Reservation" at bounding box center [288, 215] width 96 height 16
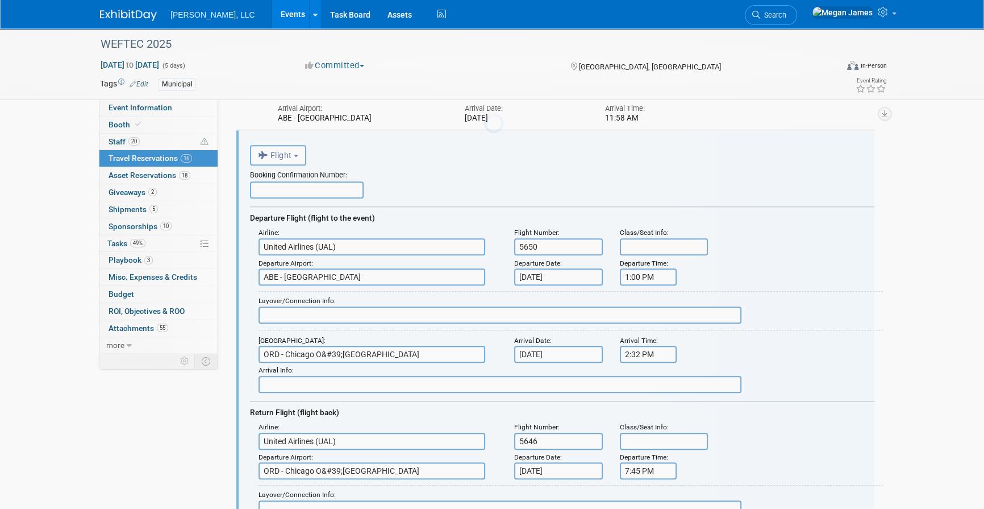
scroll to position [0, 0]
